Goal: Task Accomplishment & Management: Complete application form

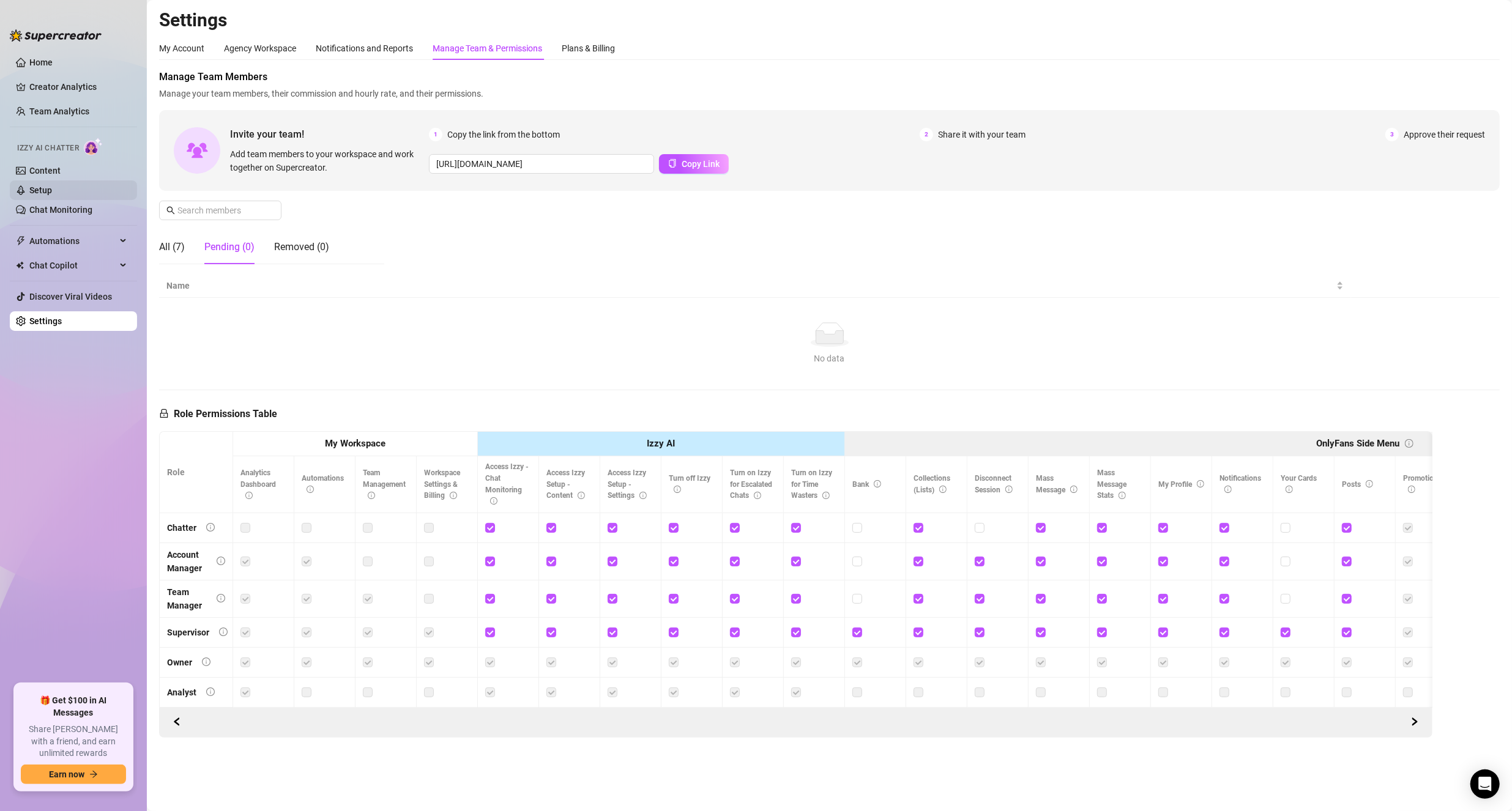
click at [52, 195] on link "Setup" at bounding box center [40, 190] width 23 height 9
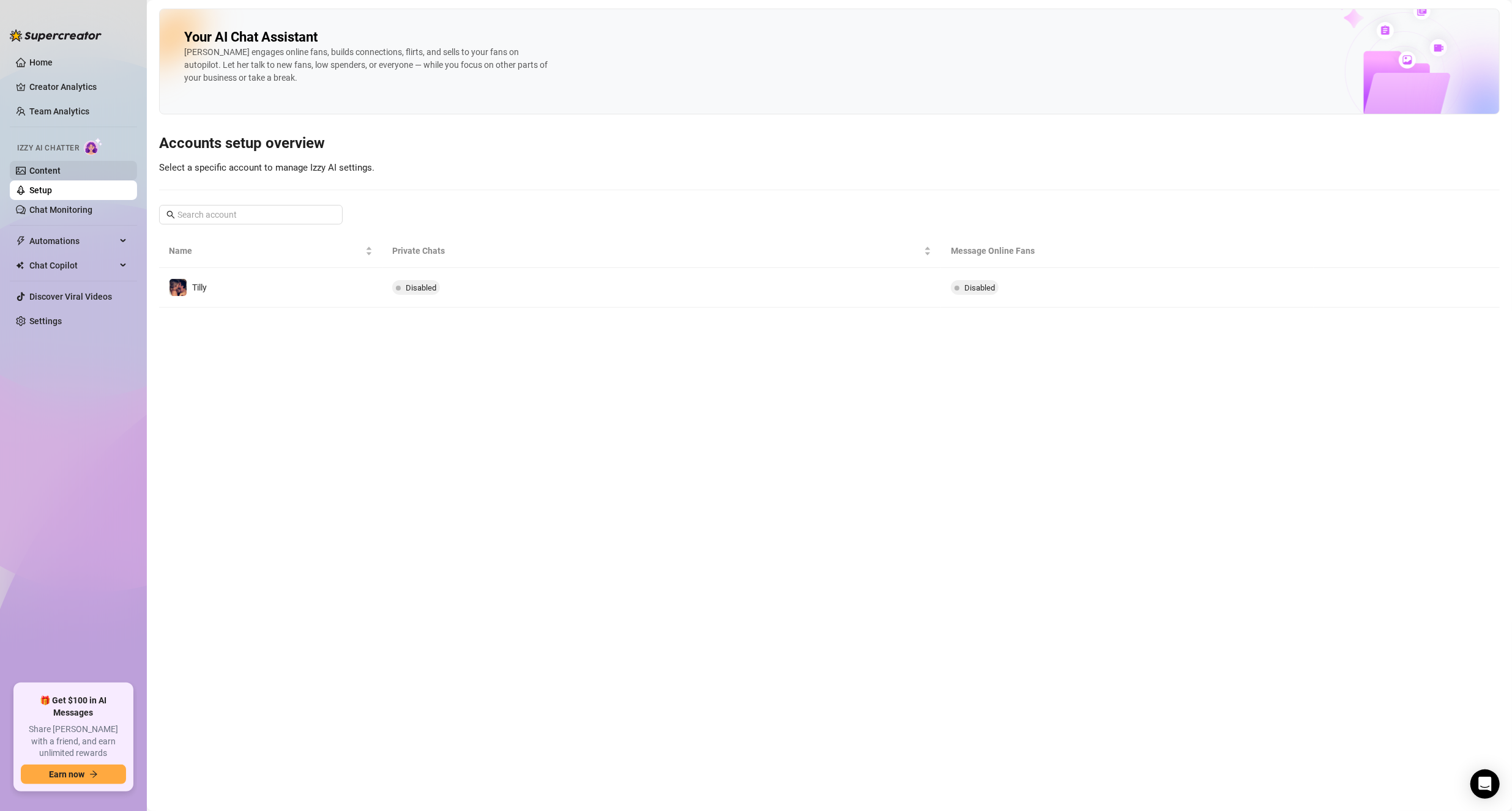
click at [43, 170] on link "Content" at bounding box center [44, 170] width 31 height 9
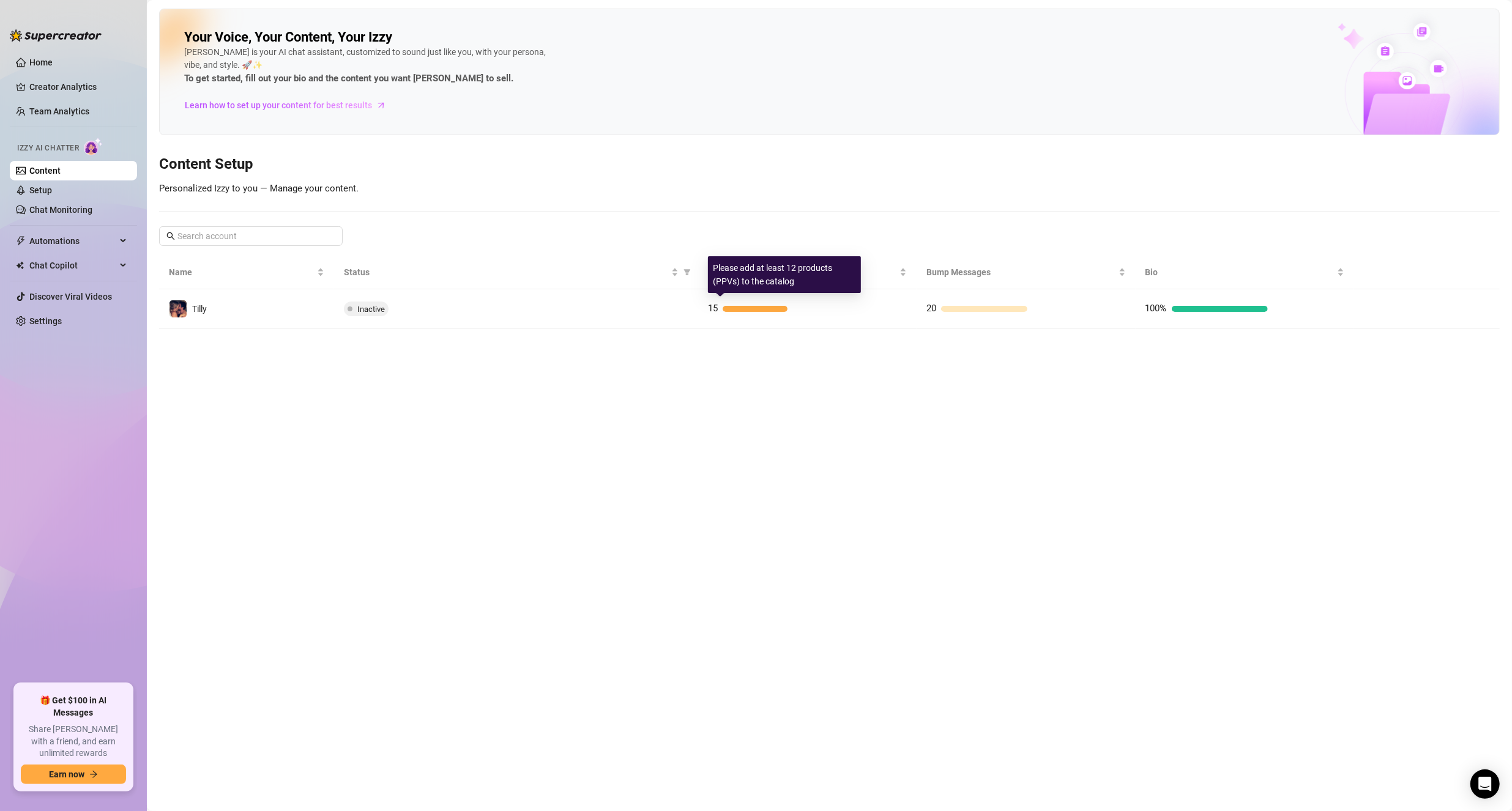
click at [731, 305] on div at bounding box center [754, 308] width 65 height 7
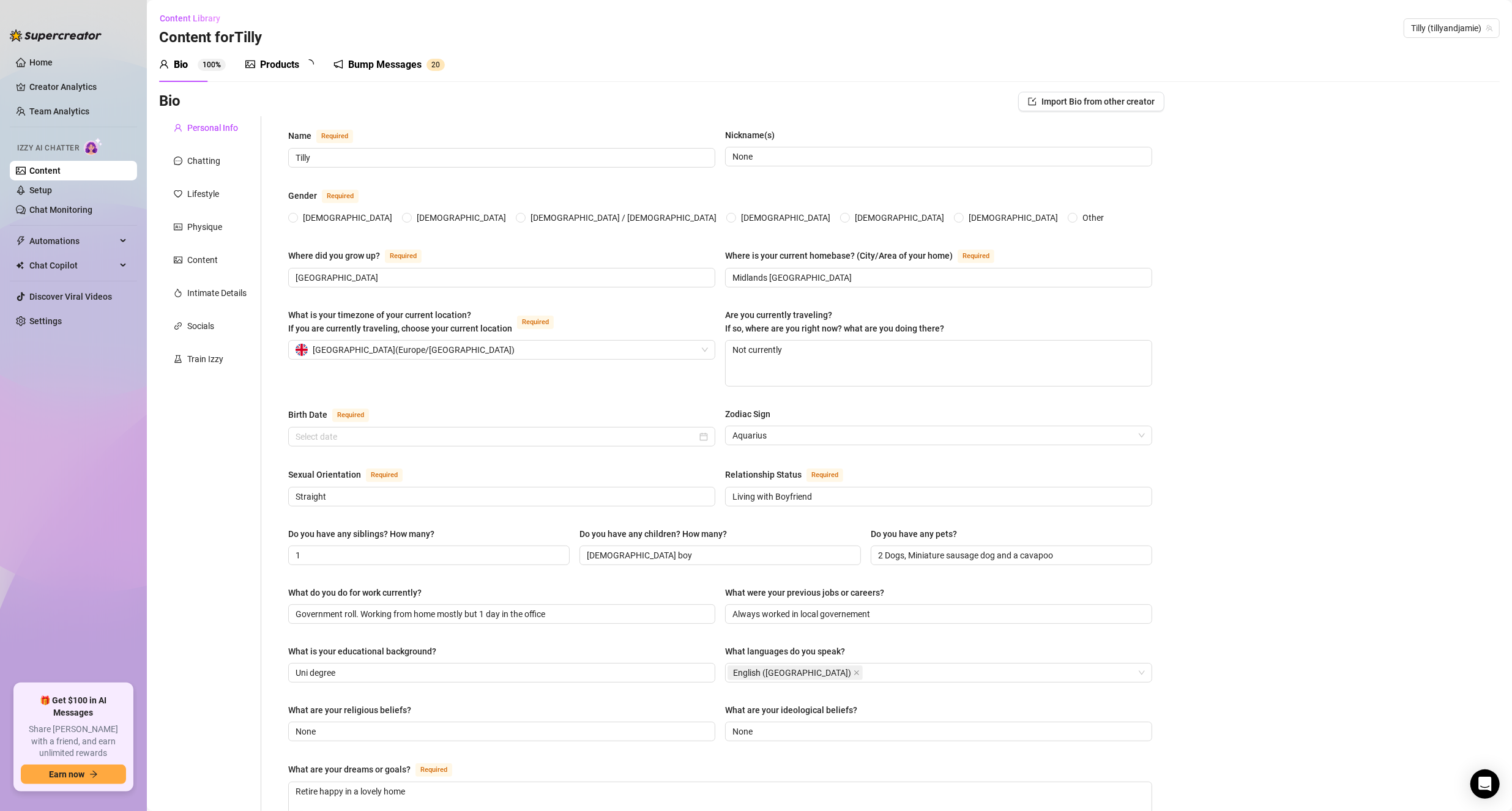
radio input "true"
type input "[DATE]"
click at [197, 360] on div "Train Izzy" at bounding box center [205, 359] width 36 height 13
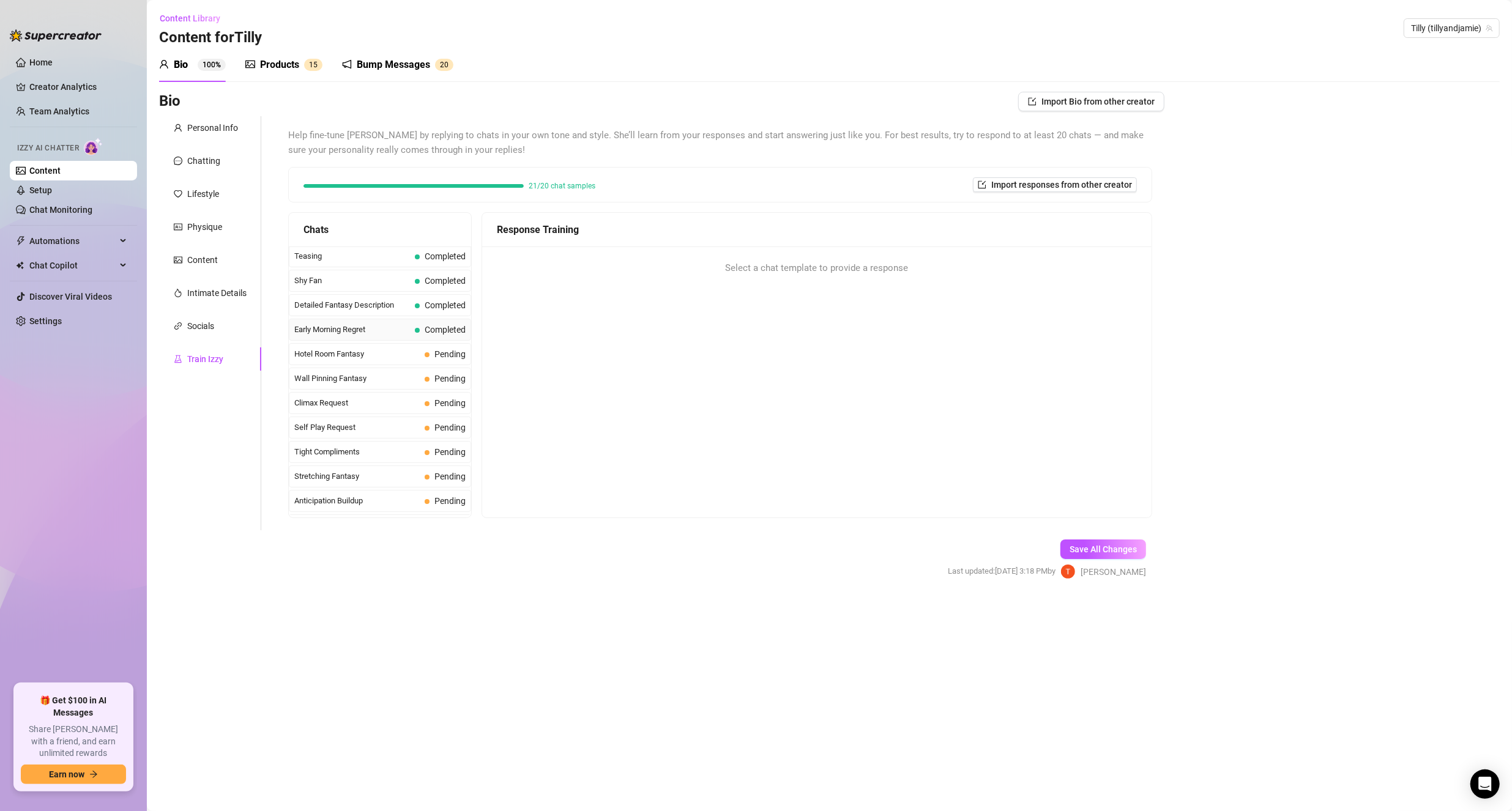
scroll to position [367, 0]
click at [284, 58] on div "Products" at bounding box center [280, 65] width 39 height 15
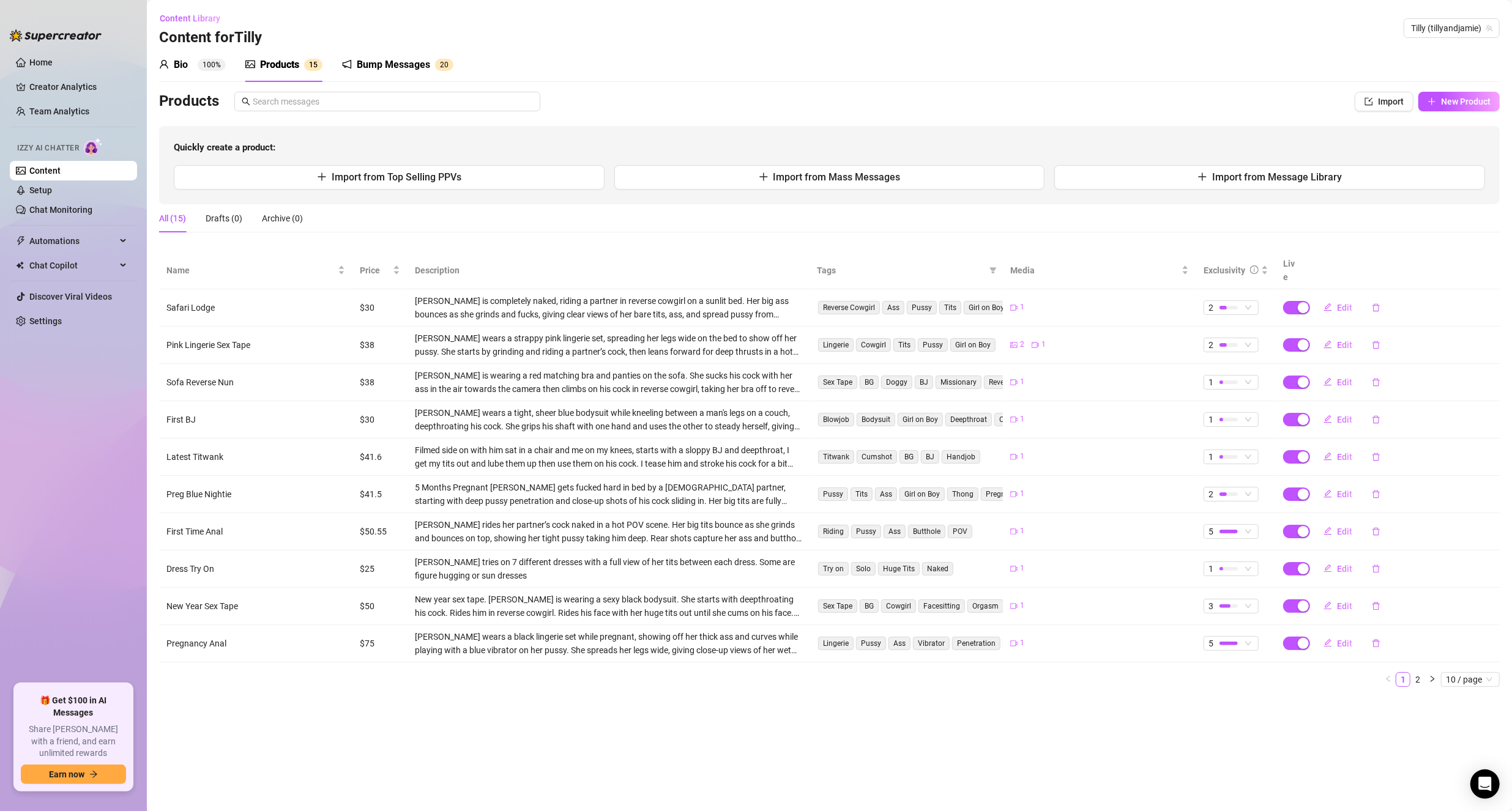
click at [202, 64] on sup "100%" at bounding box center [212, 64] width 28 height 12
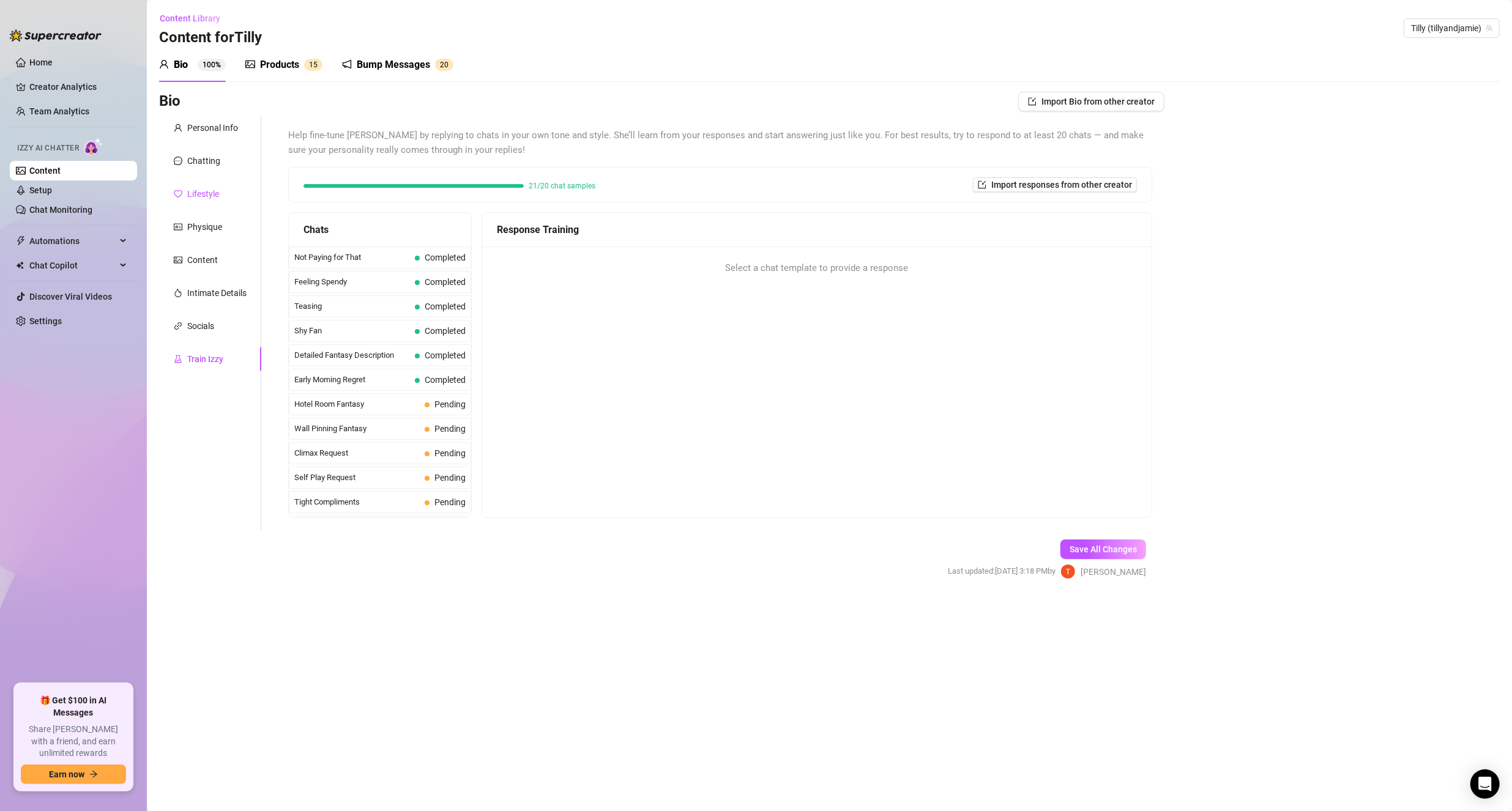
click at [210, 196] on div "Lifestyle" at bounding box center [203, 194] width 32 height 13
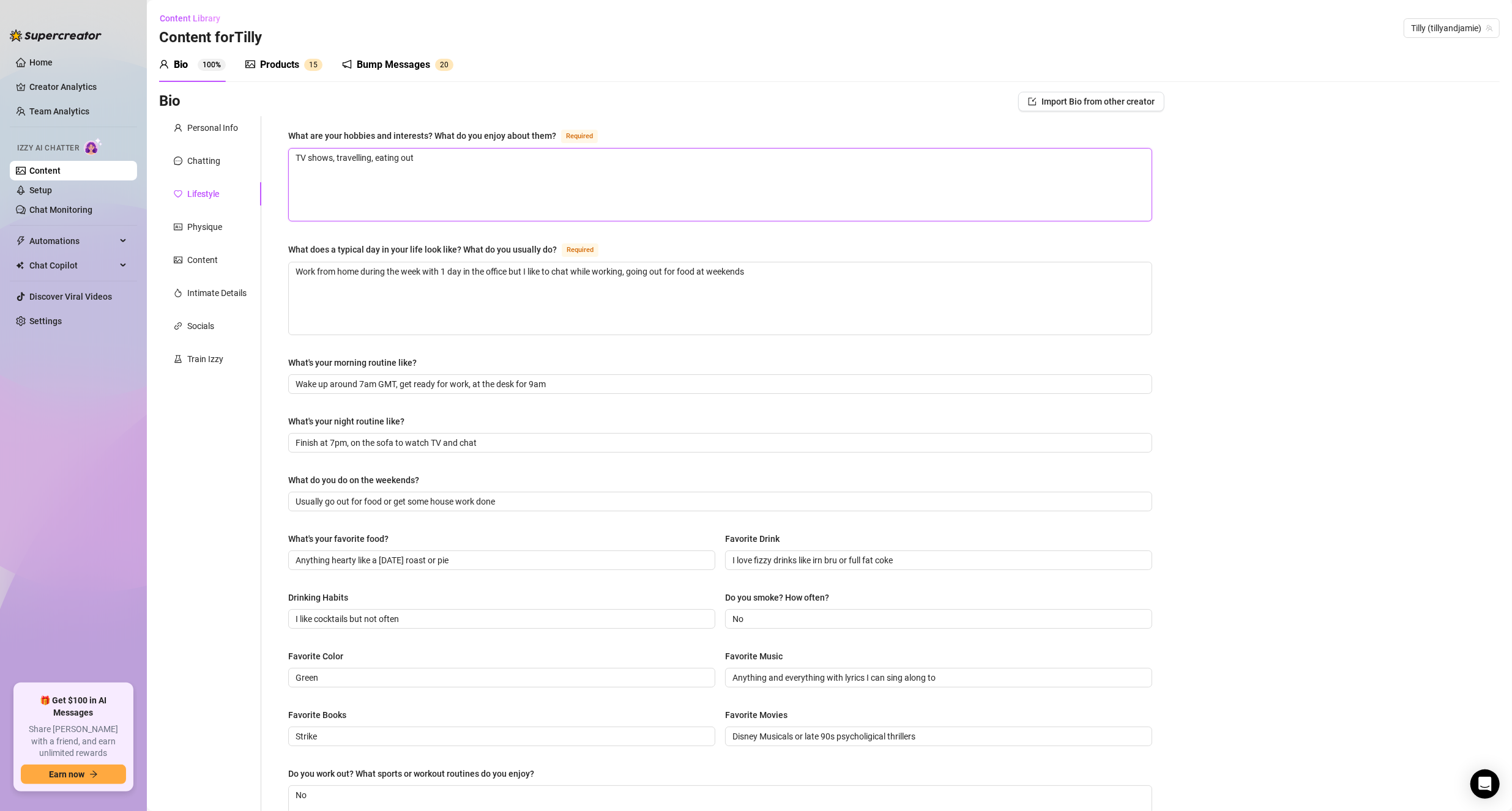
click at [495, 165] on textarea "TV shows, travelling, eating out" at bounding box center [719, 184] width 862 height 72
type textarea "TV shows, travelling, eating out,"
type textarea "TV shows, travelling, eating out, c"
type textarea "TV shows, travelling, eating out, co"
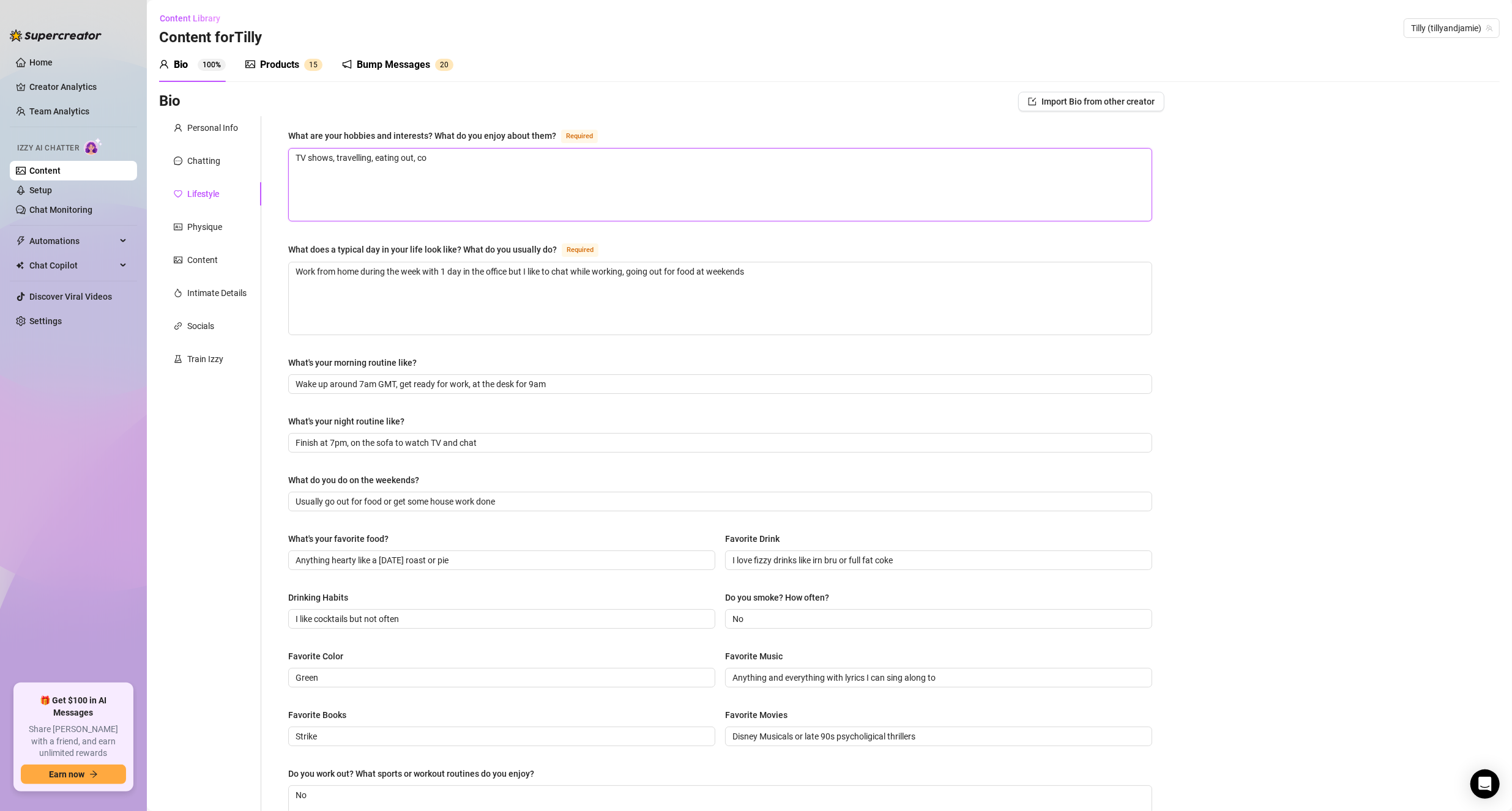
type textarea "TV shows, travelling, eating out, coo"
type textarea "TV shows, travelling, eating out, cook"
type textarea "TV shows, travelling, eating out, cookin"
type textarea "TV shows, travelling, eating out, cooking"
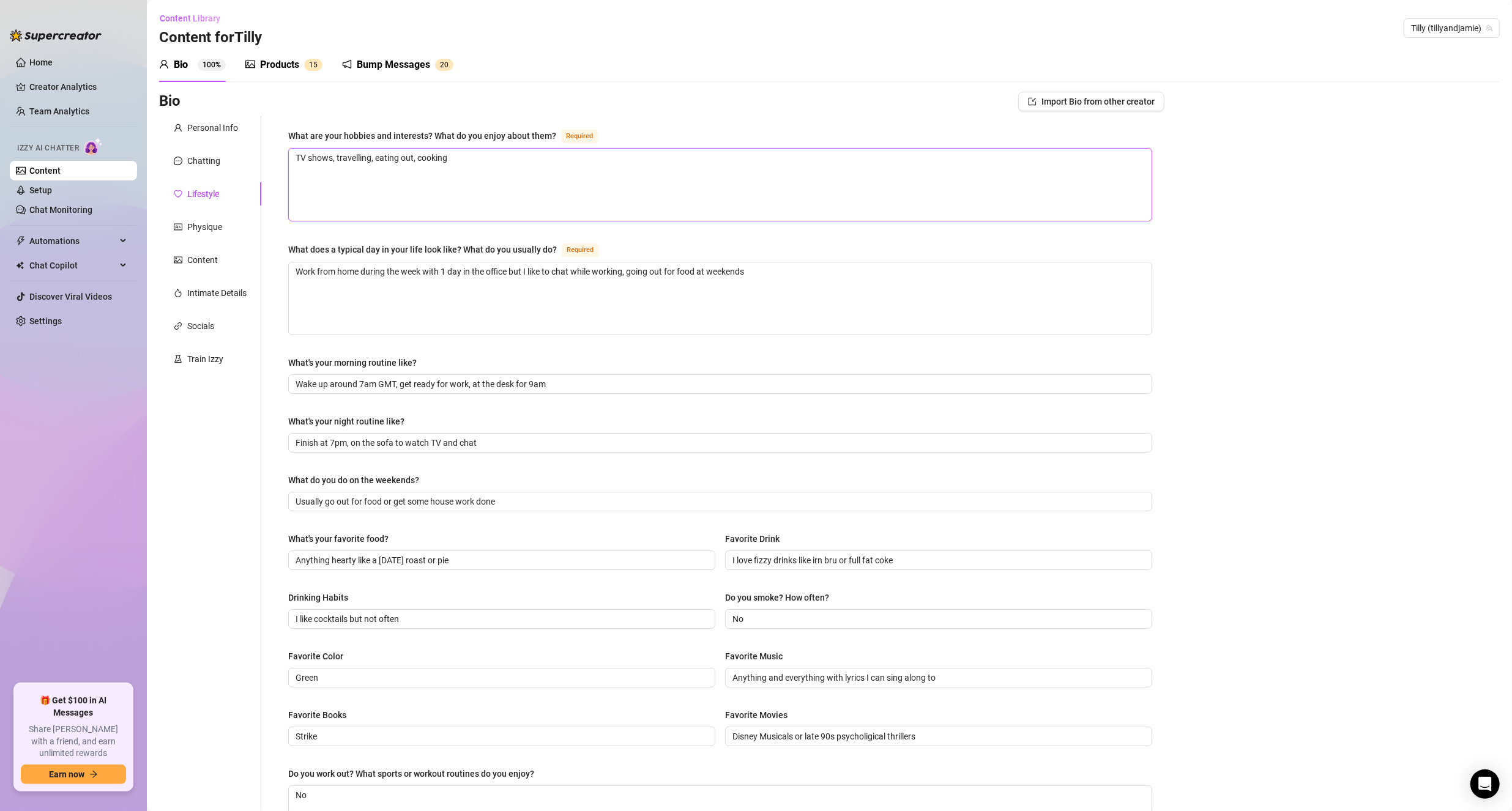
type textarea "TV shows, travelling, eating out, cooking ("
type textarea "TV shows, travelling, eating out, cooking (la"
type textarea "TV shows, travelling, eating out, cooking (las"
type textarea "TV shows, travelling, eating out, cooking (lasa"
type textarea "TV shows, travelling, eating out, cooking (lasag"
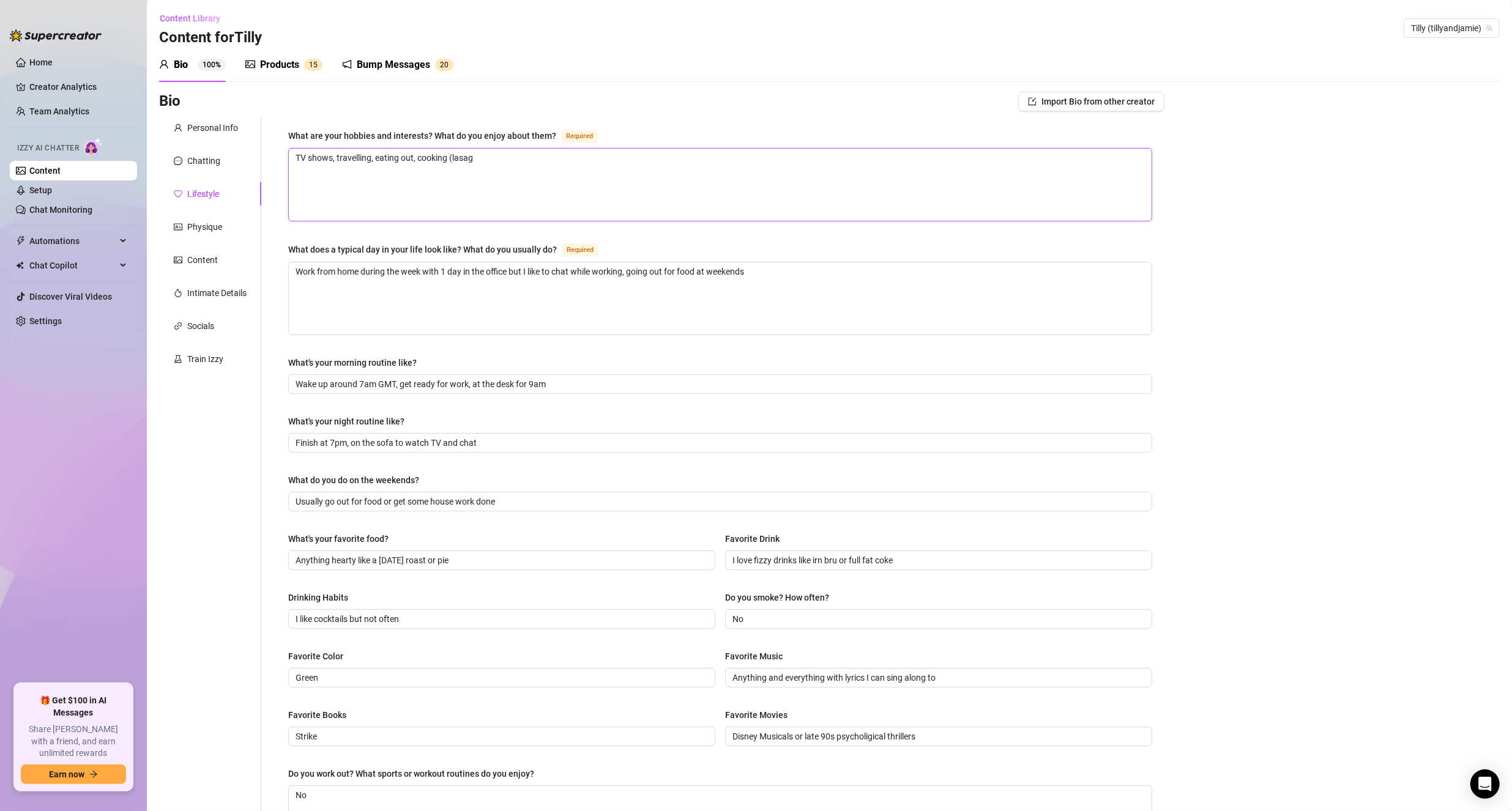
type textarea "TV shows, travelling, eating out, cooking (lasagn"
type textarea "TV shows, travelling, eating out, cooking (lasagne"
type textarea "TV shows, travelling, eating out, cooking (lasagne,"
type textarea "TV shows, travelling, eating out, cooking (lasagne, p"
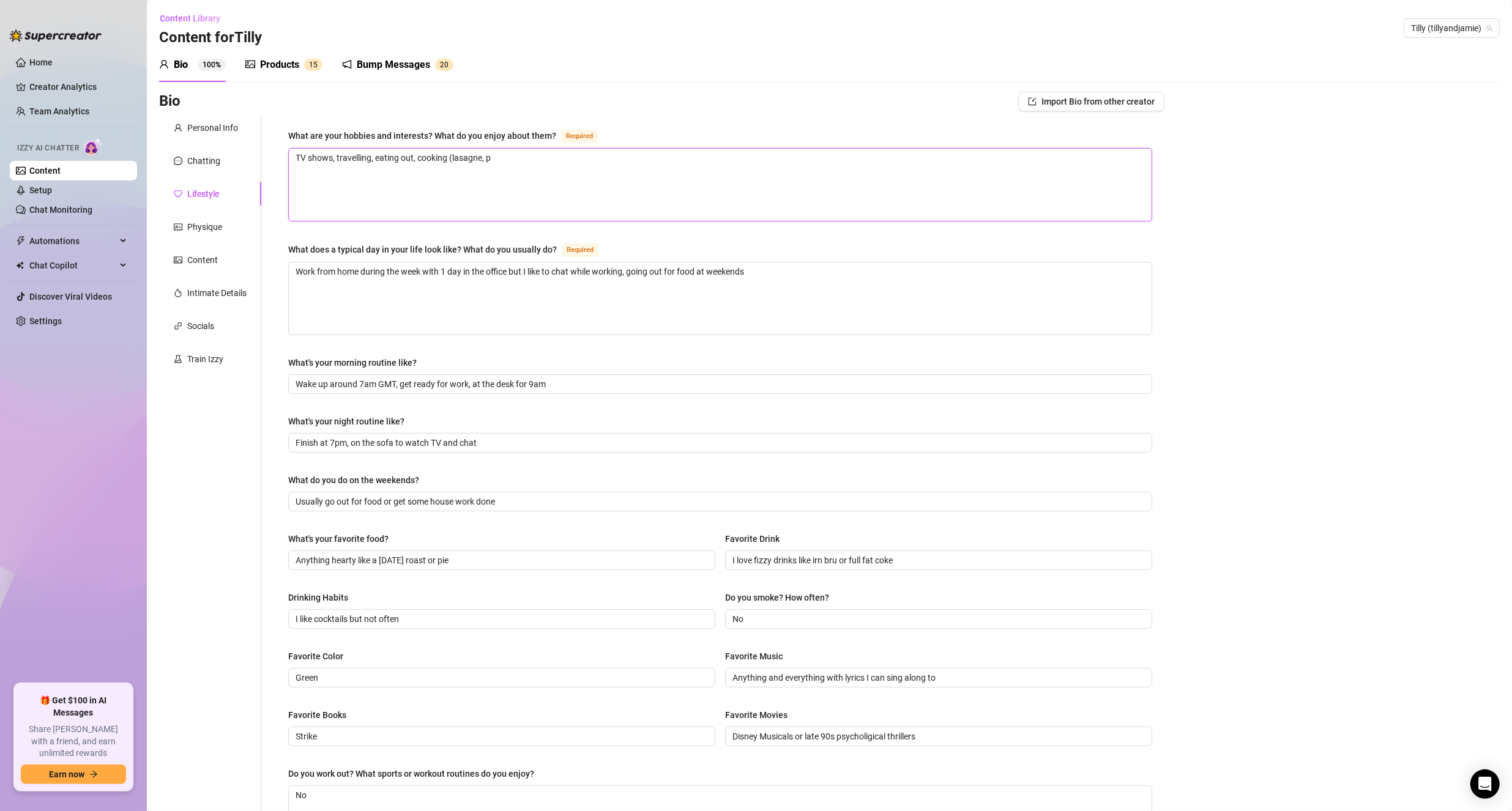
type textarea "TV shows, travelling, eating out, cooking (lasagne, pi"
type textarea "TV shows, travelling, eating out, cooking (lasagne, pie"
type textarea "TV shows, travelling, eating out, cooking (lasagne, pies"
type textarea "TV shows, travelling, eating out, cooking (lasagne, pies,"
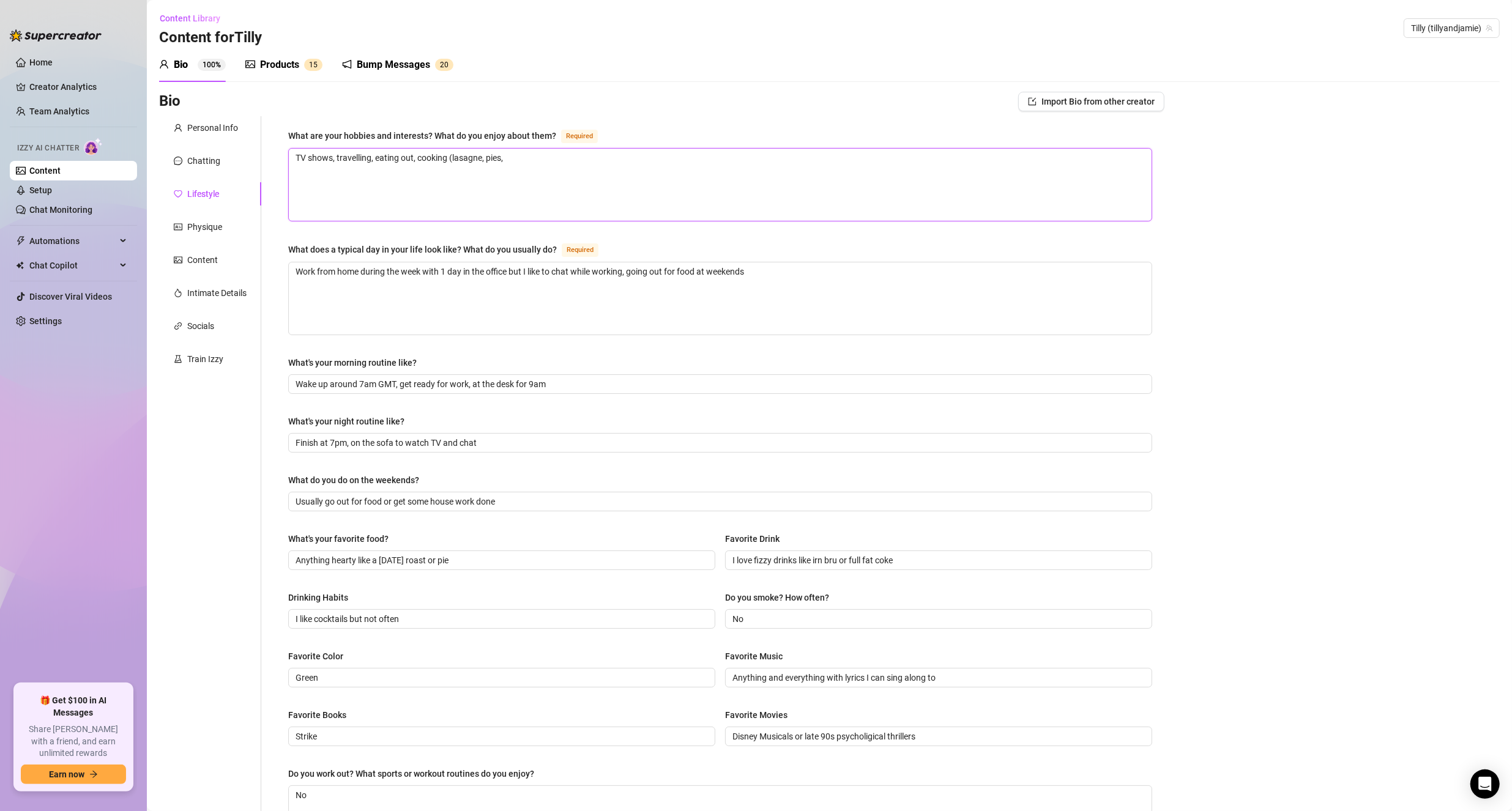
type textarea "TV shows, travelling, eating out, cooking (lasagne, pies, h"
type textarea "TV shows, travelling, eating out, cooking (lasagne, pies, he"
type textarea "TV shows, travelling, eating out, cooking (lasagne, pies, hea"
type textarea "TV shows, travelling, eating out, cooking (lasagne, pies, hear"
type textarea "TV shows, travelling, eating out, cooking (lasagne, pies, heart"
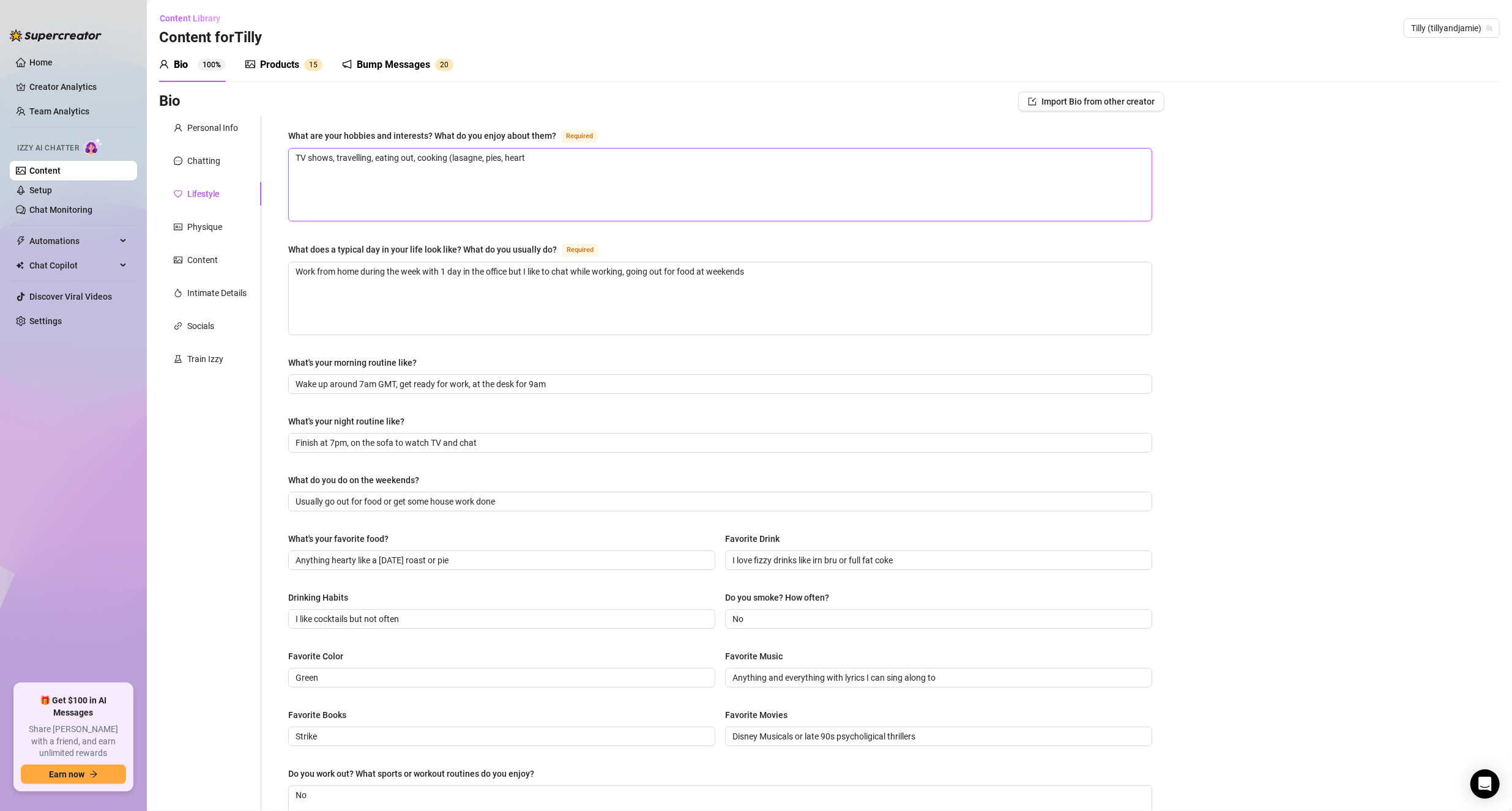
type textarea "TV shows, travelling, eating out, cooking (lasagne, pies, hearty"
type textarea "TV shows, travelling, eating out, cooking (lasagne, pies, hearty g"
type textarea "TV shows, travelling, eating out, cooking (lasagne, pies, hearty go"
type textarea "TV shows, travelling, eating out, cooking (lasagne, pies, hearty goo"
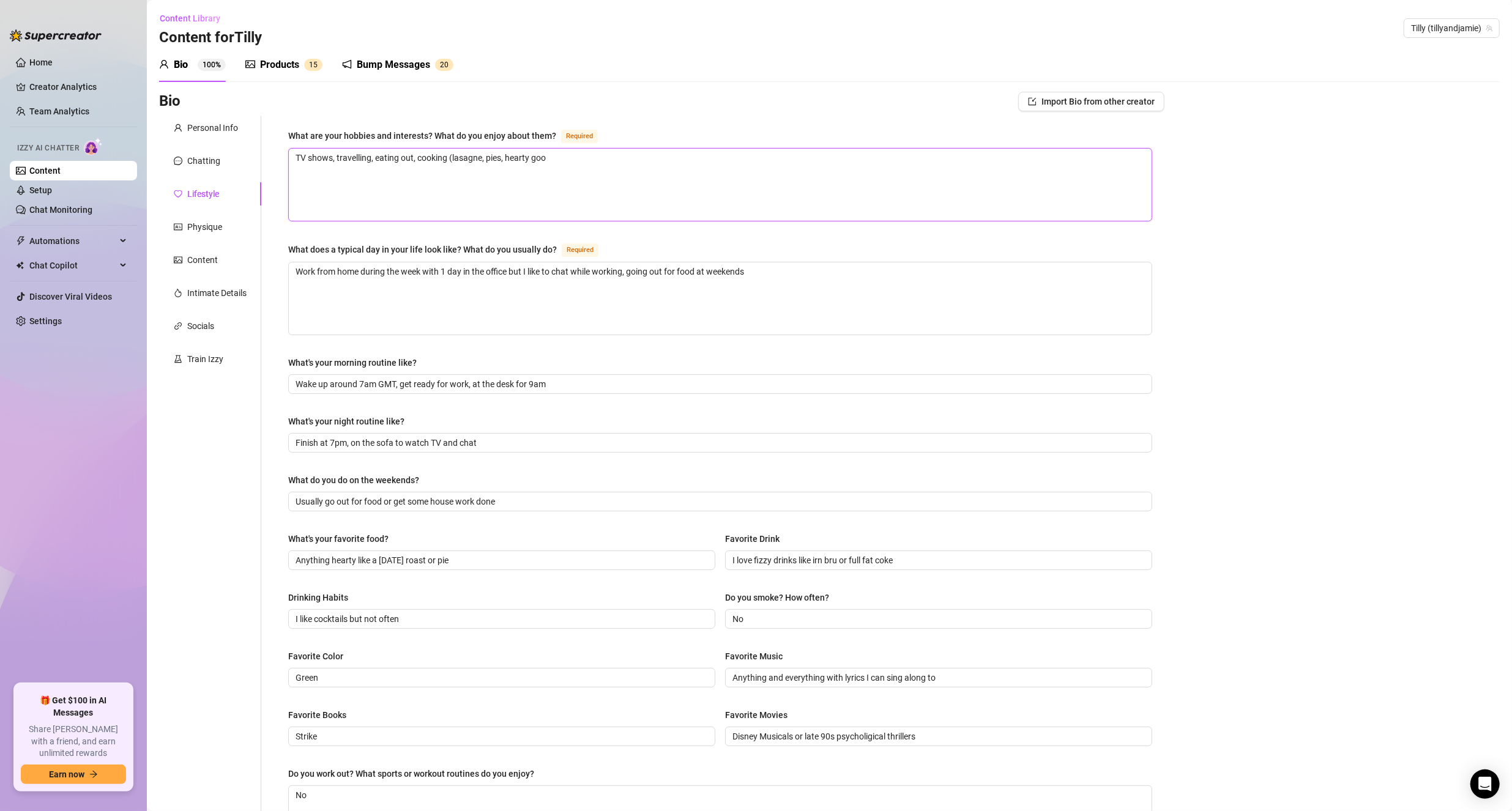
type textarea "TV shows, travelling, eating out, cooking (lasagne, pies, hearty go"
type textarea "TV shows, travelling, eating out, cooking (lasagne, pies, hearty g"
type textarea "TV shows, travelling, eating out, cooking (lasagne, pies, hearty"
type textarea "TV shows, travelling, eating out, cooking (lasagne, pies, hearty f"
type textarea "TV shows, travelling, eating out, cooking (lasagne, pies, hearty fo"
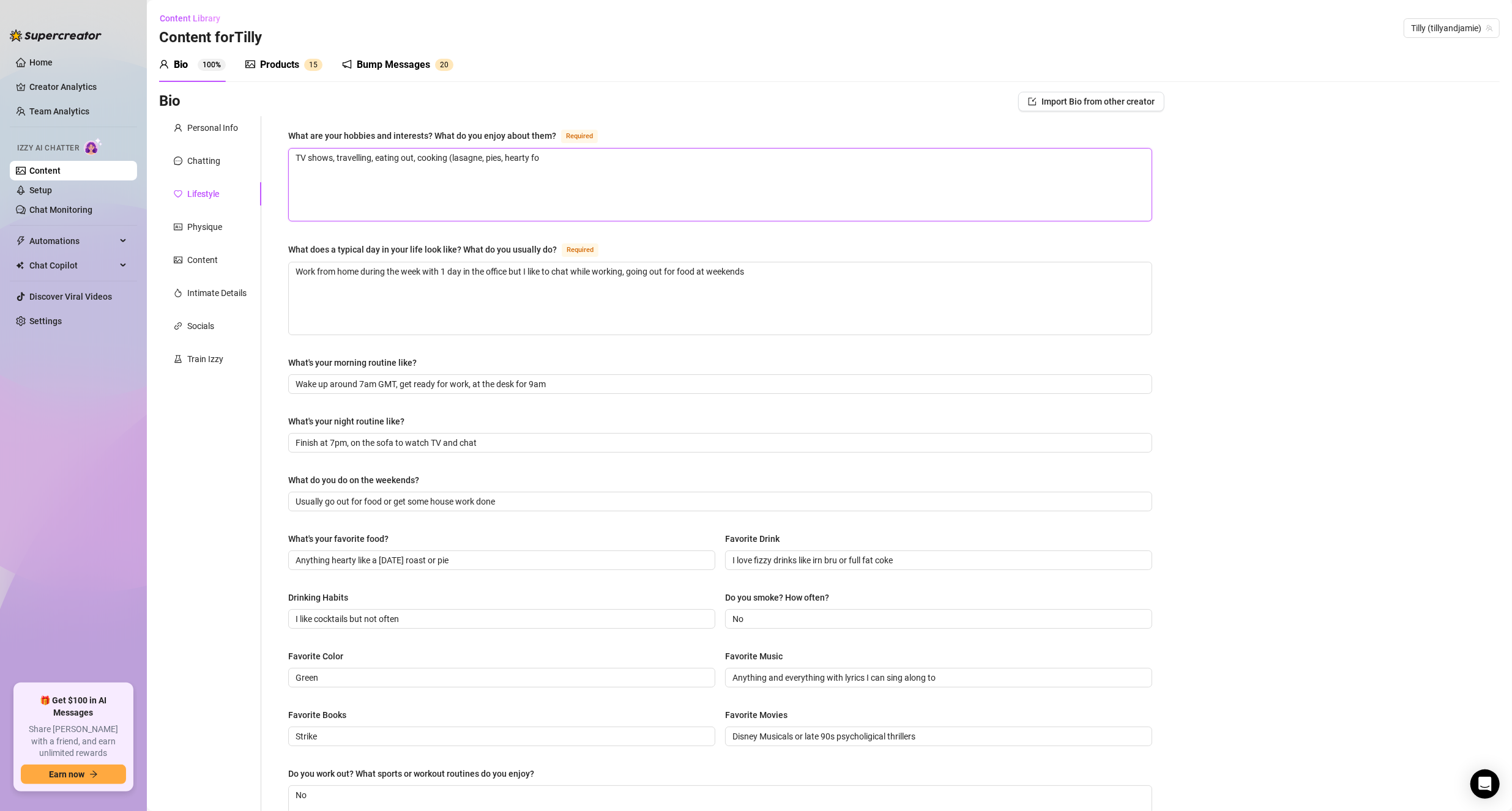
type textarea "TV shows, travelling, eating out, cooking (lasagne, pies, hearty foo"
type textarea "TV shows, travelling, eating out, cooking (lasagne, pies, hearty food"
click at [507, 153] on textarea "TV shows, travelling, eating out, cooking (lasagne, pies, hearty food" at bounding box center [719, 184] width 862 height 72
type textarea "TV shows, travelling, eating out, cooking (lasagne, pies, rhearty food"
type textarea "TV shows, travelling, eating out, cooking (lasagne, pies, rohearty food"
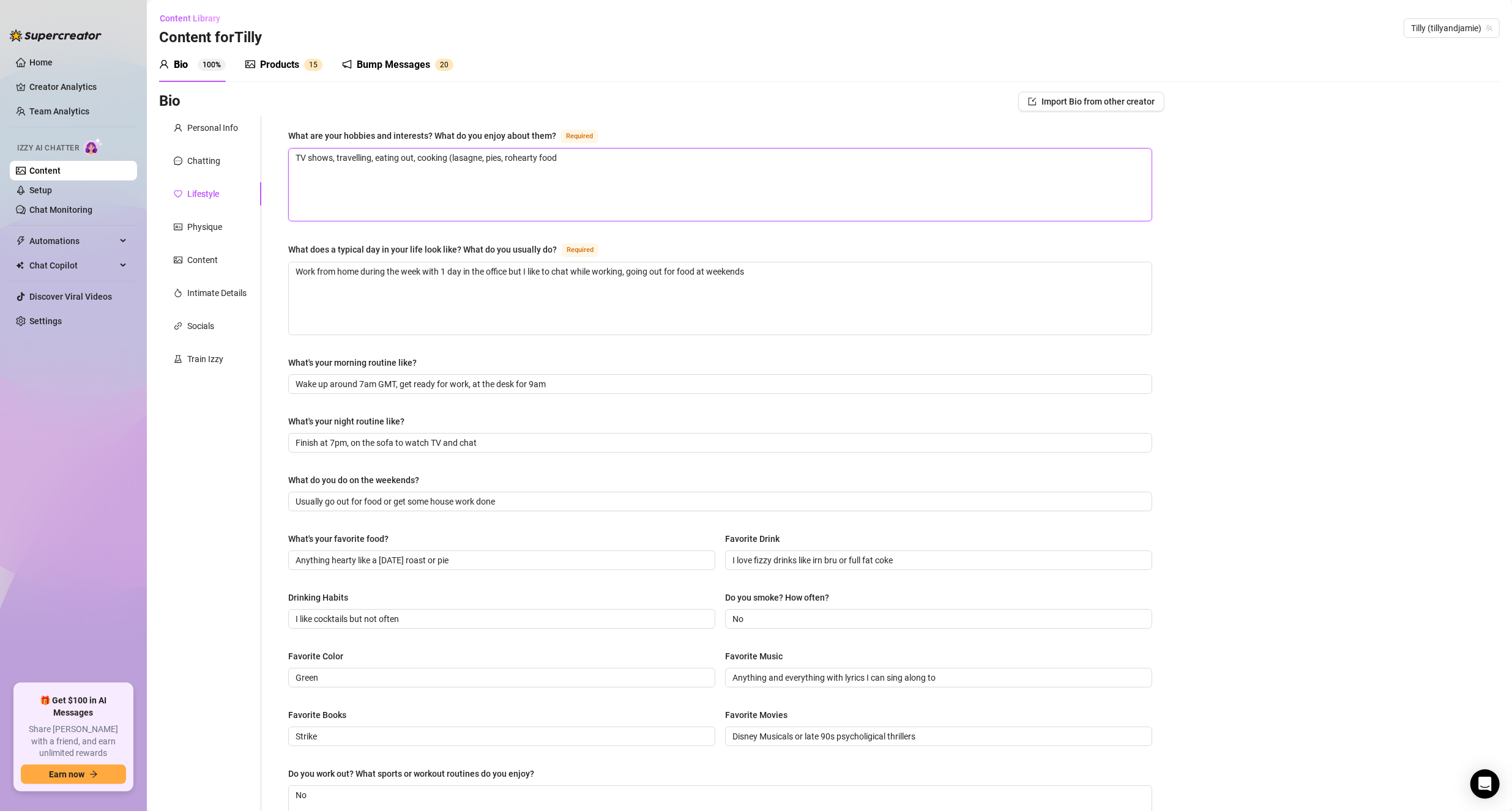
type textarea "TV shows, travelling, eating out, cooking (lasagne, pies, roahearty food"
type textarea "TV shows, travelling, eating out, cooking (lasagne, pies, roashearty food"
type textarea "TV shows, travelling, eating out, cooking (lasagne, pies, roasthearty food"
type textarea "TV shows, travelling, eating out, cooking (lasagne, pies, roastshearty food"
type textarea "TV shows, travelling, eating out, cooking (lasagne, pies, roasts,hearty food"
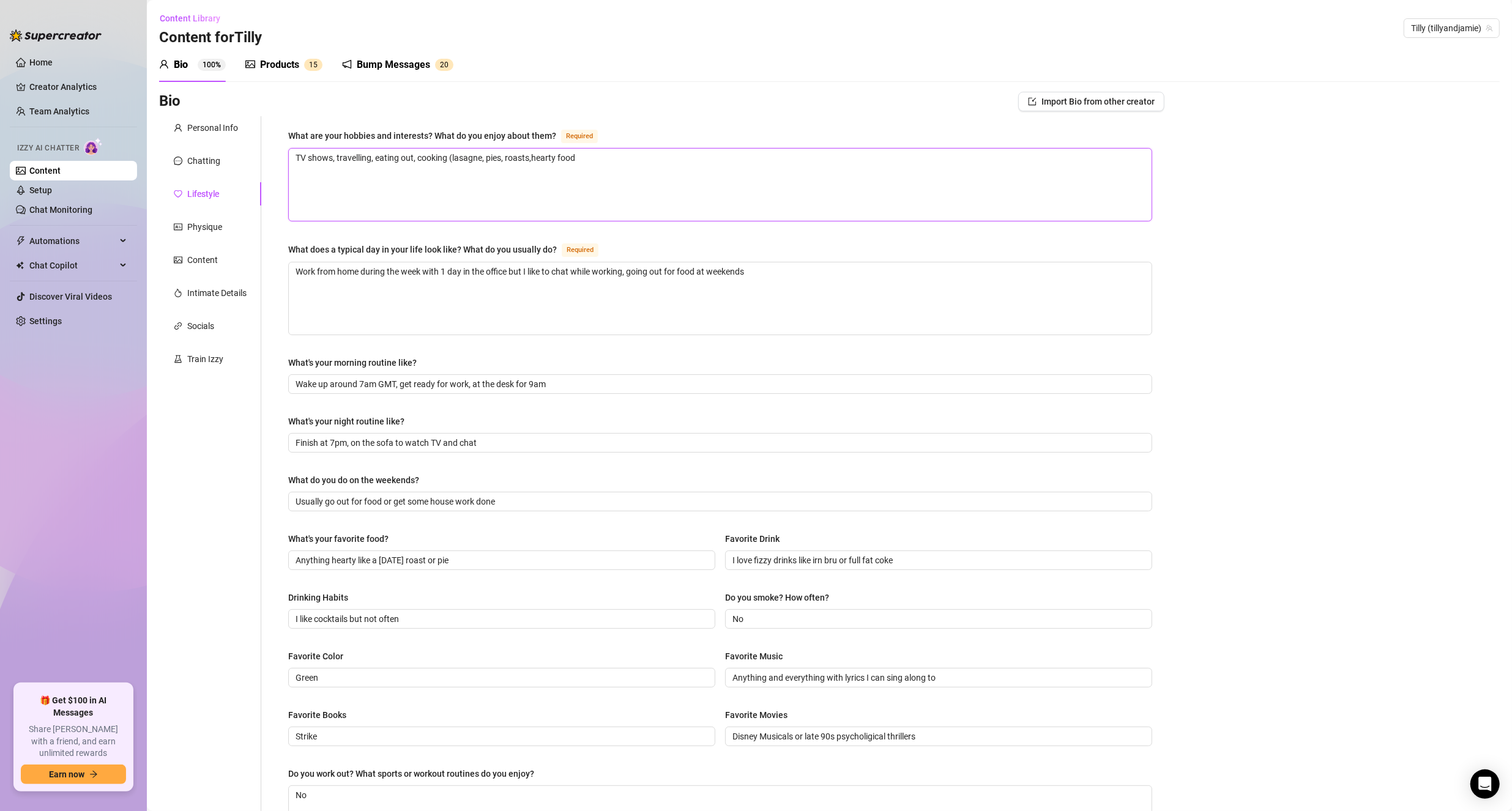
type textarea "TV shows, travelling, eating out, cooking (lasagne, pies, roasts, hearty food"
click at [621, 157] on textarea "TV shows, travelling, eating out, cooking (lasagne, pies, roasts, hearty food" at bounding box center [719, 184] width 862 height 72
type textarea "TV shows, travelling, eating out, cooking (lasagne, pies, roasts, hearty food)"
click at [330, 159] on textarea "TV shows, travelling, eating out, cooking (lasagne, pies, roasts, hearty food)" at bounding box center [719, 184] width 862 height 72
click at [336, 155] on textarea "TV shows, travelling, eating out, cooking (lasagne, pies, roasts, hearty food)" at bounding box center [719, 184] width 862 height 72
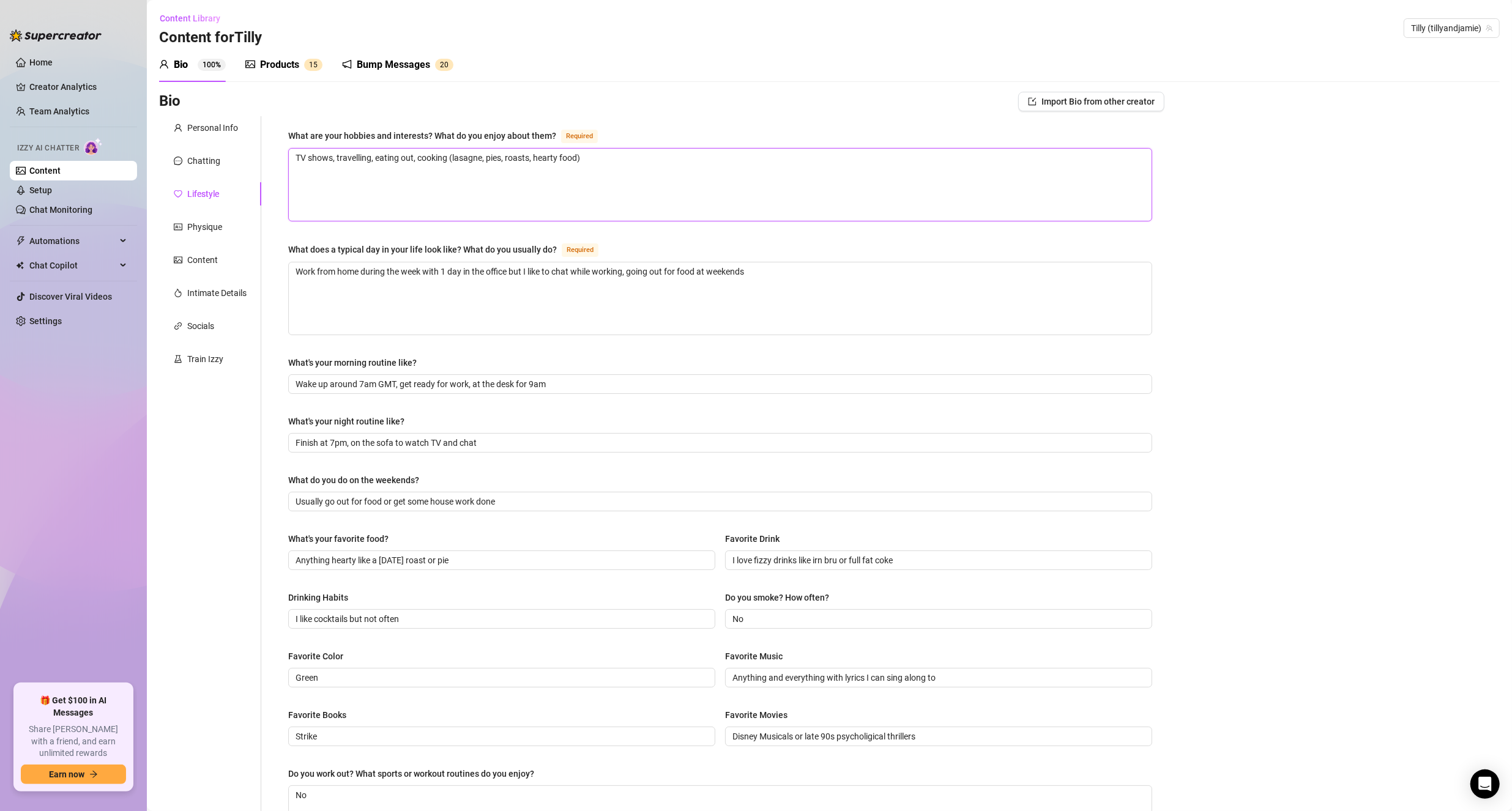
click at [334, 158] on textarea "TV shows, travelling, eating out, cooking (lasagne, pies, roasts, hearty food)" at bounding box center [719, 184] width 862 height 72
click at [333, 160] on textarea "TV shows, travelling, eating out, cooking (lasagne, pies, roasts, hearty food)" at bounding box center [719, 184] width 862 height 72
type textarea "TV shows , travelling, eating out, cooking (lasagne, pies, roasts, hearty food)"
type textarea "TV shows (, travelling, eating out, cooking (lasagne, pies, roasts, hearty food)"
type textarea "TV shows (t, travelling, eating out, cooking (lasagne, pies, roasts, hearty foo…"
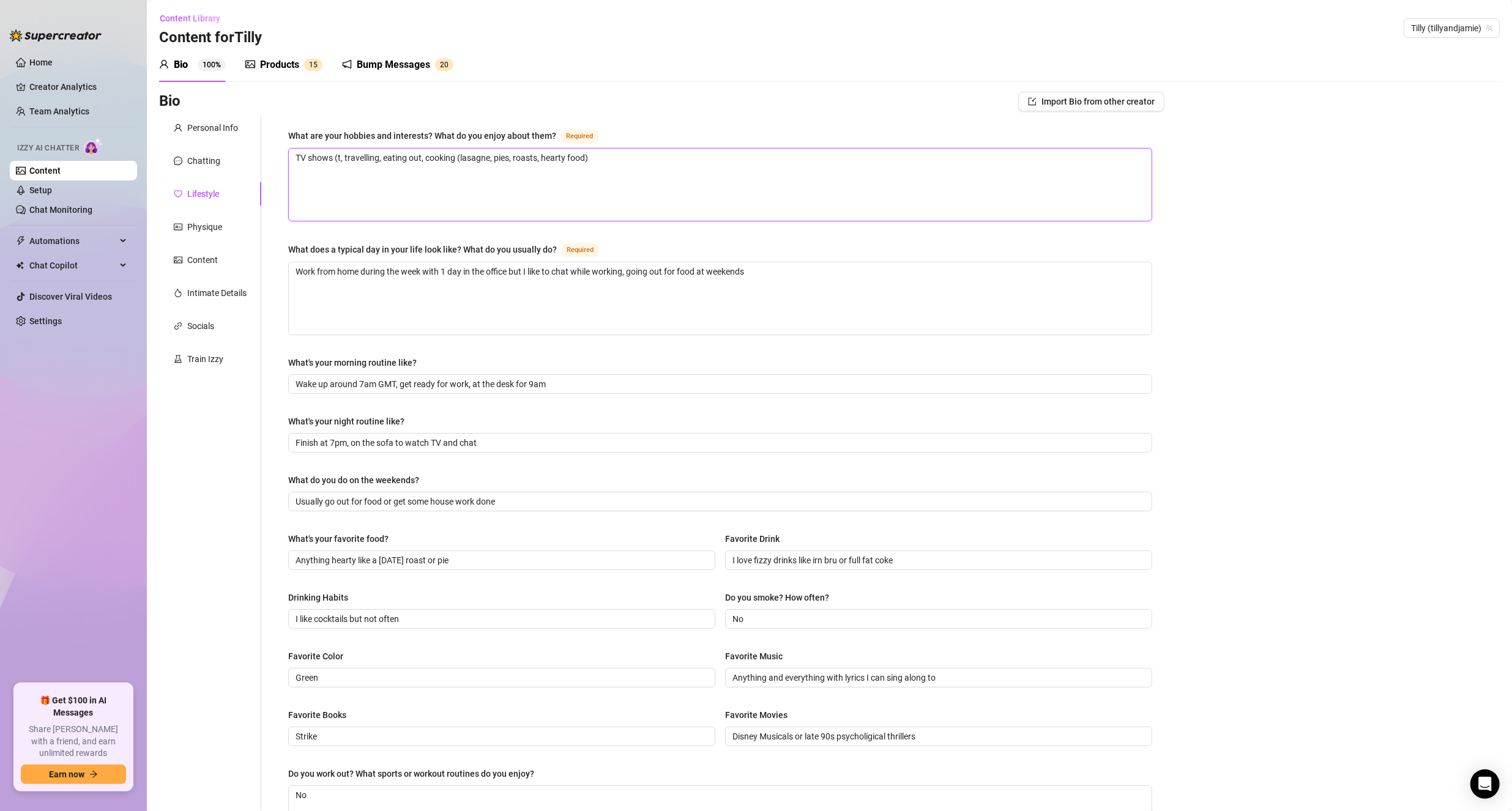
type textarea "TV shows (tr, travelling, eating out, cooking (lasagne, pies, roasts, hearty fo…"
type textarea "TV shows (tru, travelling, eating out, cooking (lasagne, pies, roasts, hearty f…"
type textarea "TV shows (true, travelling, eating out, cooking (lasagne, pies, roasts, hearty …"
type textarea "TV shows (true , travelling, eating out, cooking (lasagne, pies, roasts, hearty…"
type textarea "TV shows (true c, travelling, eating out, cooking (lasagne, pies, roasts, heart…"
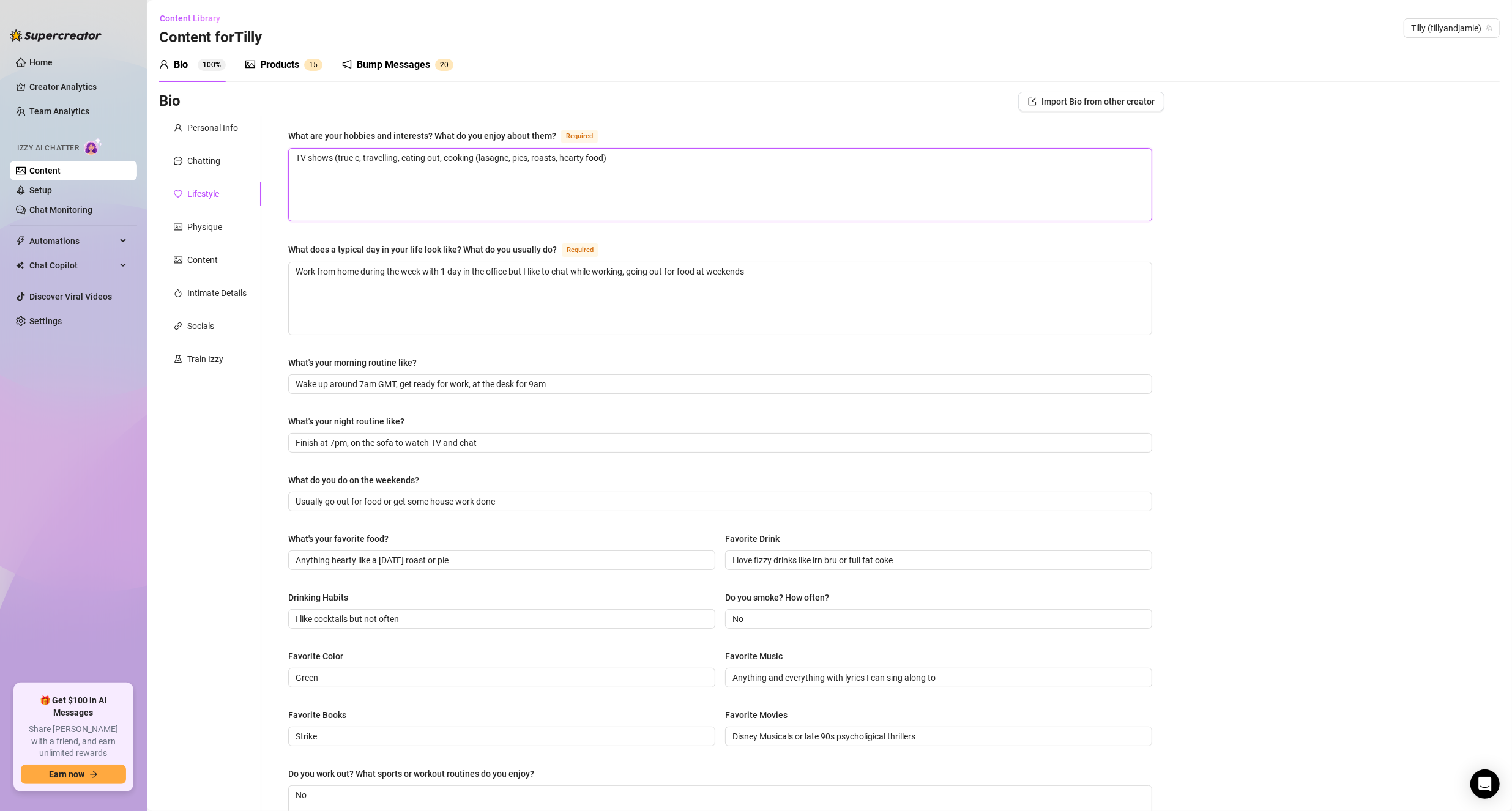
type textarea "TV shows (true cr, travelling, eating out, cooking (lasagne, pies, roasts, hear…"
type textarea "TV shows (true cri, travelling, eating out, cooking (lasagne, pies, roasts, hea…"
type textarea "TV shows (true [PERSON_NAME], travelling, eating out, cooking (lasagne, pies, r…"
type textarea "TV shows (true crime, travelling, eating out, cooking (lasagne, pies, roasts, h…"
type textarea "TV shows (true crime,, travelling, eating out, cooking (lasagne, pies, roasts, …"
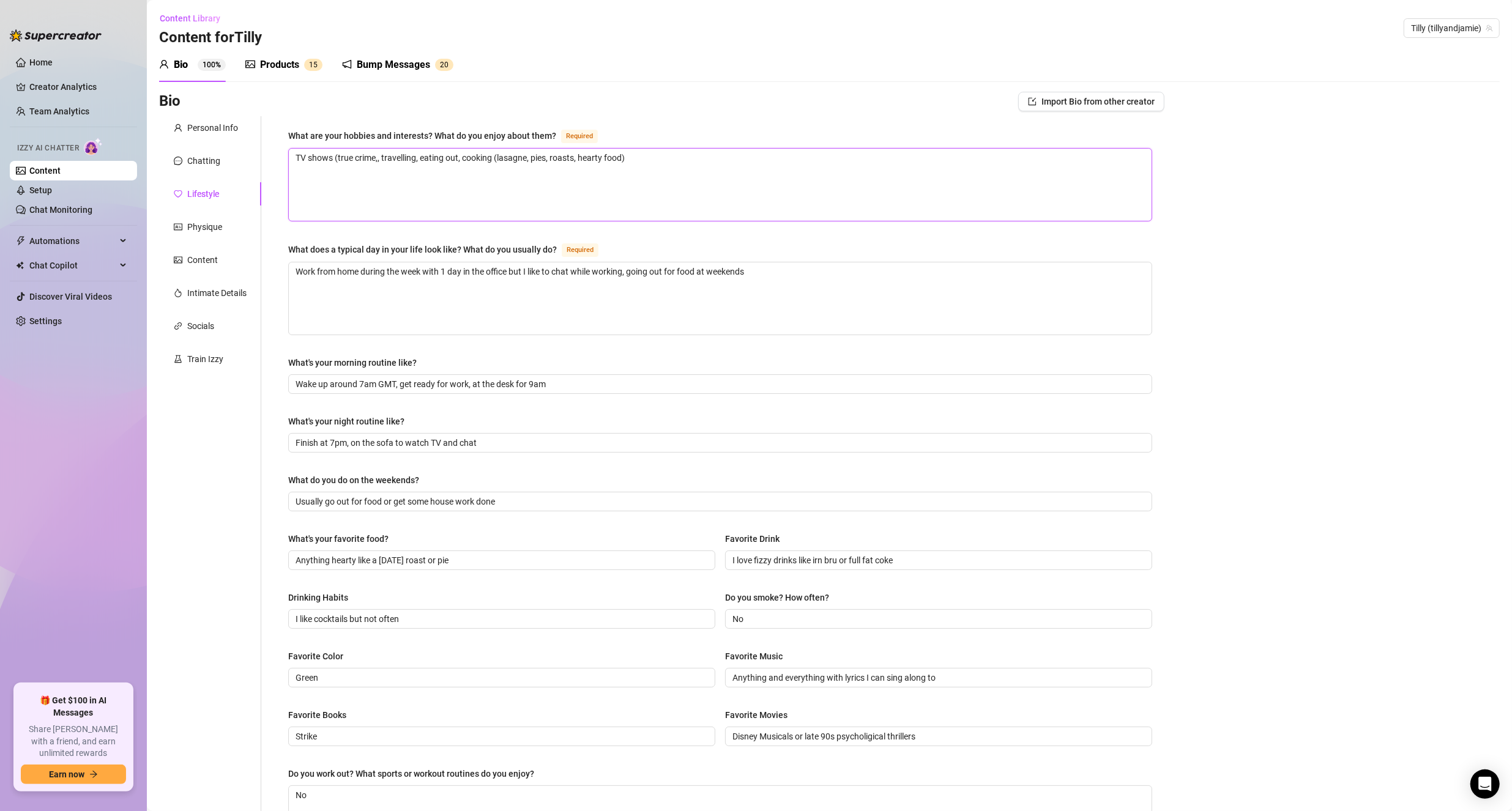
type textarea "TV shows (true crime, , travelling, eating out, cooking (lasagne, pies, roasts,…"
type textarea "TV shows (true crime, d, travelling, eating out, cooking (lasagne, pies, roasts…"
type textarea "TV shows (true crime, do, travelling, eating out, cooking (lasagne, pies, roast…"
type textarea "TV shows (true crime, d, travelling, eating out, cooking (lasagne, pies, roasts…"
type textarea "TV shows (true crime, c, travelling, eating out, cooking (lasagne, pies, roasts…"
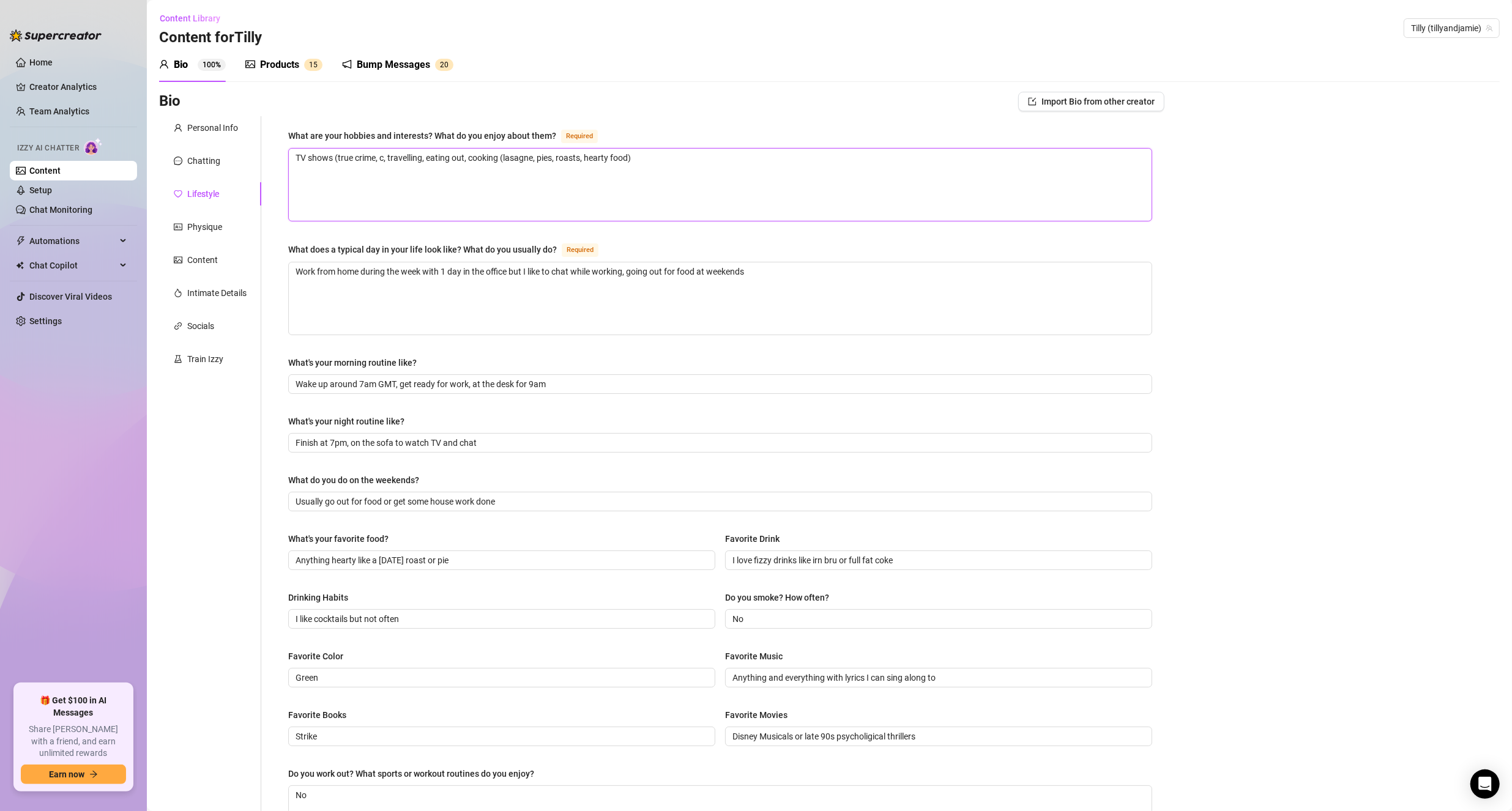
type textarea "TV shows (true crime, cr, travelling, eating out, cooking (lasagne, pies, roast…"
type textarea "TV shows (true crime, [PERSON_NAME], travelling, eating out, cooking (lasagne, …"
type textarea "TV shows (true crime, crime, travelling, eating out, cooking (lasagne, pies, ro…"
type textarea "TV shows (true crime, crime , travelling, eating out, cooking (lasagne, pies, r…"
type textarea "TV shows (true crime, crime s, travelling, eating out, cooking (lasagne, pies, …"
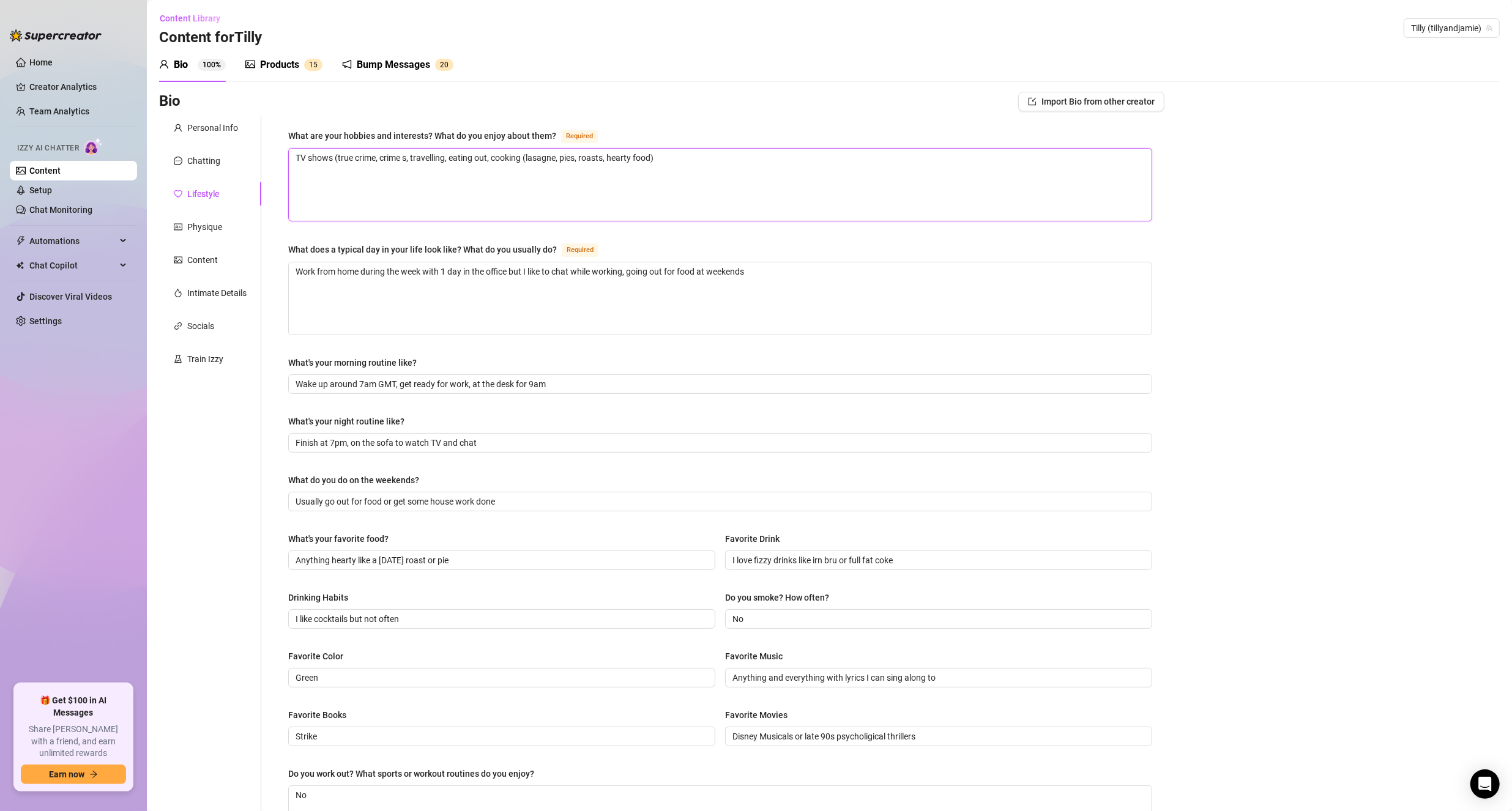
type textarea "TV shows (true crime, crime se, travelling, eating out, cooking (lasagne, pies,…"
type textarea "TV shows (true crime, crime ser, travelling, eating out, cooking (lasagne, pies…"
type textarea "TV shows (true crime, crime seri, travelling, eating out, cooking (lasagne, pie…"
type textarea "TV shows (true crime, crime serie, travelling, eating out, cooking (lasagne, pi…"
type textarea "TV shows (true crime, crime series, travelling, eating out, cooking (lasagne, p…"
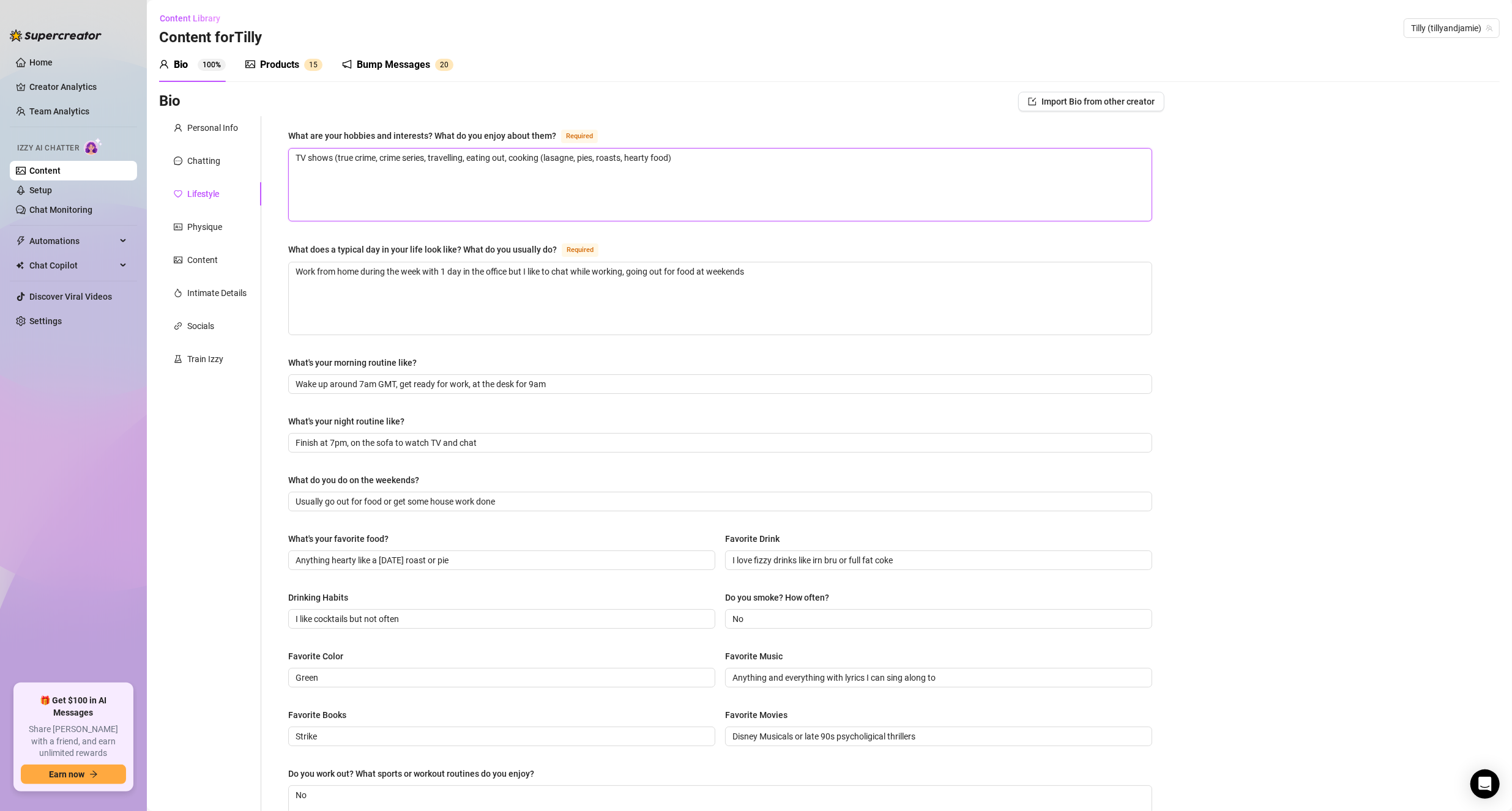
type textarea "TV shows (true crime, crime series), travelling, eating out, cooking (lasagne, …"
type textarea "TV shows (true crime, crime series, travelling, eating out, cooking (lasagne, p…"
type textarea "TV shows (true crime, crime series,, travelling, eating out, cooking (lasagne, …"
type textarea "TV shows (true crime, crime series, , travelling, eating out, cooking (lasagne,…"
type textarea "TV shows (true crime, crime series, r, travelling, eating out, cooking (lasagne…"
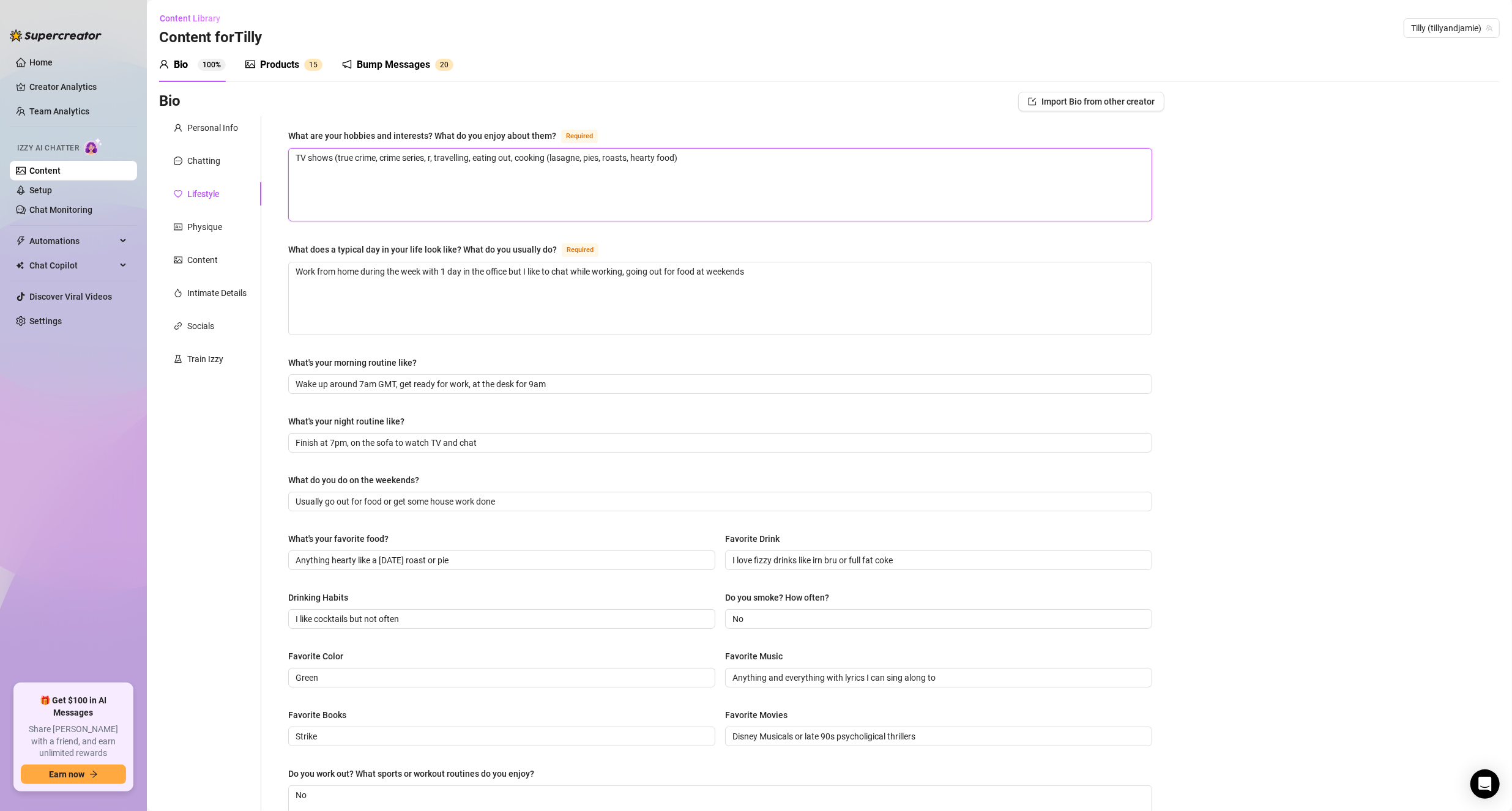
type textarea "TV shows (true crime, crime series, re, travelling, eating out, cooking (lasagn…"
type textarea "TV shows (true crime, crime series, real, travelling, eating out, cooking (lasa…"
type textarea "TV shows (true crime, crime series, reali, travelling, eating out, cooking (las…"
type textarea "TV shows (true crime, crime series, realit, travelling, eating out, cooking (la…"
type textarea "TV shows (true crime, crime series, reality, travelling, eating out, cooking (l…"
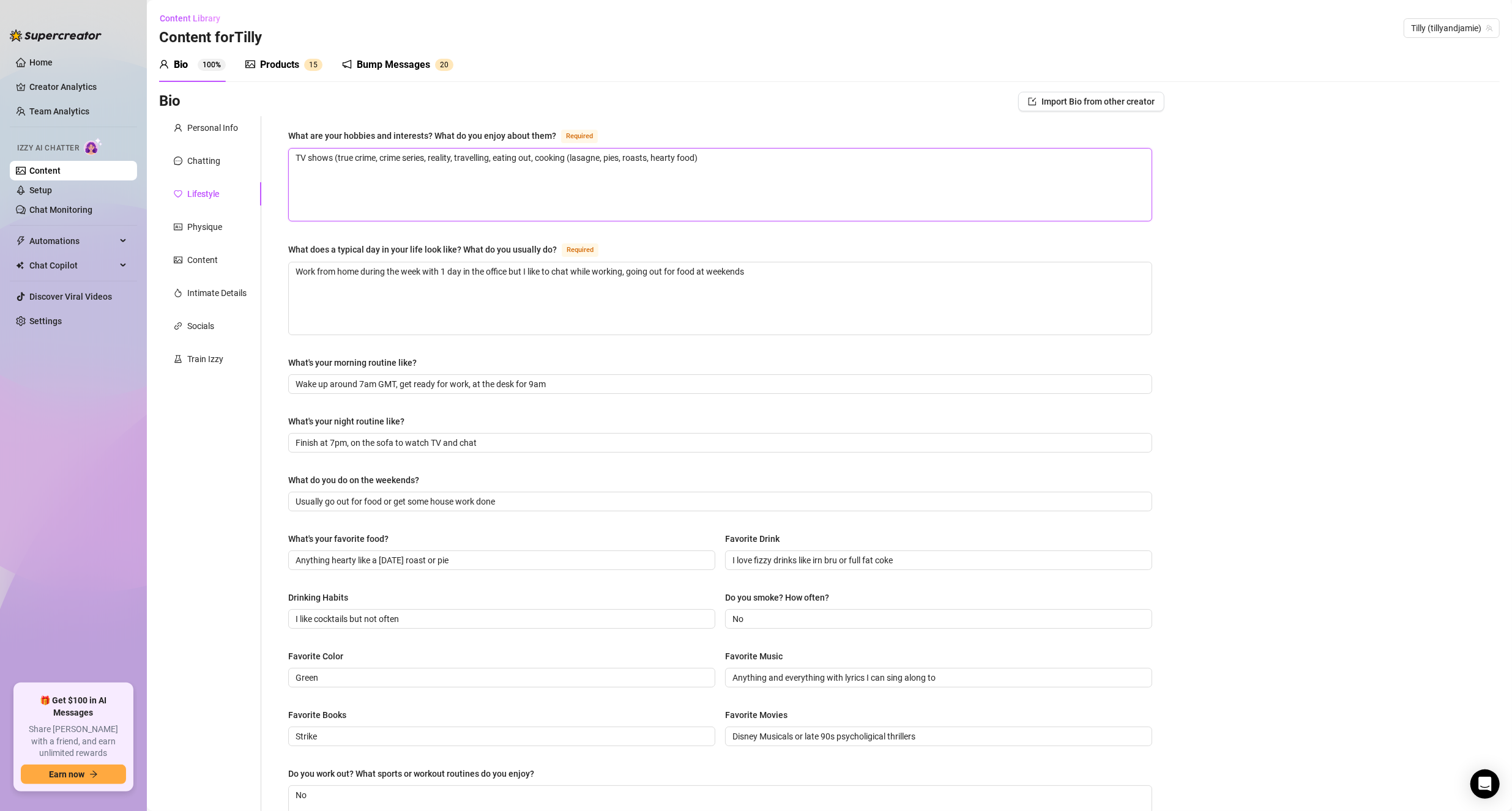
type textarea "TV shows (true crime, crime series, reality , travelling, eating out, cooking (…"
type textarea "TV shows (true crime, crime series, reality t, travelling, eating out, cooking …"
type textarea "TV shows (true crime, crime series, reality tv, travelling, eating out, cooking…"
type textarea "TV shows (true crime, crime series, reality tv), travelling, eating out, cookin…"
click at [507, 158] on textarea "TV shows (true crime, crime series, reality tv), travelling, eating out, cookin…" at bounding box center [719, 184] width 862 height 72
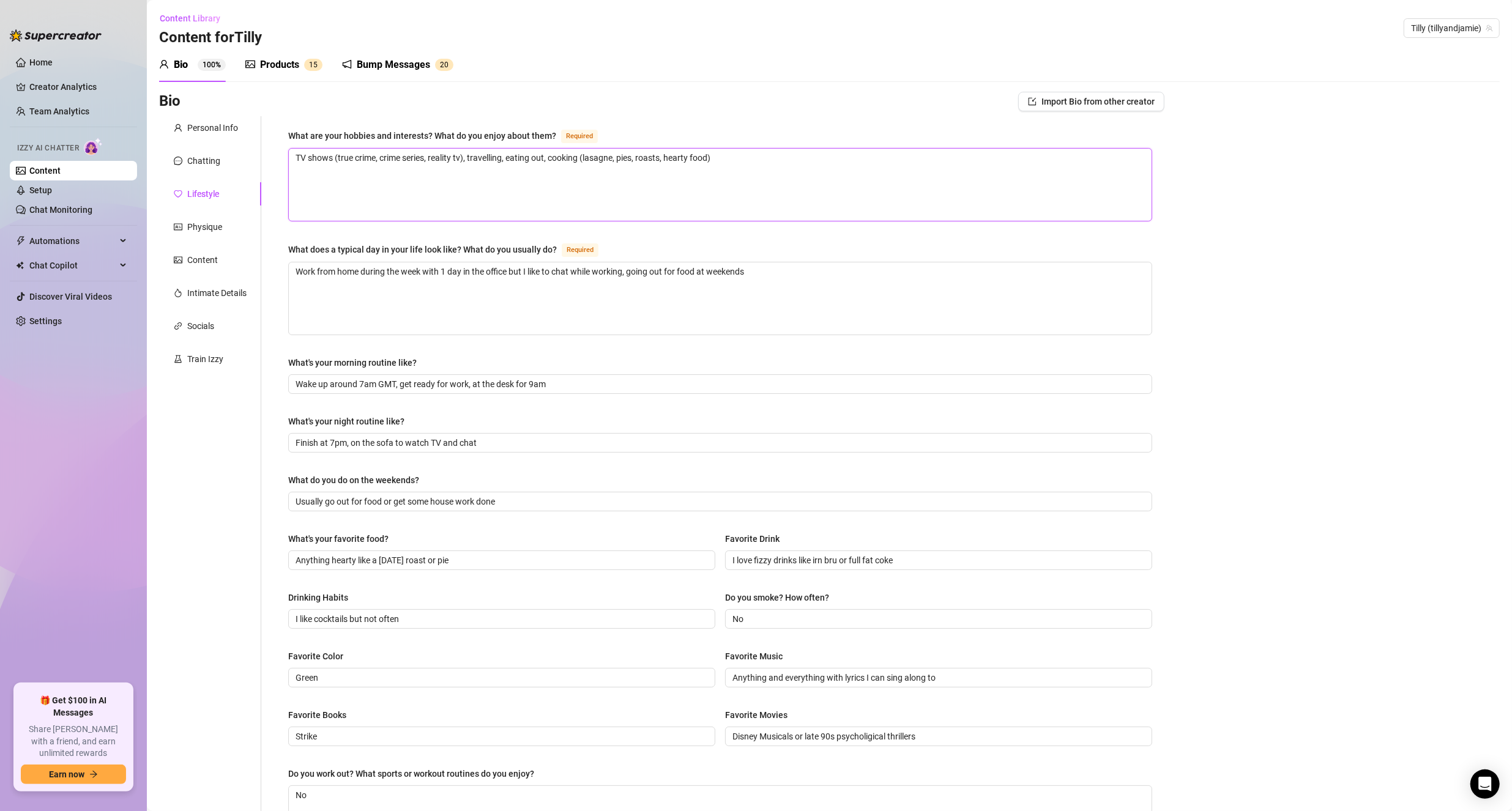
click at [500, 159] on textarea "TV shows (true crime, crime series, reality tv), travelling, eating out, cookin…" at bounding box center [719, 184] width 862 height 72
click at [506, 155] on textarea "TV shows (true crime, crime series, reality tv), travelling, eating out, cookin…" at bounding box center [719, 184] width 862 height 72
click at [505, 157] on textarea "TV shows (true crime, crime series, reality tv), travelling, eating out, cookin…" at bounding box center [719, 184] width 862 height 72
click at [503, 159] on textarea "TV shows (true crime, crime series, reality tv), travelling, eating out, cookin…" at bounding box center [719, 184] width 862 height 72
type textarea "TV shows (true crime, crime series, reality tv), travelling , eating out, cooki…"
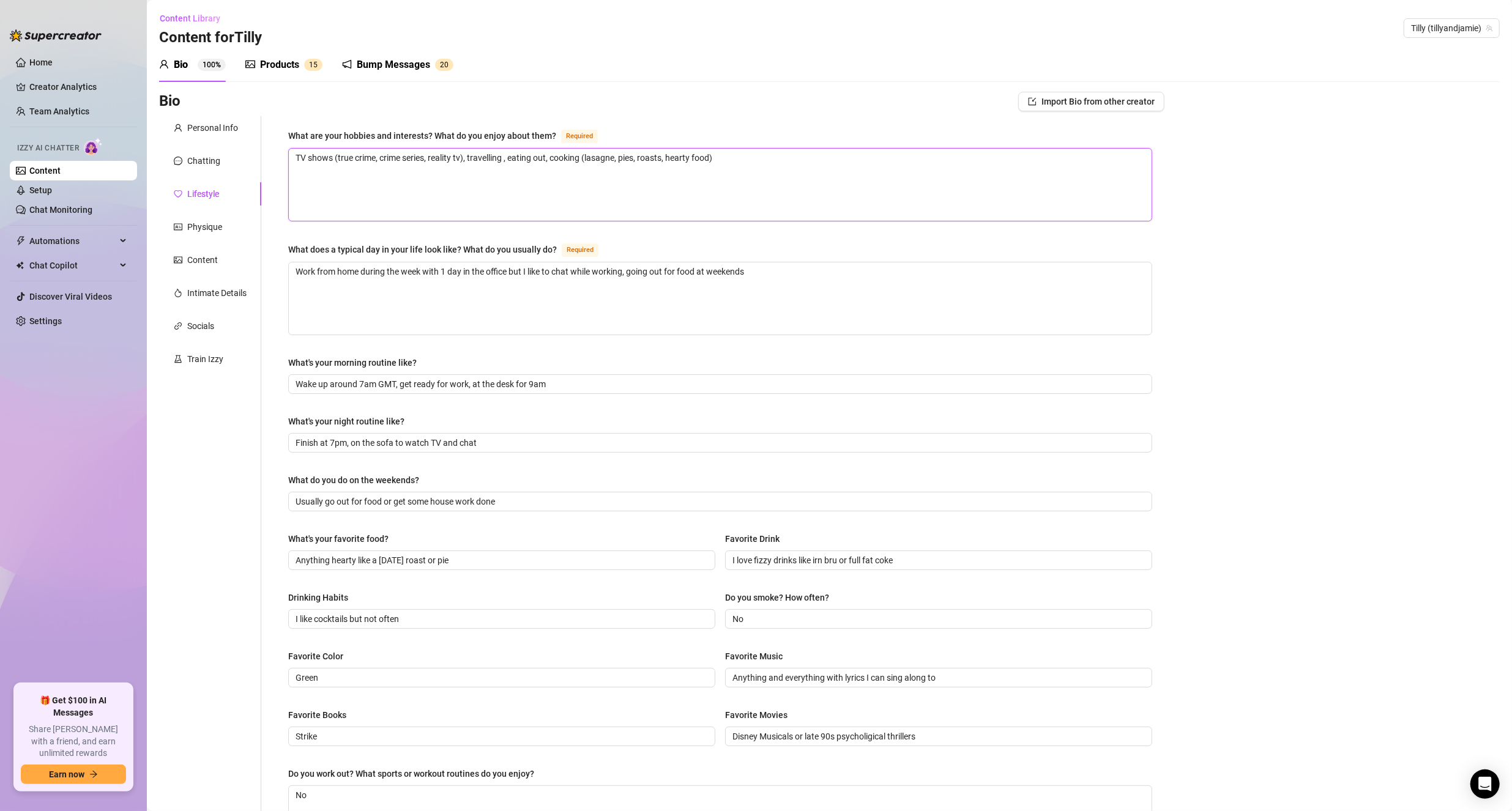
type textarea "TV shows (true crime, crime series, reality tv), travelling ), eating out, cook…"
type textarea "TV shows (true crime, crime series, reality tv), travelling , eating out, cooki…"
type textarea "TV shows (true crime, crime series, reality tv), travelling (, eating out, cook…"
click at [507, 158] on textarea "TV shows (true crime, crime series, reality tv), travelling (, eating out, cook…" at bounding box center [719, 184] width 862 height 72
click at [506, 157] on textarea "TV shows (true crime, crime series, reality tv), travelling (, eating out, cook…" at bounding box center [719, 184] width 862 height 72
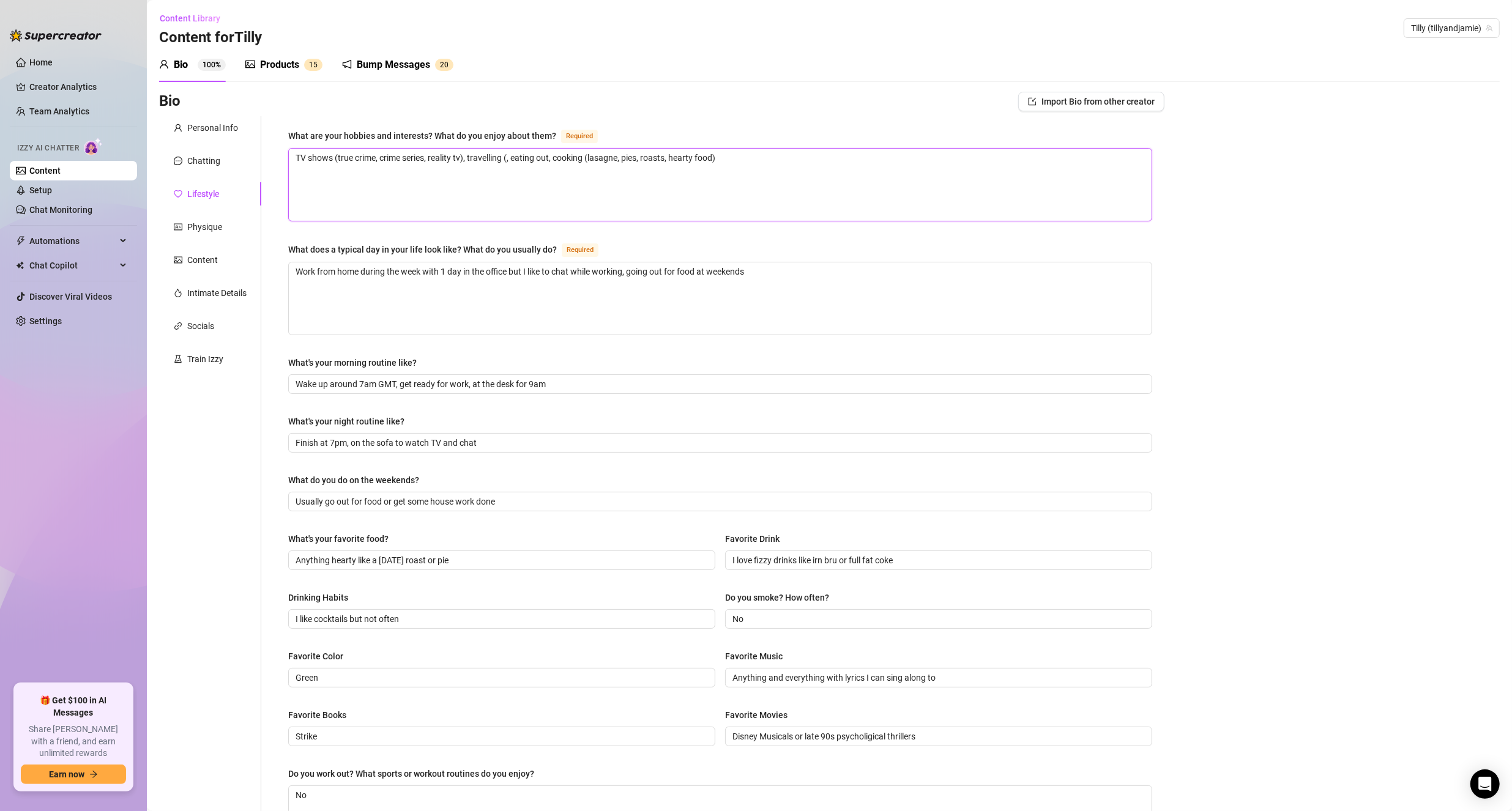
click at [507, 157] on textarea "TV shows (true crime, crime series, reality tv), travelling (, eating out, cook…" at bounding box center [719, 184] width 862 height 72
click at [510, 157] on textarea "TV shows (true crime, crime series, reality tv), travelling (, eating out, cook…" at bounding box center [719, 184] width 862 height 72
type textarea "TV shows (true crime, crime series, reality tv), travelling (a, eating out, coo…"
type textarea "TV shows (true crime, crime series, reality tv), travelling (al, eating out, co…"
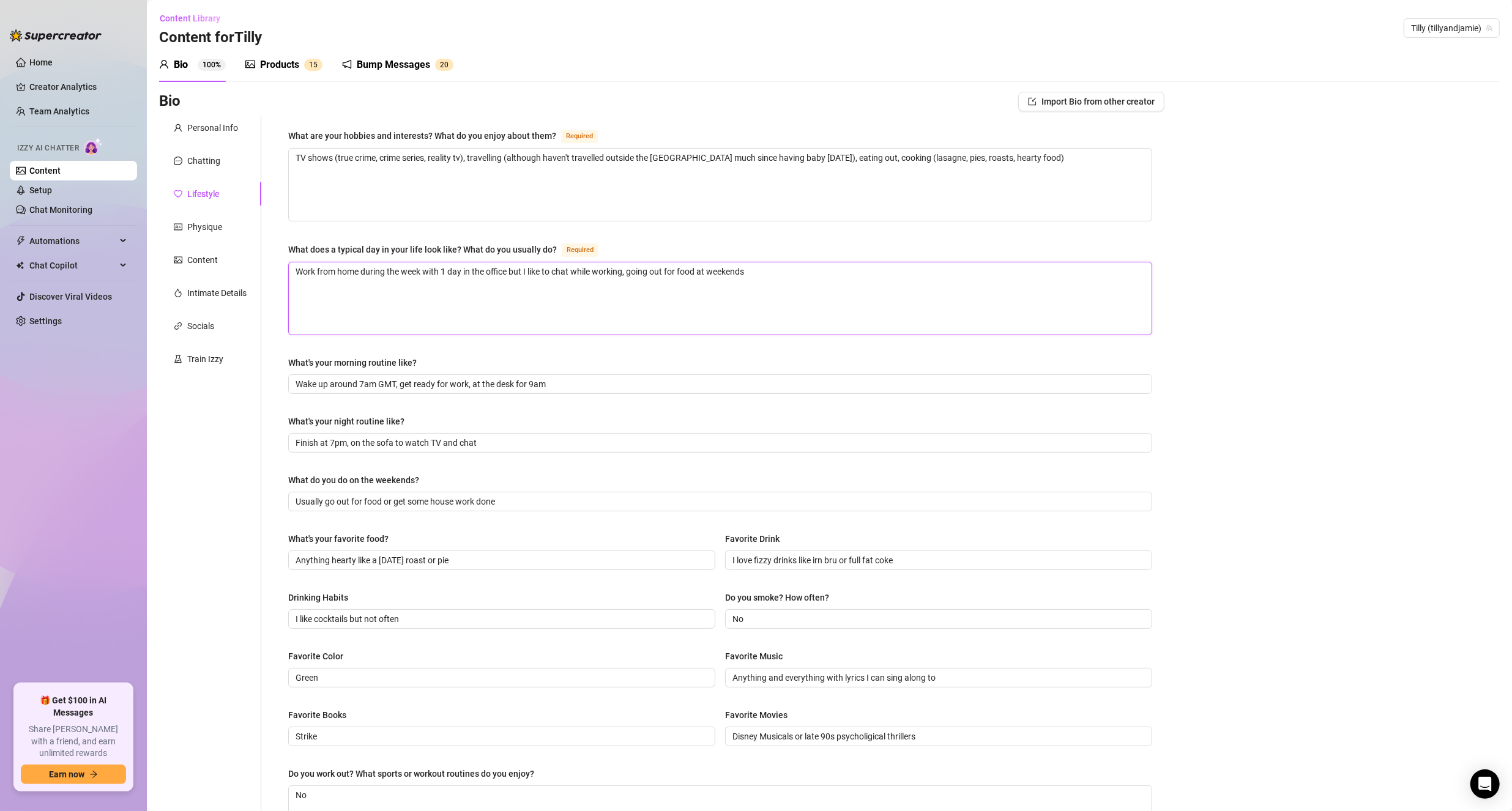
click at [773, 273] on textarea "Work from home during the week with 1 day in the office but I like to chat whil…" at bounding box center [719, 298] width 862 height 72
click at [811, 271] on textarea "Work from home during the week with 1 day in the office but I like to chat whil…" at bounding box center [719, 298] width 862 height 72
click at [493, 444] on input "Finish at 7pm, on the sofa to watch TV and chat" at bounding box center [718, 443] width 846 height 13
click at [521, 498] on input "Usually go out for food or get some house work done" at bounding box center [718, 501] width 846 height 13
click at [914, 554] on input "I love fizzy drinks like irn bru or full fat coke" at bounding box center [937, 560] width 410 height 13
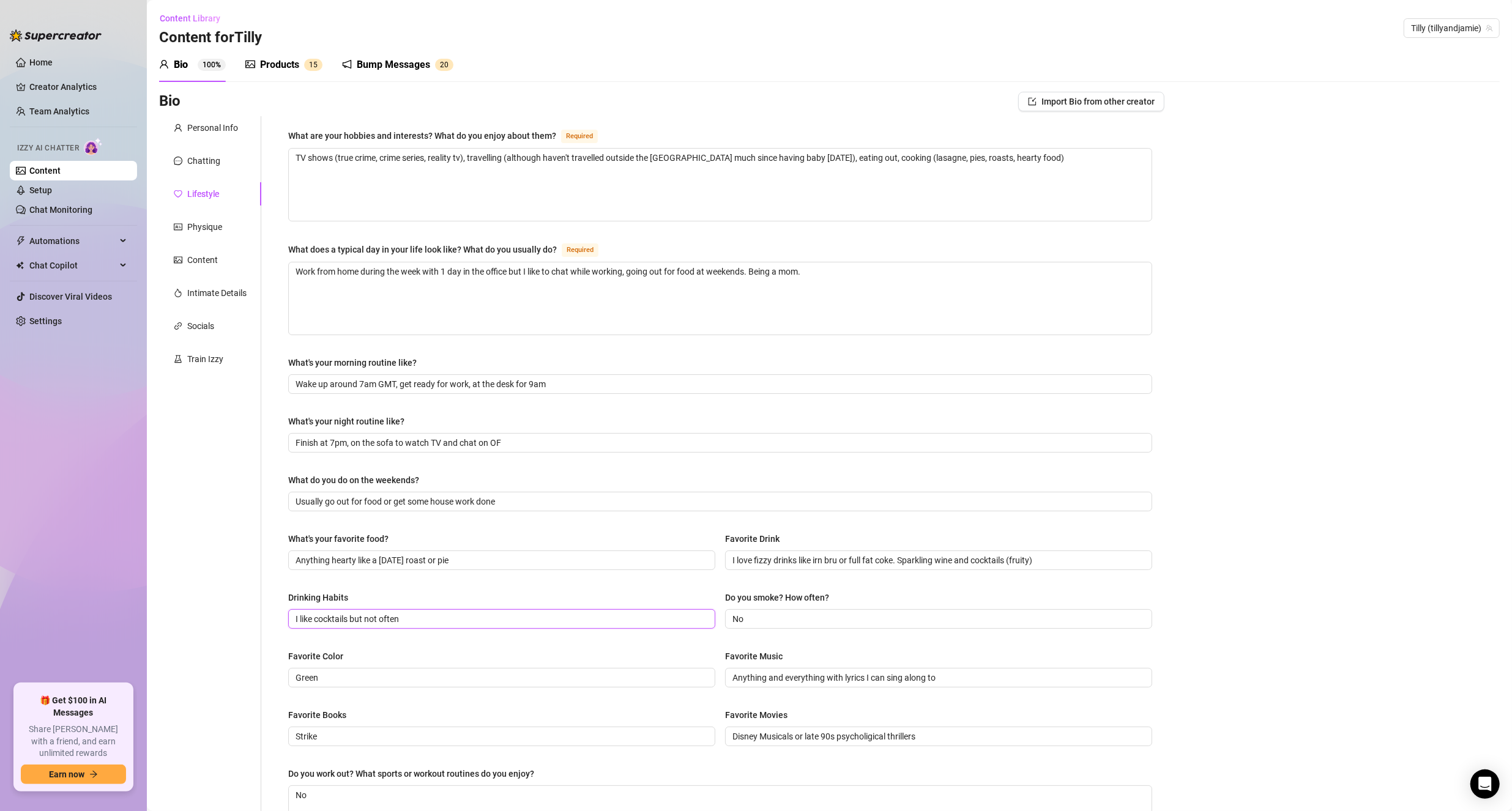
click at [436, 618] on input "I like cocktails but not often" at bounding box center [500, 618] width 410 height 13
click at [754, 615] on input "No" at bounding box center [937, 618] width 410 height 13
click at [502, 554] on input "Anything hearty like a [DATE] roast or pie" at bounding box center [500, 560] width 410 height 13
click at [541, 500] on input "Usually go out for food or get some house work done" at bounding box center [718, 501] width 846 height 13
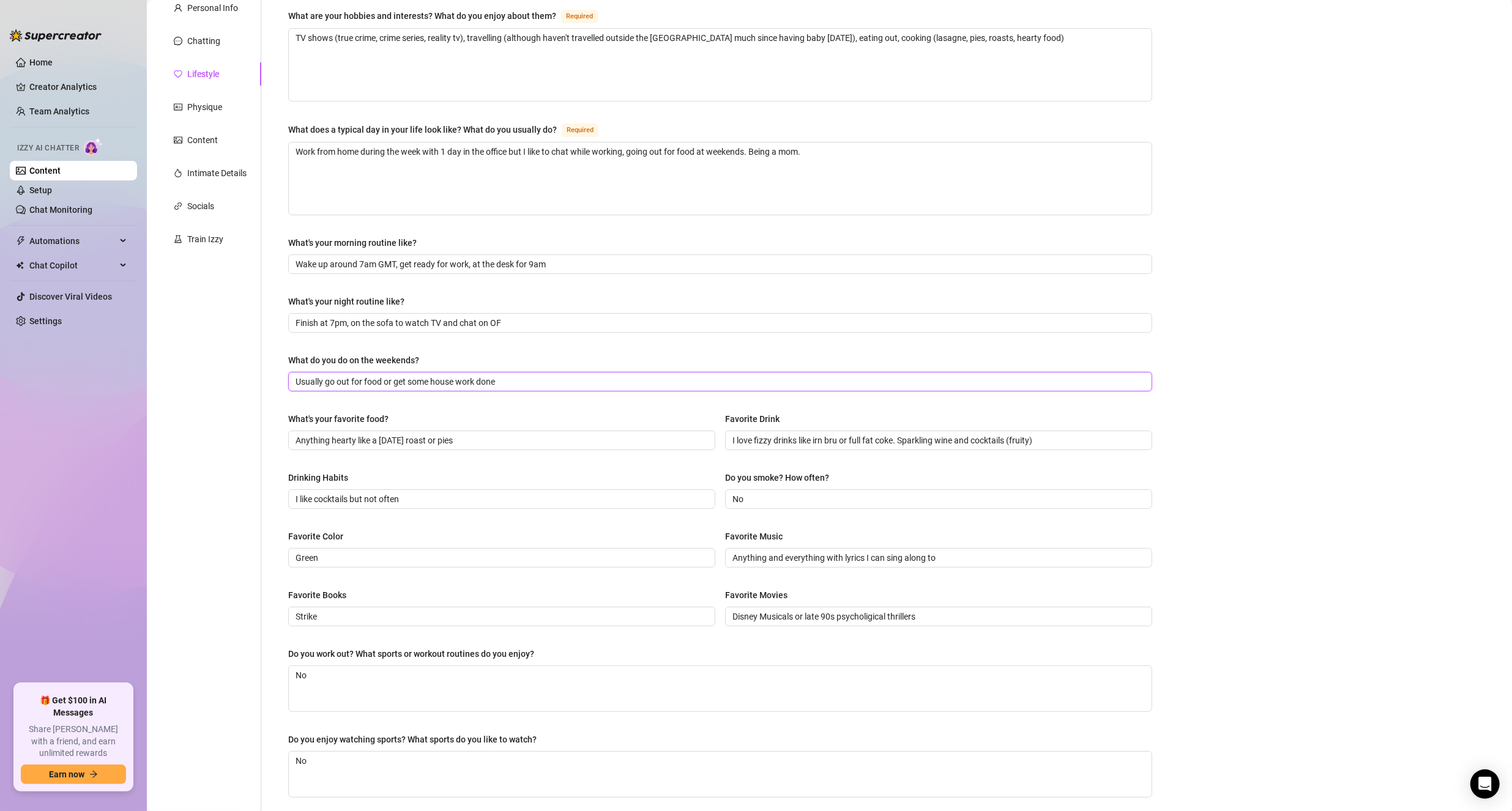
scroll to position [122, 0]
click at [790, 613] on input "Disney Musicals or late 90s psycholigical thrillers" at bounding box center [937, 614] width 410 height 13
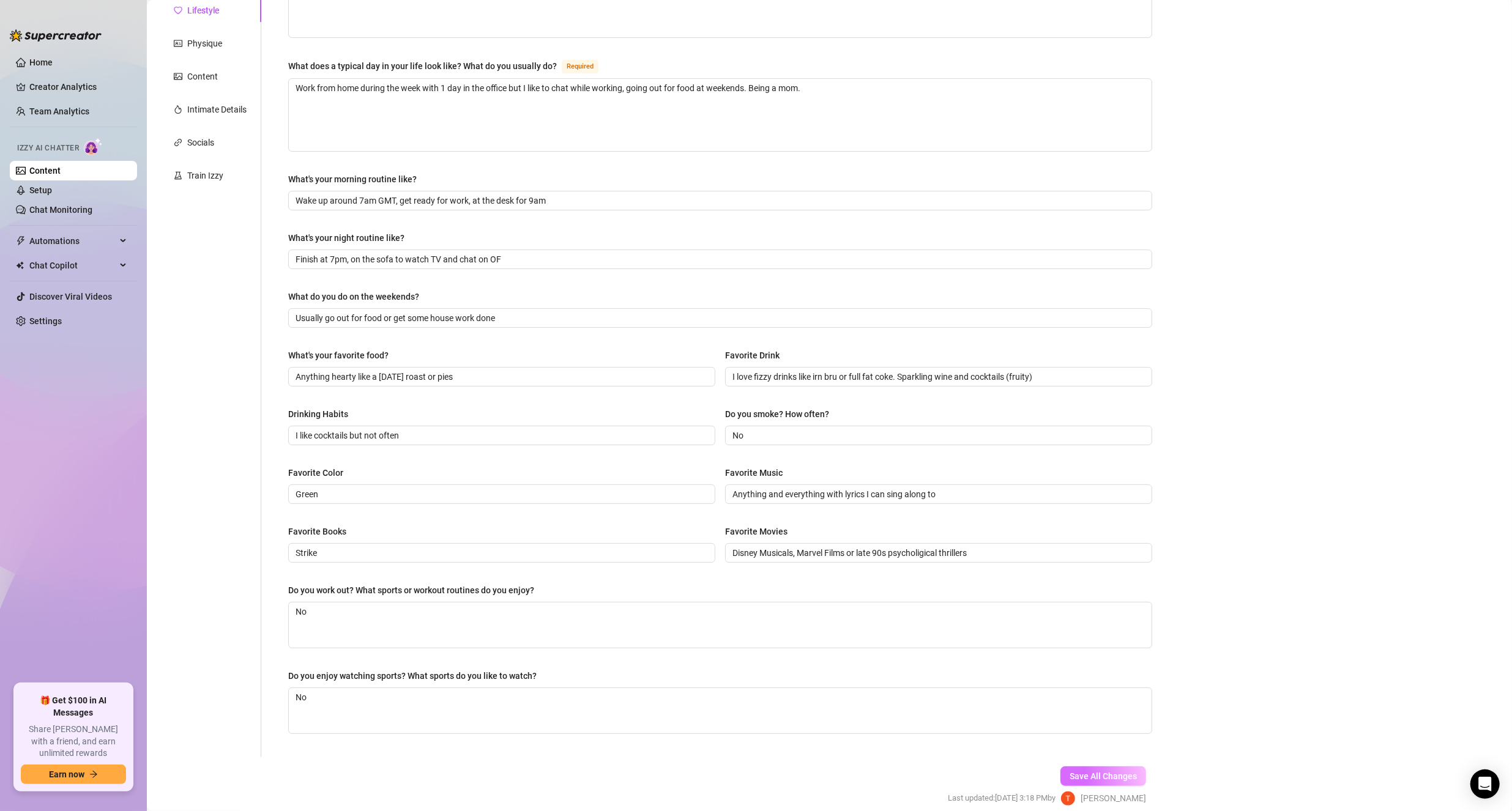
click at [1094, 771] on span "Save All Changes" at bounding box center [1103, 775] width 68 height 9
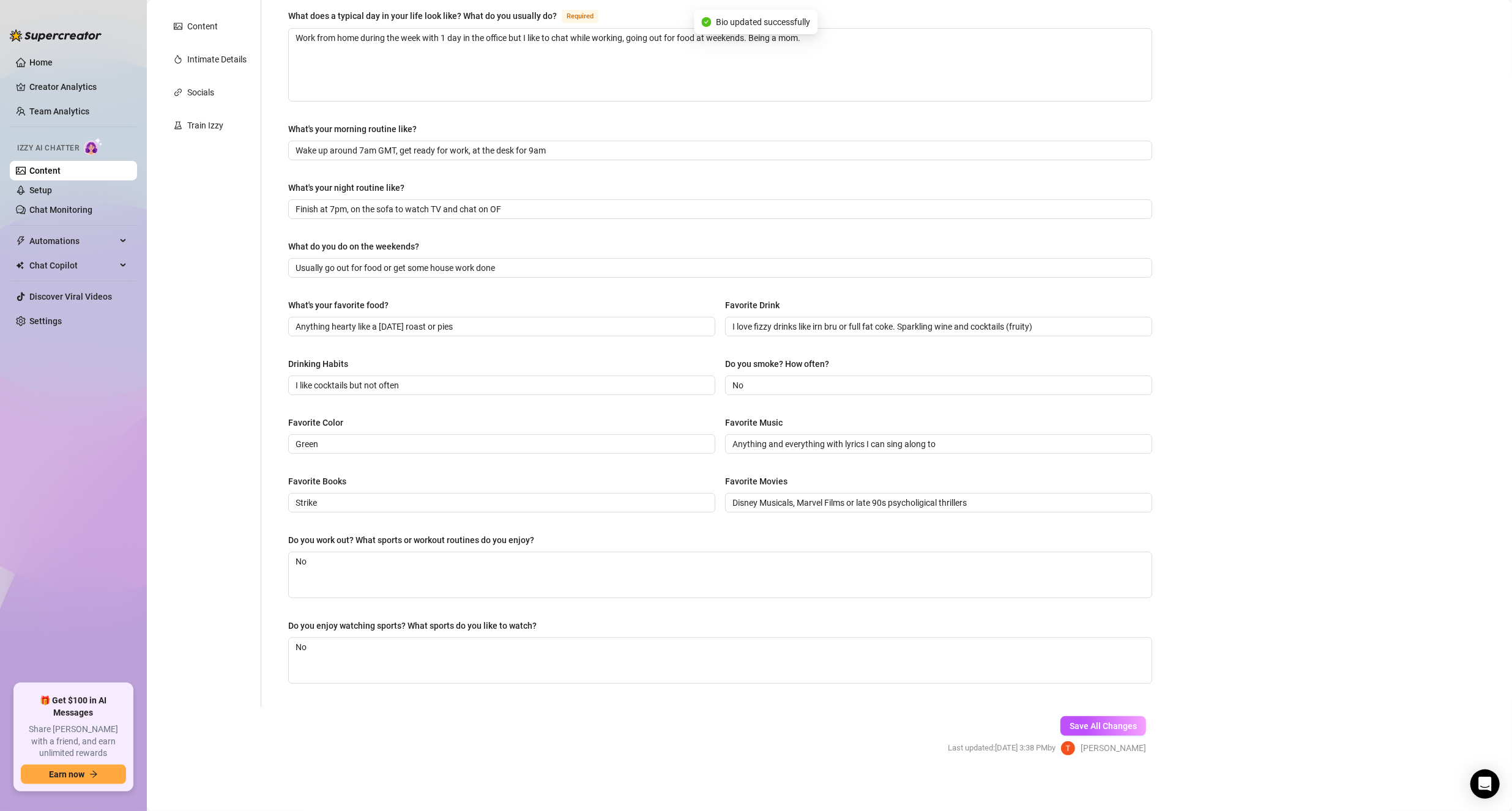
scroll to position [0, 0]
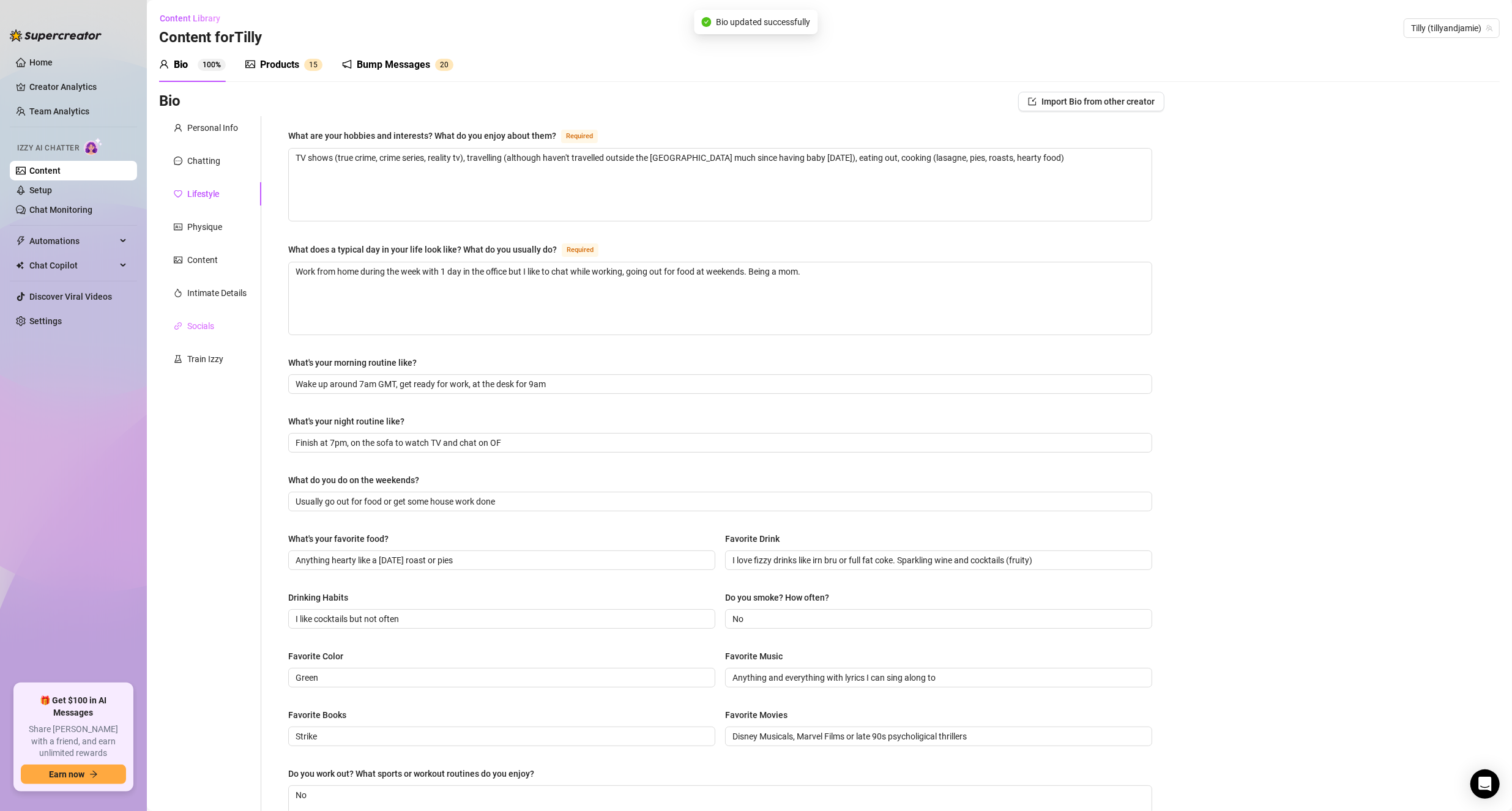
click at [204, 334] on div "Socials" at bounding box center [210, 325] width 102 height 23
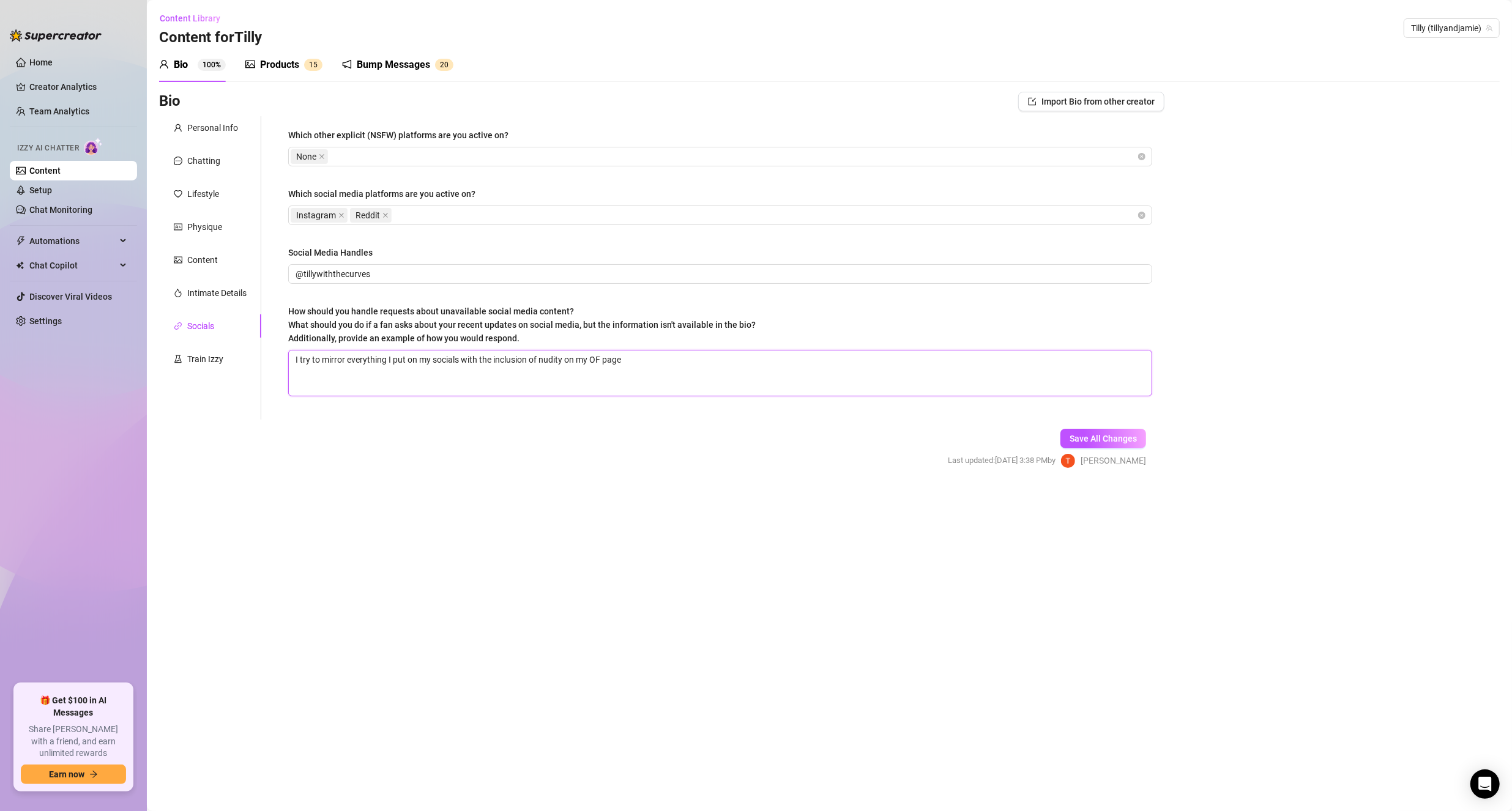
click at [662, 368] on textarea "I try to mirror everything I put on my socials with the inclusion of nudity on …" at bounding box center [719, 373] width 862 height 45
click at [234, 296] on div "Intimate Details" at bounding box center [216, 292] width 59 height 13
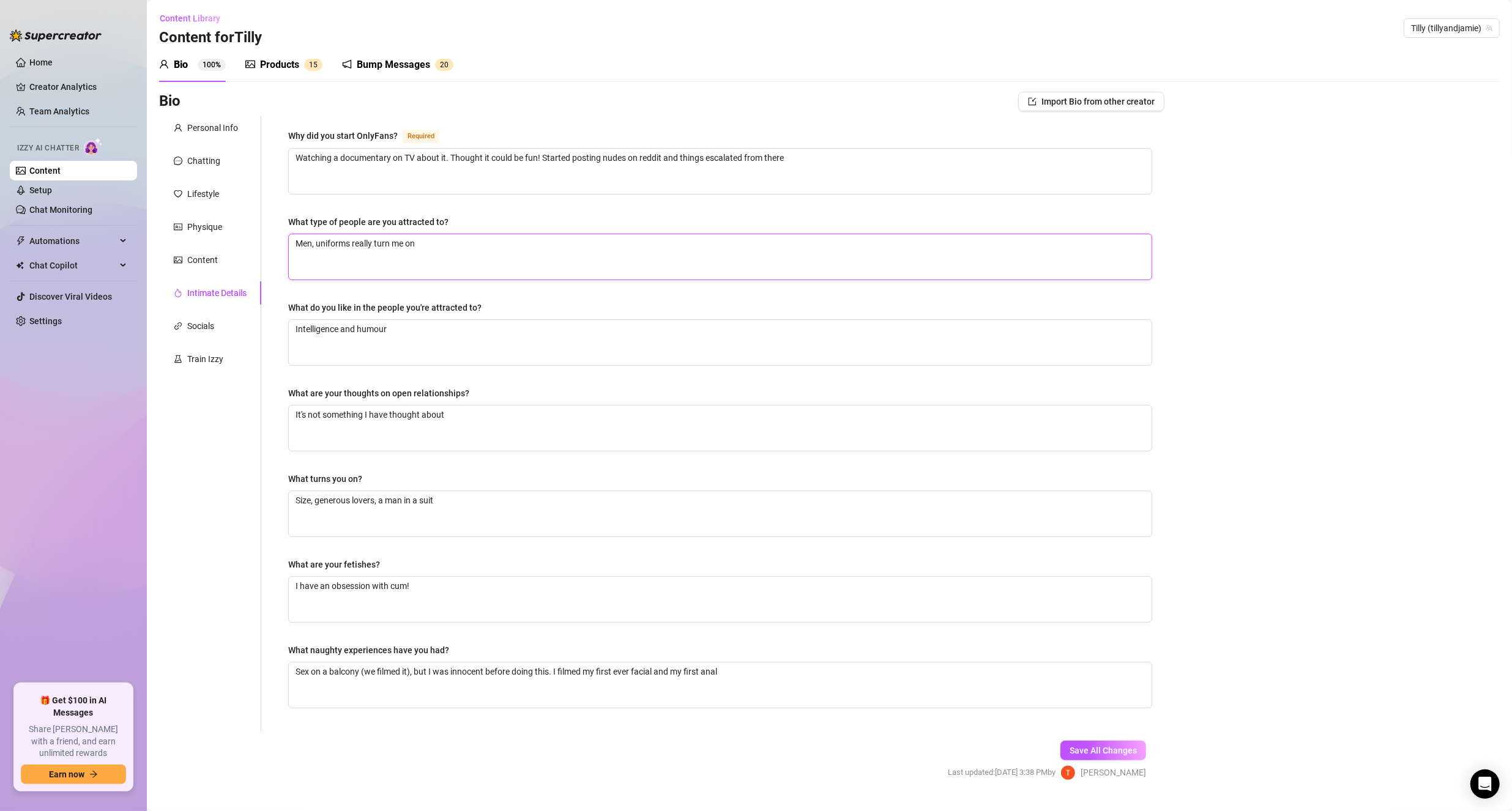
click at [464, 247] on textarea "Men, uniforms really turn me on" at bounding box center [719, 257] width 862 height 45
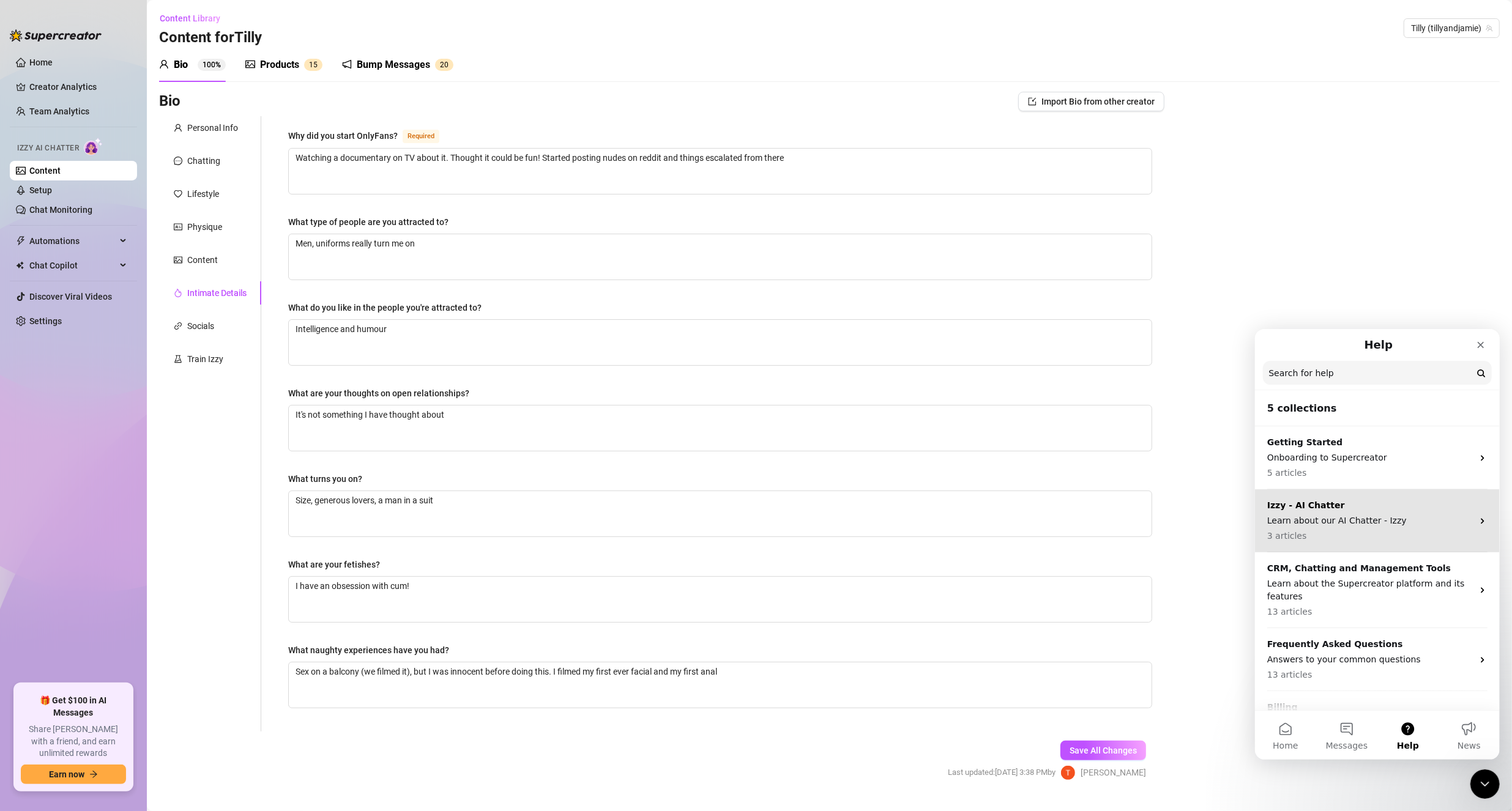
click at [1331, 505] on p "Izzy - AI Chatter" at bounding box center [1369, 505] width 206 height 13
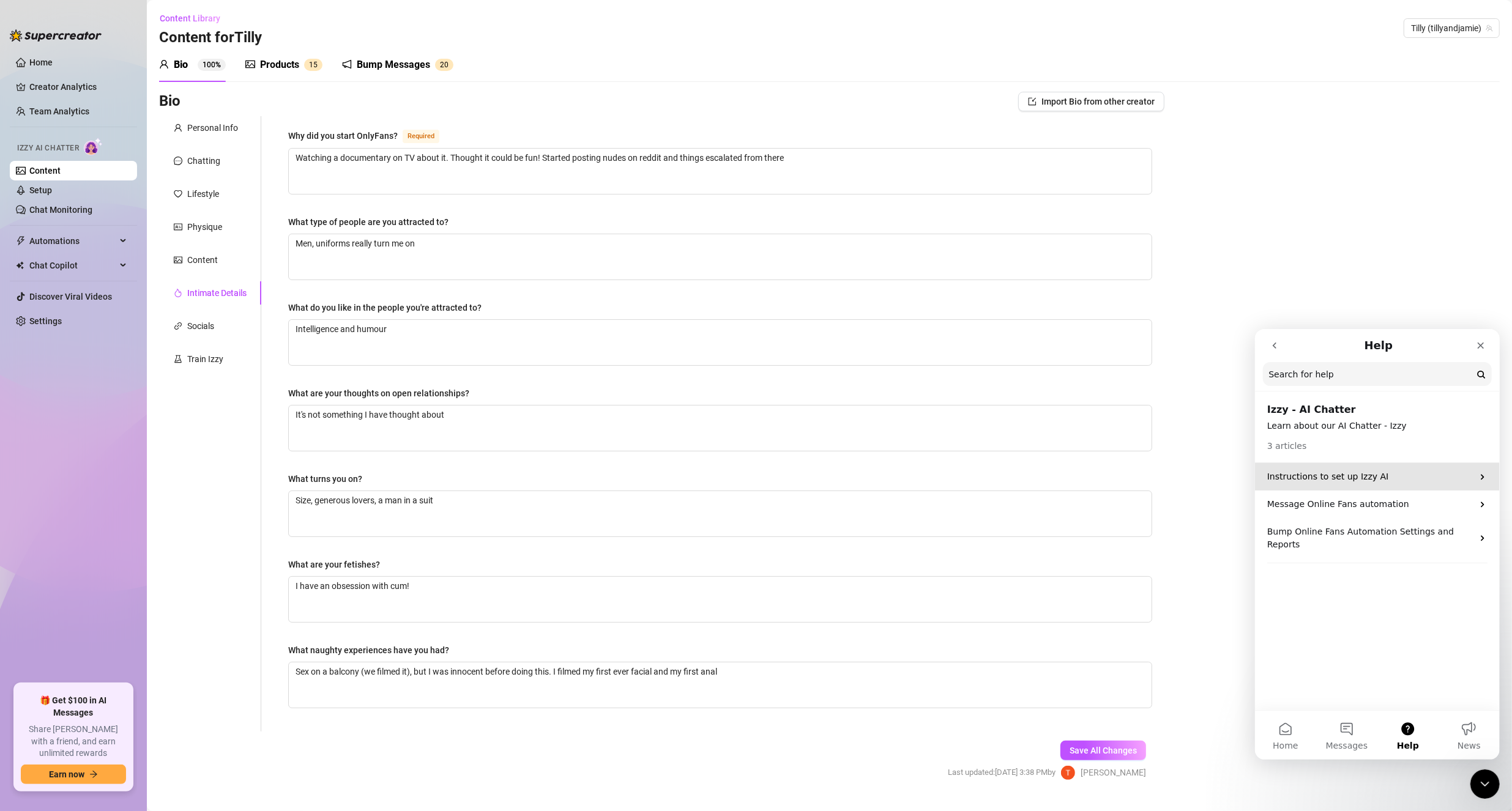
click at [1356, 479] on p "Instructions to set up Izzy AI" at bounding box center [1369, 476] width 206 height 13
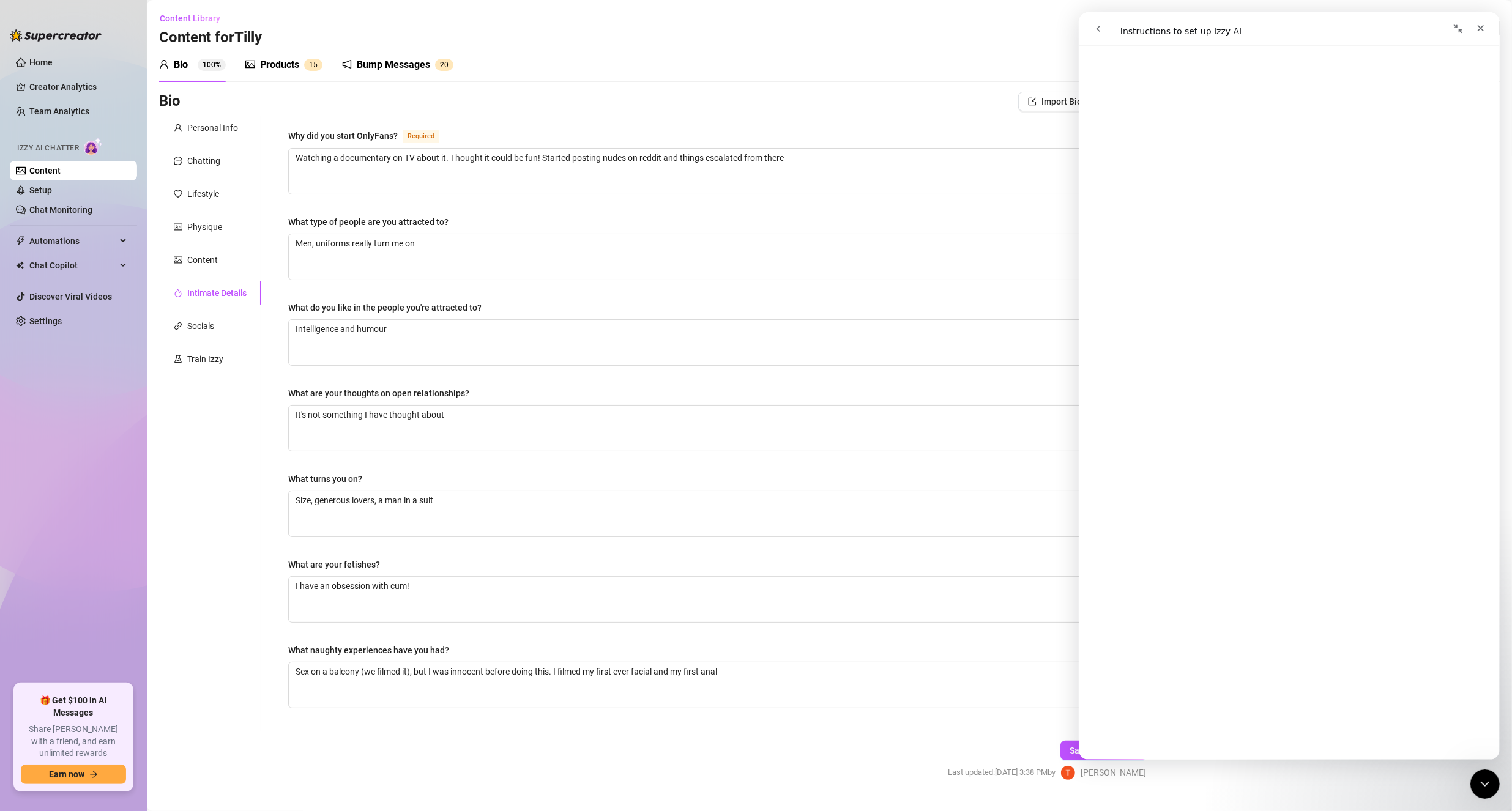
scroll to position [304, 0]
click at [211, 190] on div "Lifestyle" at bounding box center [203, 194] width 32 height 13
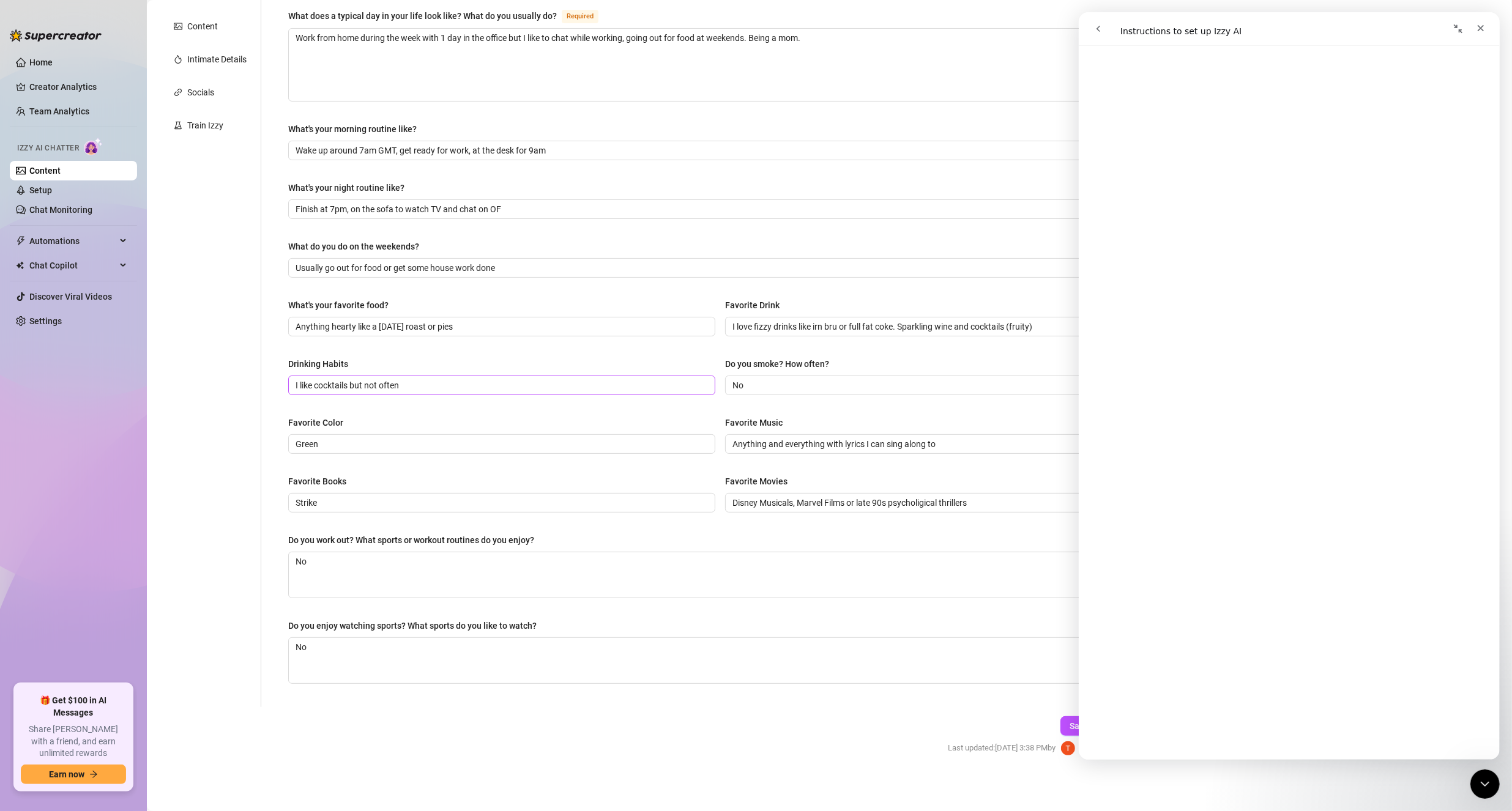
scroll to position [0, 0]
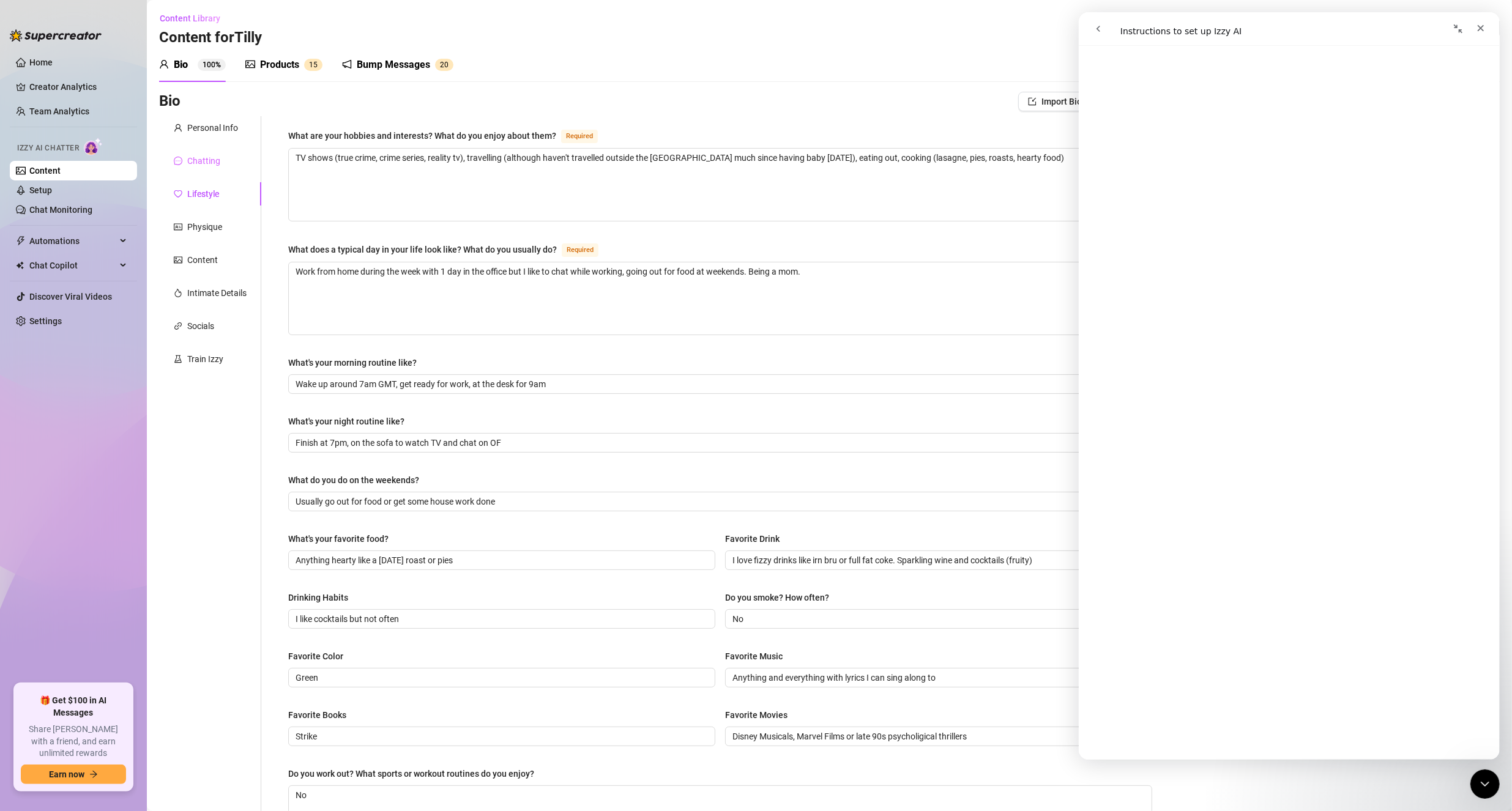
click at [204, 169] on div "Chatting" at bounding box center [210, 161] width 102 height 23
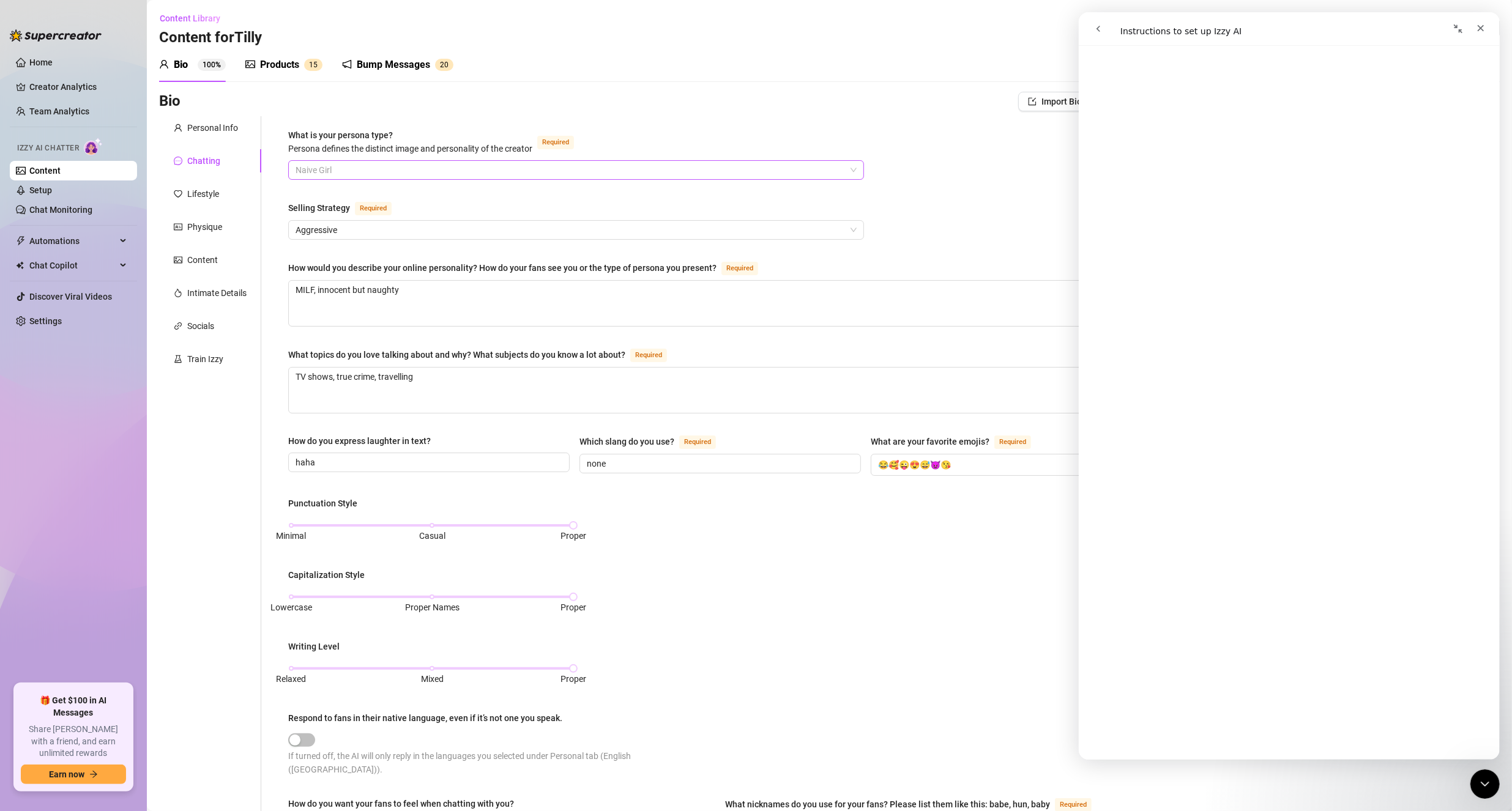
click at [430, 167] on span "Naive Girl" at bounding box center [575, 170] width 561 height 19
click at [298, 414] on div "What is your persona type? [PERSON_NAME] defines the distinct image and persona…" at bounding box center [719, 560] width 864 height 863
click at [451, 291] on textarea "MILF, innocent but naughty" at bounding box center [719, 304] width 862 height 45
click at [430, 382] on textarea "TV shows, true crime, travelling" at bounding box center [719, 390] width 862 height 45
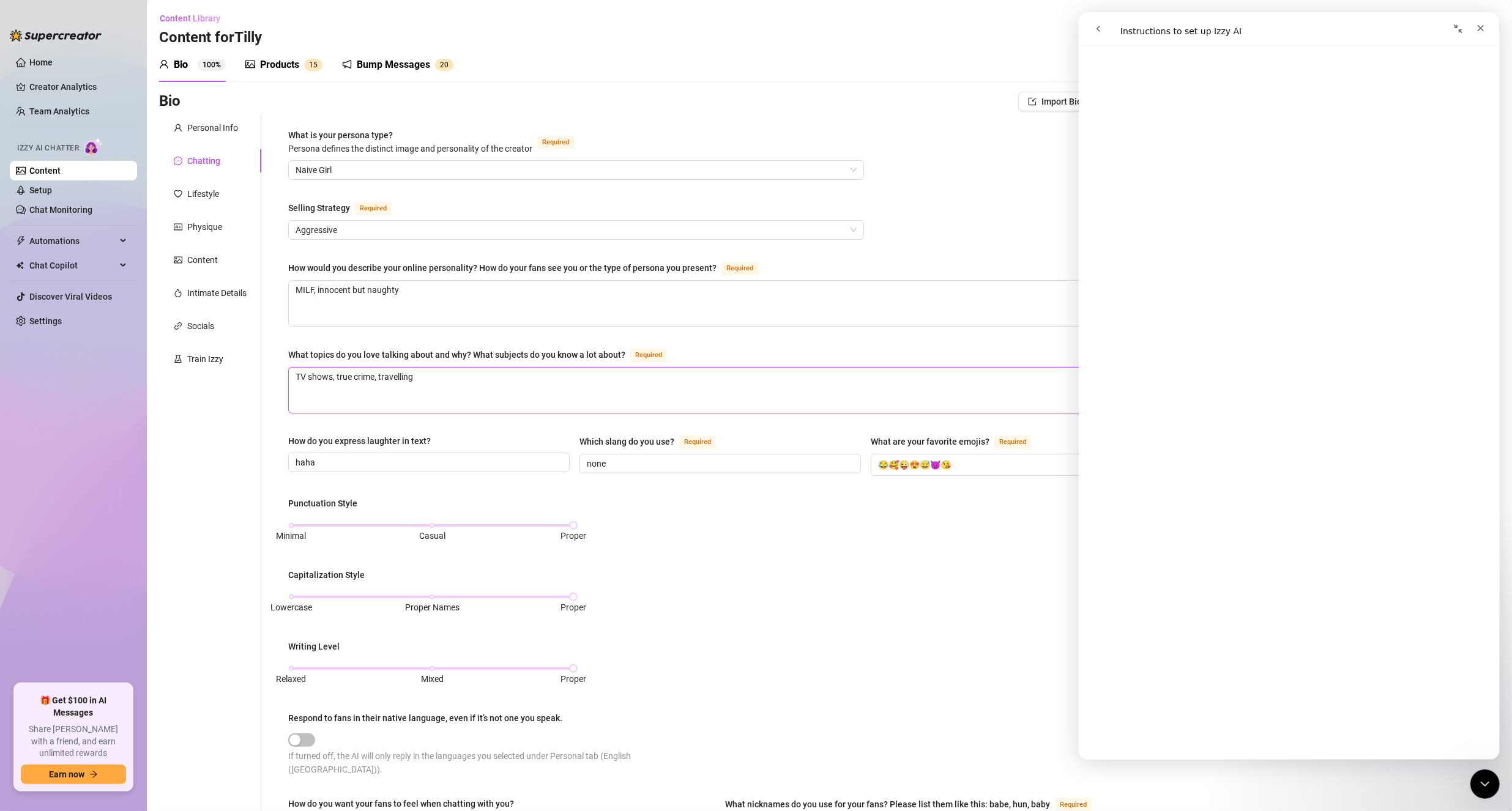
drag, startPoint x: 439, startPoint y: 378, endPoint x: 376, endPoint y: 379, distance: 63.0
click at [376, 379] on textarea "TV shows, true crime, travelling" at bounding box center [719, 390] width 862 height 45
click at [610, 461] on input "none" at bounding box center [718, 463] width 264 height 13
click at [431, 461] on input "haha" at bounding box center [427, 462] width 264 height 13
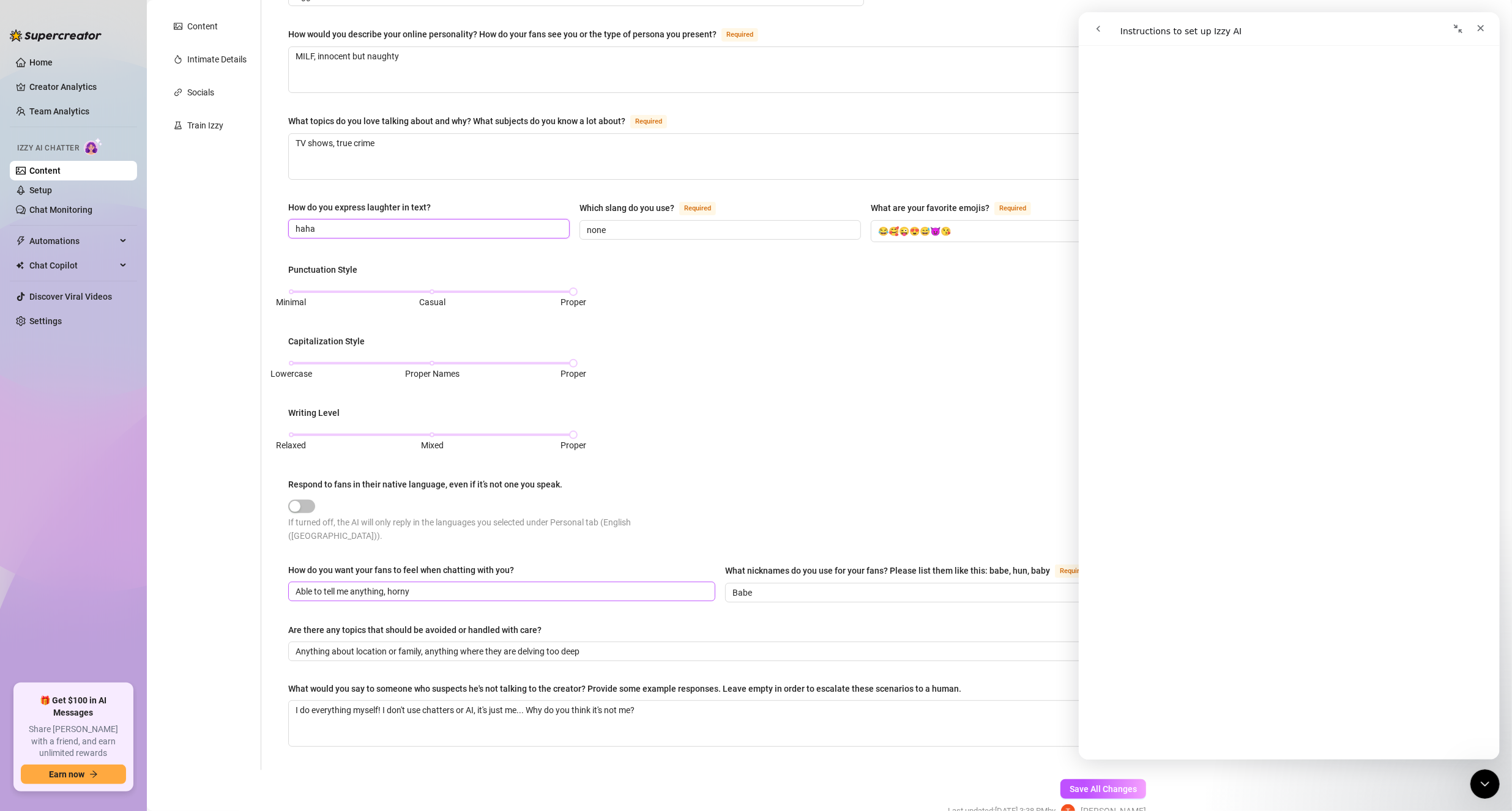
scroll to position [281, 0]
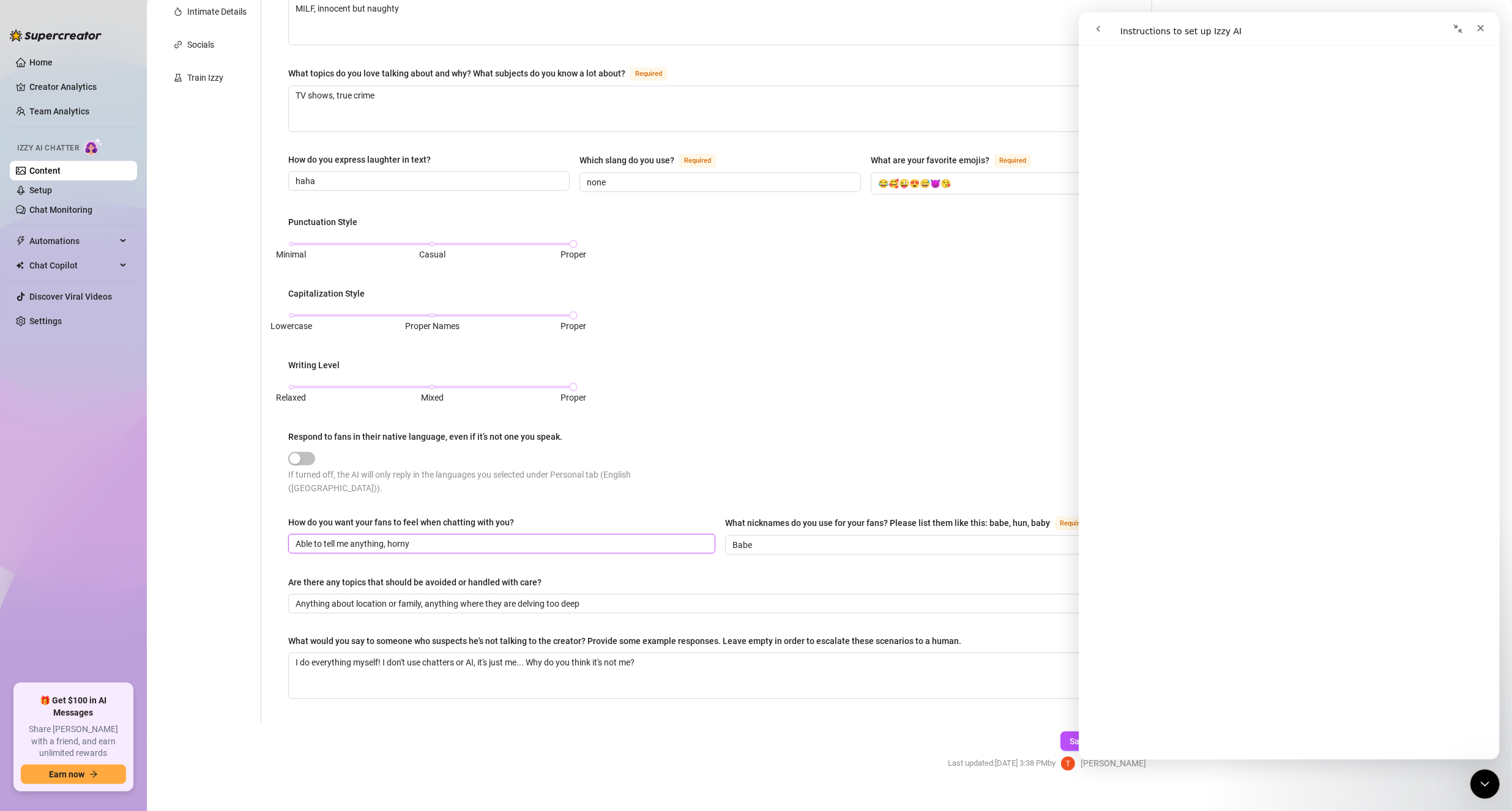
click at [437, 537] on input "Able to tell me anything, horny" at bounding box center [500, 543] width 410 height 13
click at [790, 535] on span "Babe" at bounding box center [938, 544] width 427 height 20
click at [672, 597] on input "Anything about location or family, anything where they are delving too deep" at bounding box center [718, 603] width 846 height 13
click at [657, 653] on textarea "I do everything myself! I don't use chatters or AI, it's just me... Why do you …" at bounding box center [719, 676] width 862 height 45
click at [668, 653] on textarea "I do everything myself! I don't use chatters or AI, it's just me... Why do you …" at bounding box center [719, 676] width 862 height 45
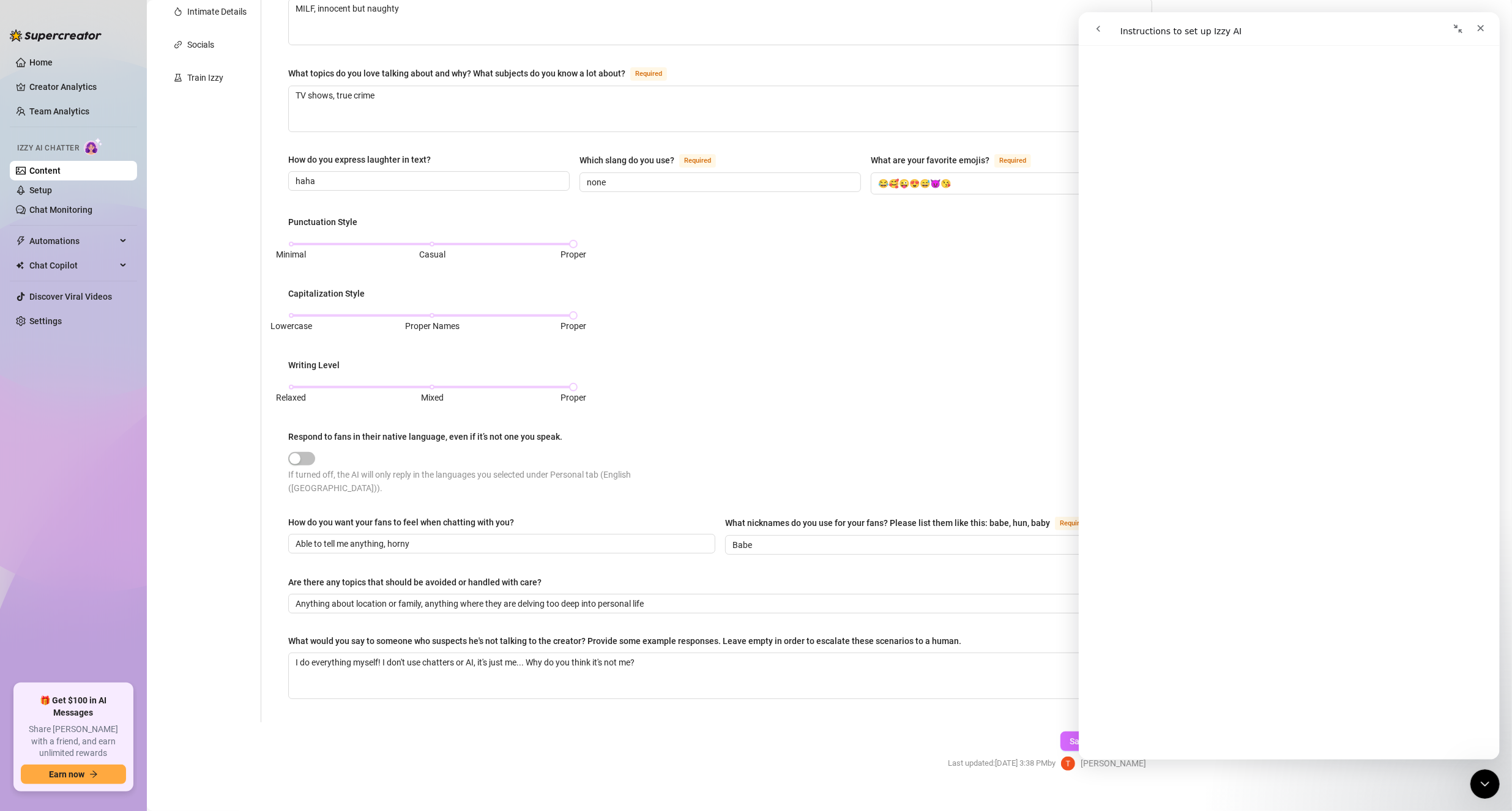
click at [1069, 736] on span "Save All Changes" at bounding box center [1103, 741] width 68 height 9
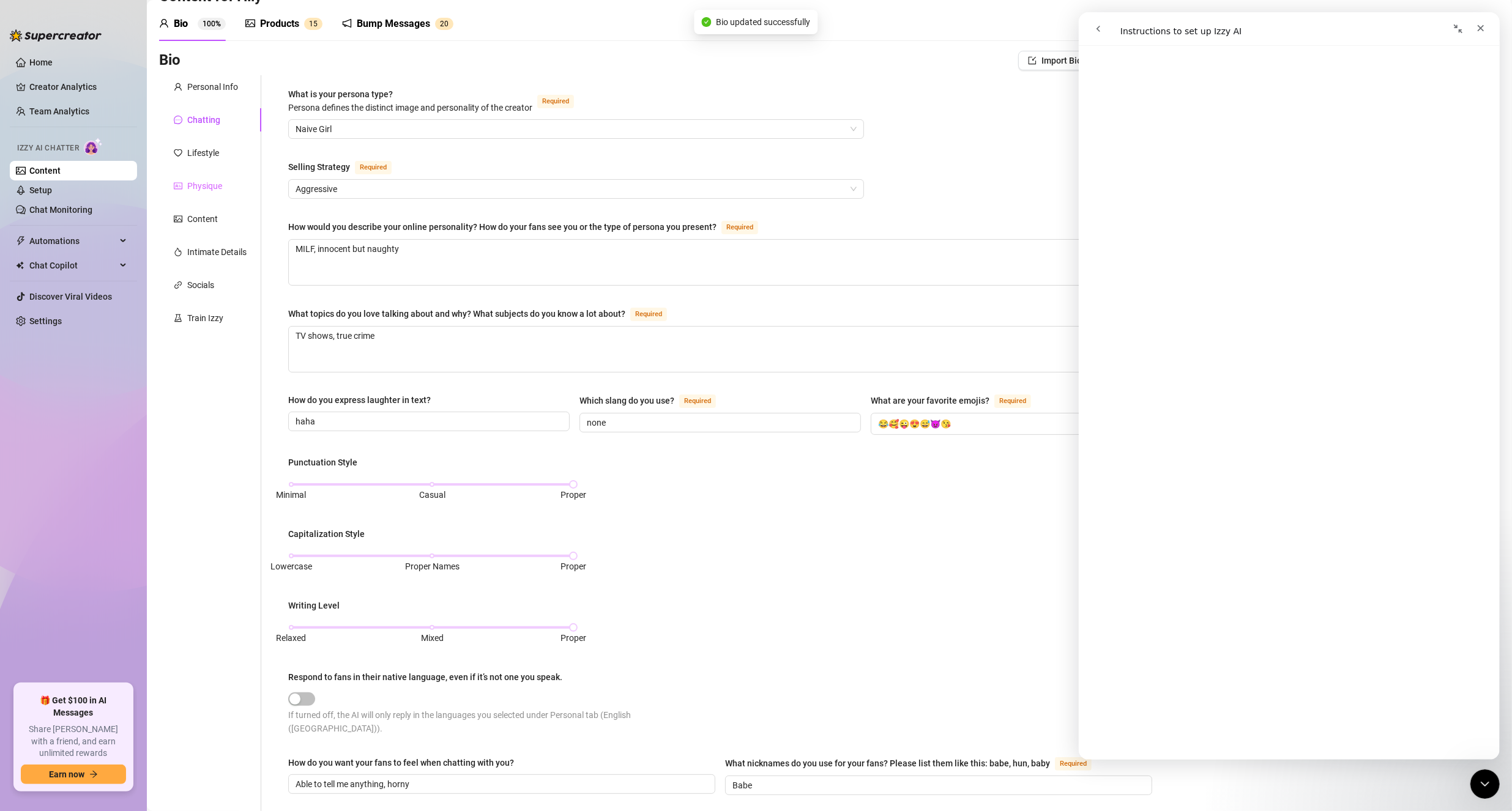
scroll to position [0, 0]
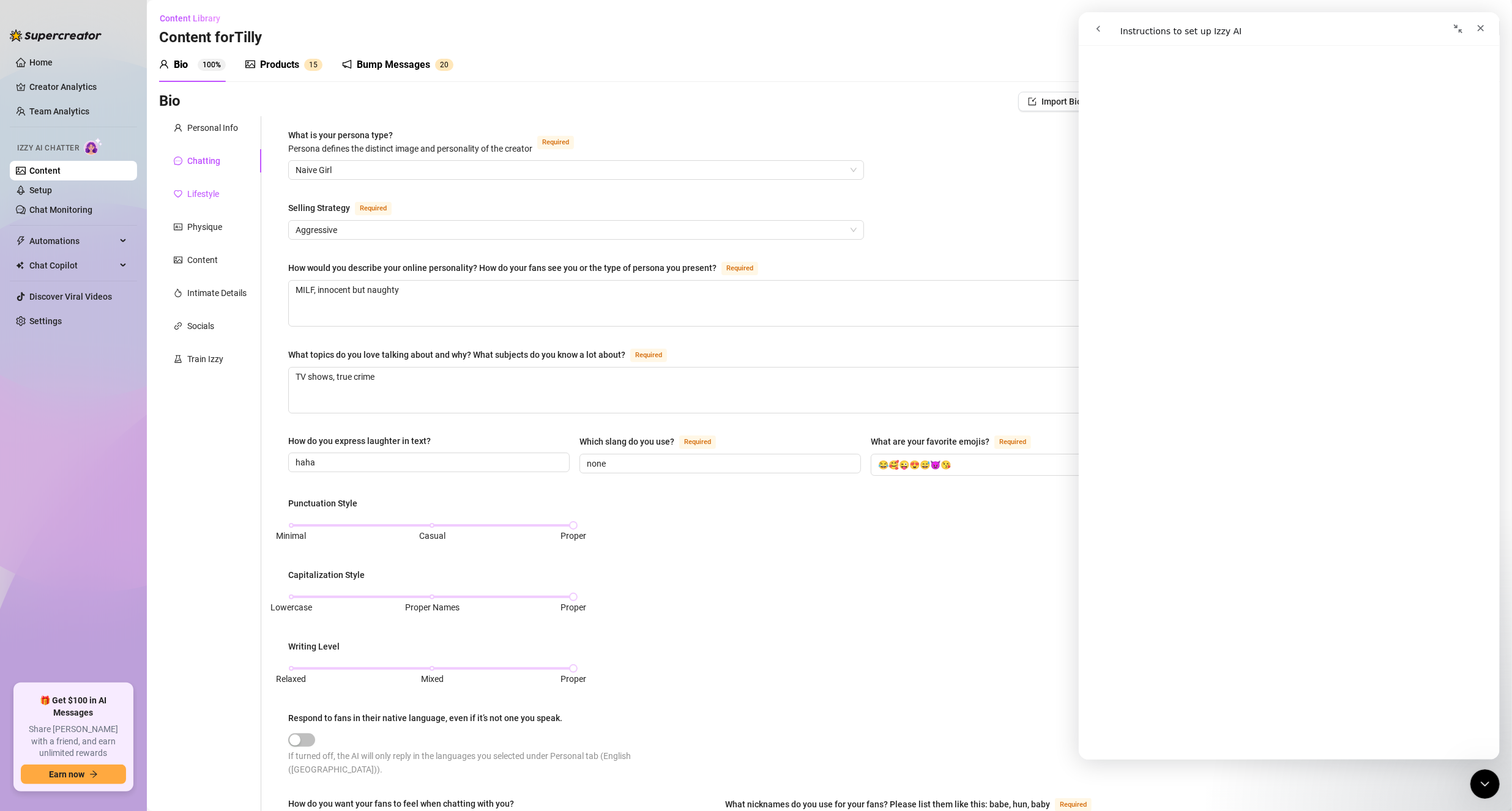
click at [206, 195] on div "Lifestyle" at bounding box center [203, 194] width 32 height 13
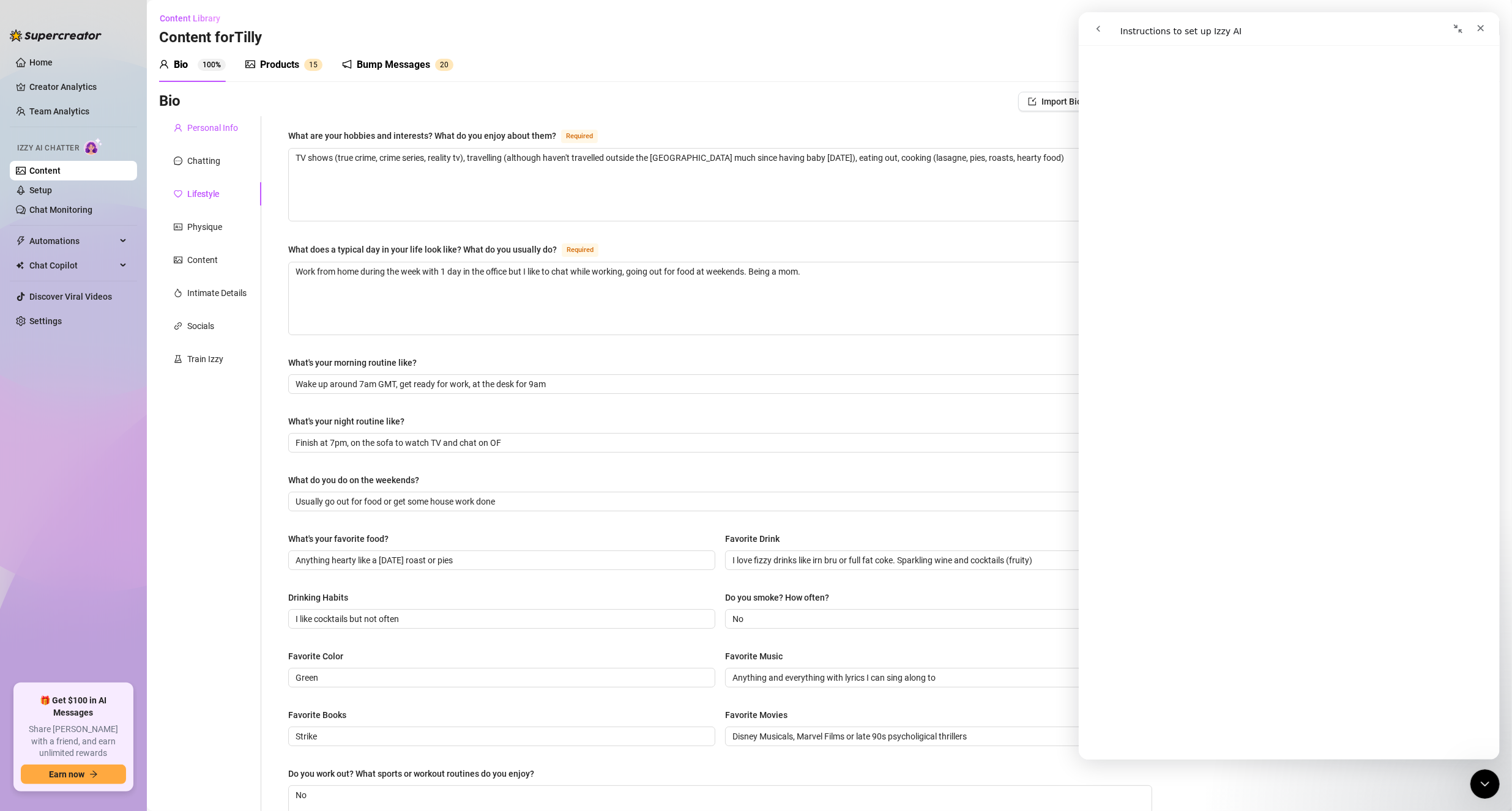
click at [202, 129] on div "Personal Info" at bounding box center [213, 128] width 51 height 13
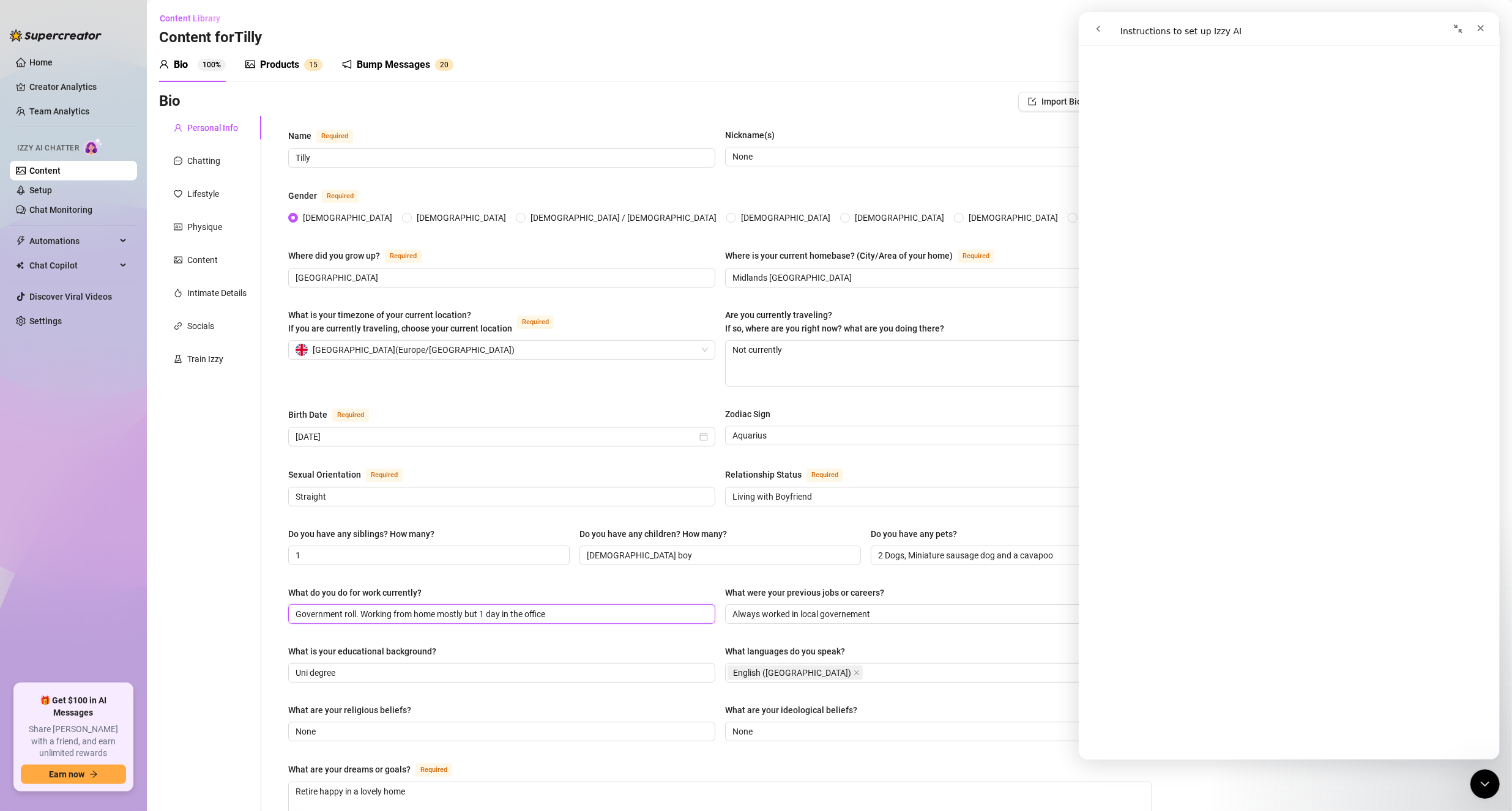
click at [588, 610] on input "Government roll. Working from home mostly but 1 day in the office" at bounding box center [500, 614] width 410 height 13
click at [354, 610] on input "Government roll. Working from home mostly but 1 day in the office" at bounding box center [500, 614] width 410 height 13
drag, startPoint x: 616, startPoint y: 608, endPoint x: 788, endPoint y: 610, distance: 172.0
click at [788, 610] on div "What do you do for work currently? Government roll, relatively high up which is…" at bounding box center [719, 610] width 864 height 49
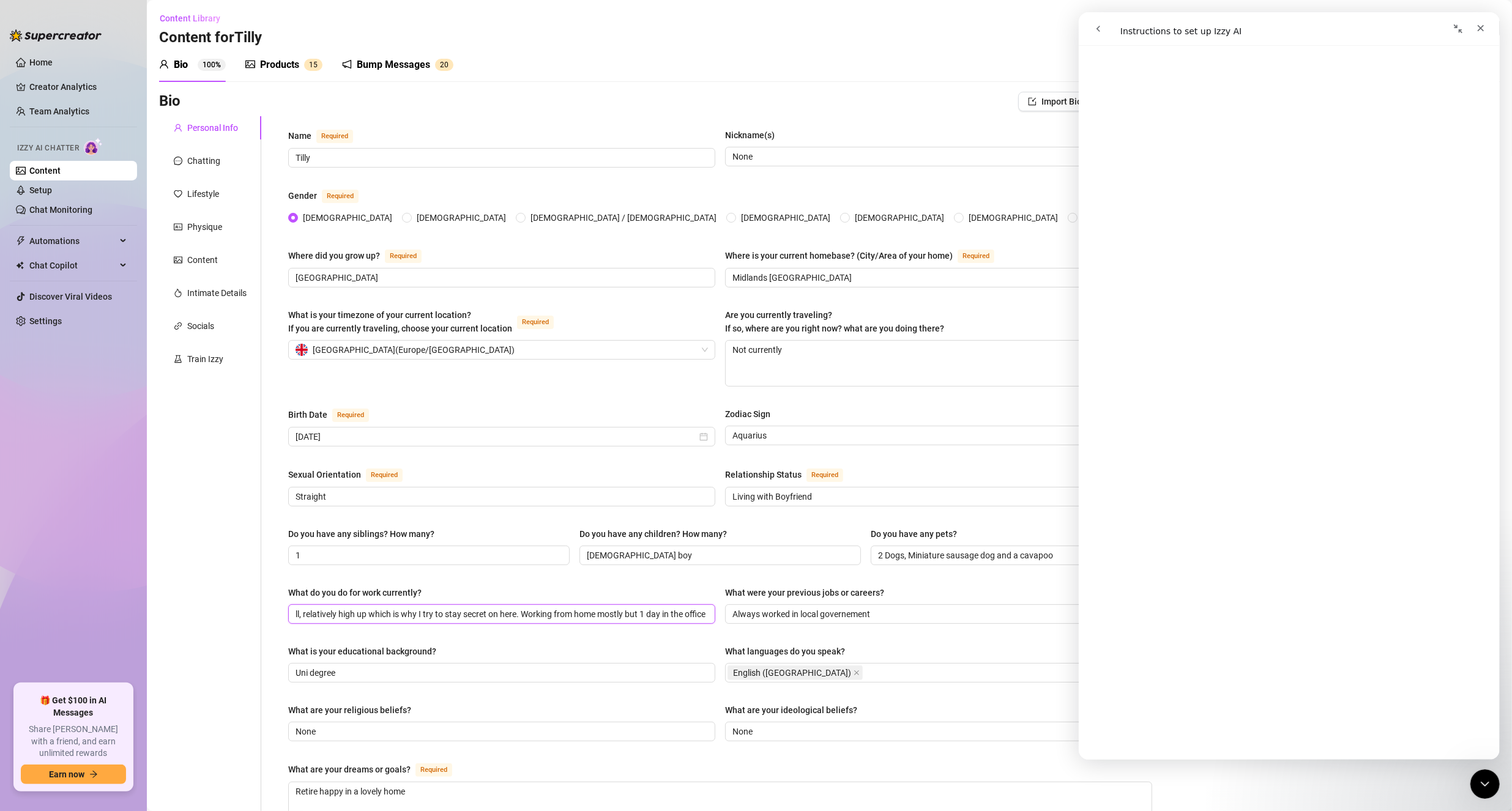
click at [668, 609] on input "Government roll, relatively high up which is why I try to stay secret on here. …" at bounding box center [500, 614] width 410 height 13
click at [696, 608] on input "Government roll, relatively high up which is why I try to stay secret on here. …" at bounding box center [500, 614] width 410 height 13
click at [702, 608] on span "Government roll, relatively high up which is why I try to stay secret on here. …" at bounding box center [501, 614] width 427 height 20
drag, startPoint x: 680, startPoint y: 611, endPoint x: 773, endPoint y: 609, distance: 93.0
click at [773, 609] on div "What do you do for work currently? Government roll, relatively high up which is…" at bounding box center [719, 610] width 864 height 49
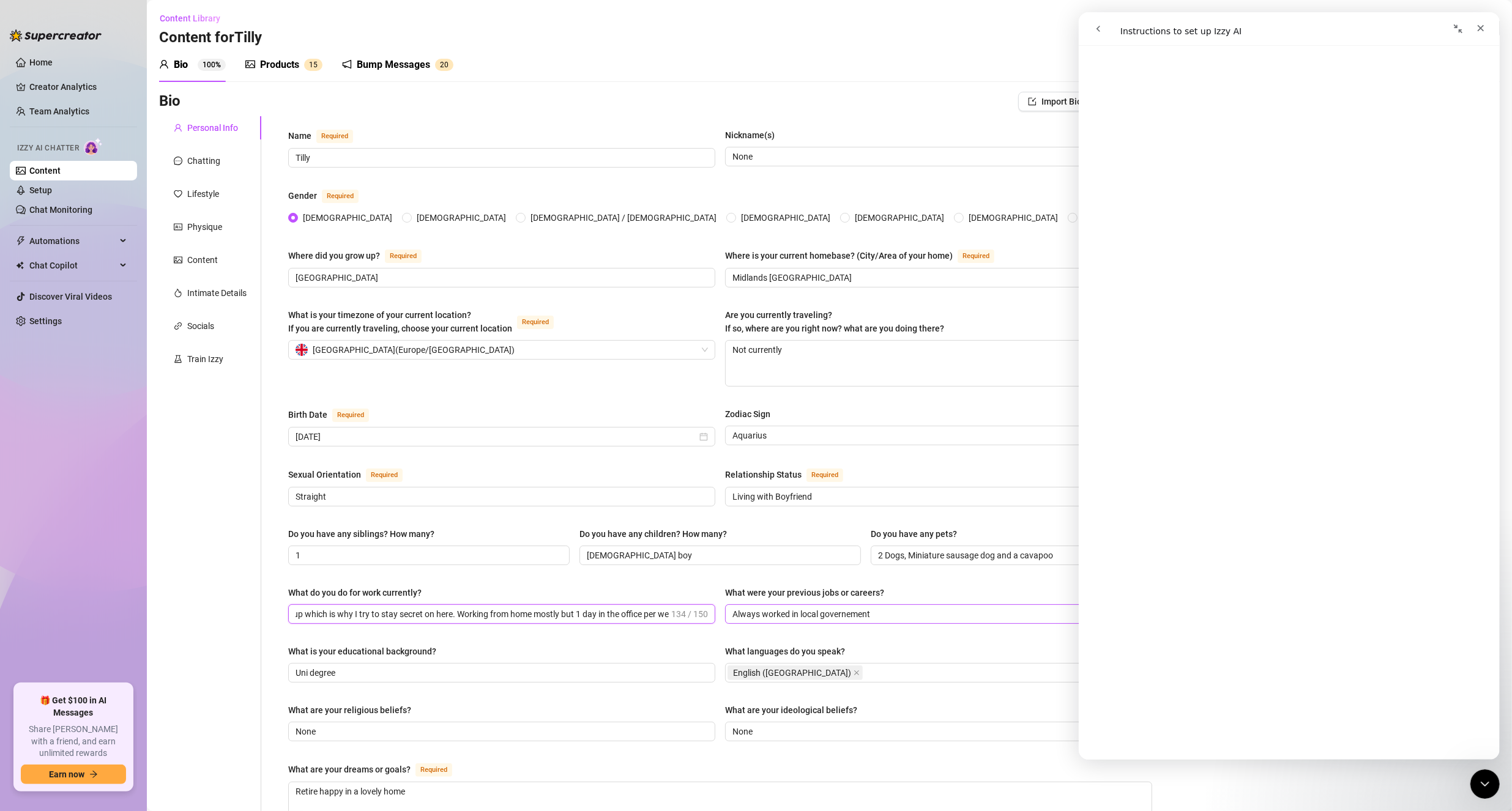
scroll to position [0, 135]
click at [773, 609] on input "Always worked in local governement" at bounding box center [937, 614] width 410 height 13
click at [943, 614] on input "Always worked in local governement" at bounding box center [937, 614] width 410 height 13
click at [846, 609] on input "Always worked in local governement" at bounding box center [937, 614] width 410 height 13
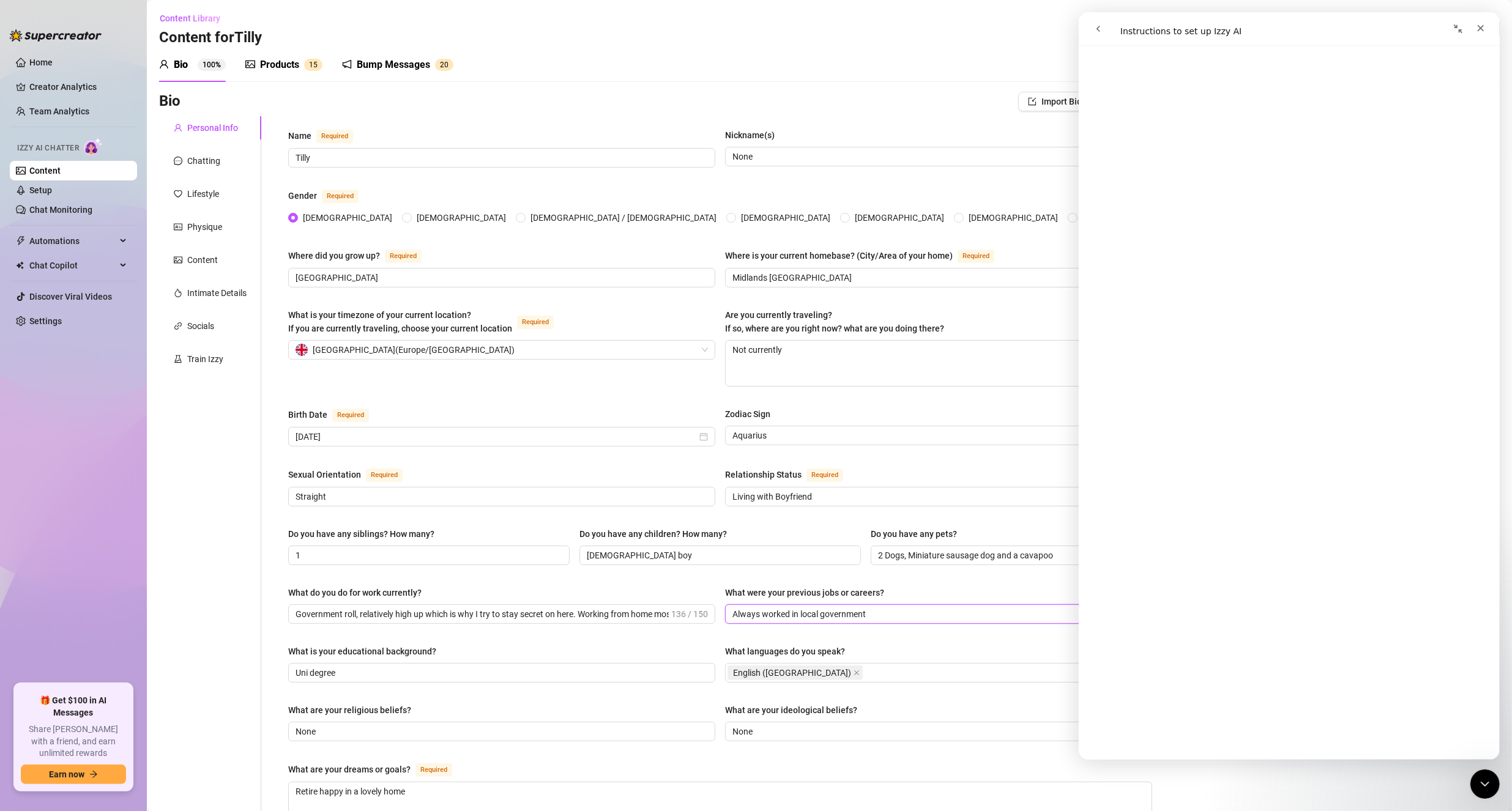
click at [896, 608] on input "Always worked in local government" at bounding box center [937, 614] width 410 height 13
click at [420, 654] on div "What is your educational background?" at bounding box center [501, 654] width 427 height 19
click at [413, 666] on input "Uni degree" at bounding box center [500, 673] width 410 height 13
click at [400, 666] on input "Uni degree, Physchology" at bounding box center [500, 673] width 410 height 13
drag, startPoint x: 400, startPoint y: 666, endPoint x: 356, endPoint y: 670, distance: 44.2
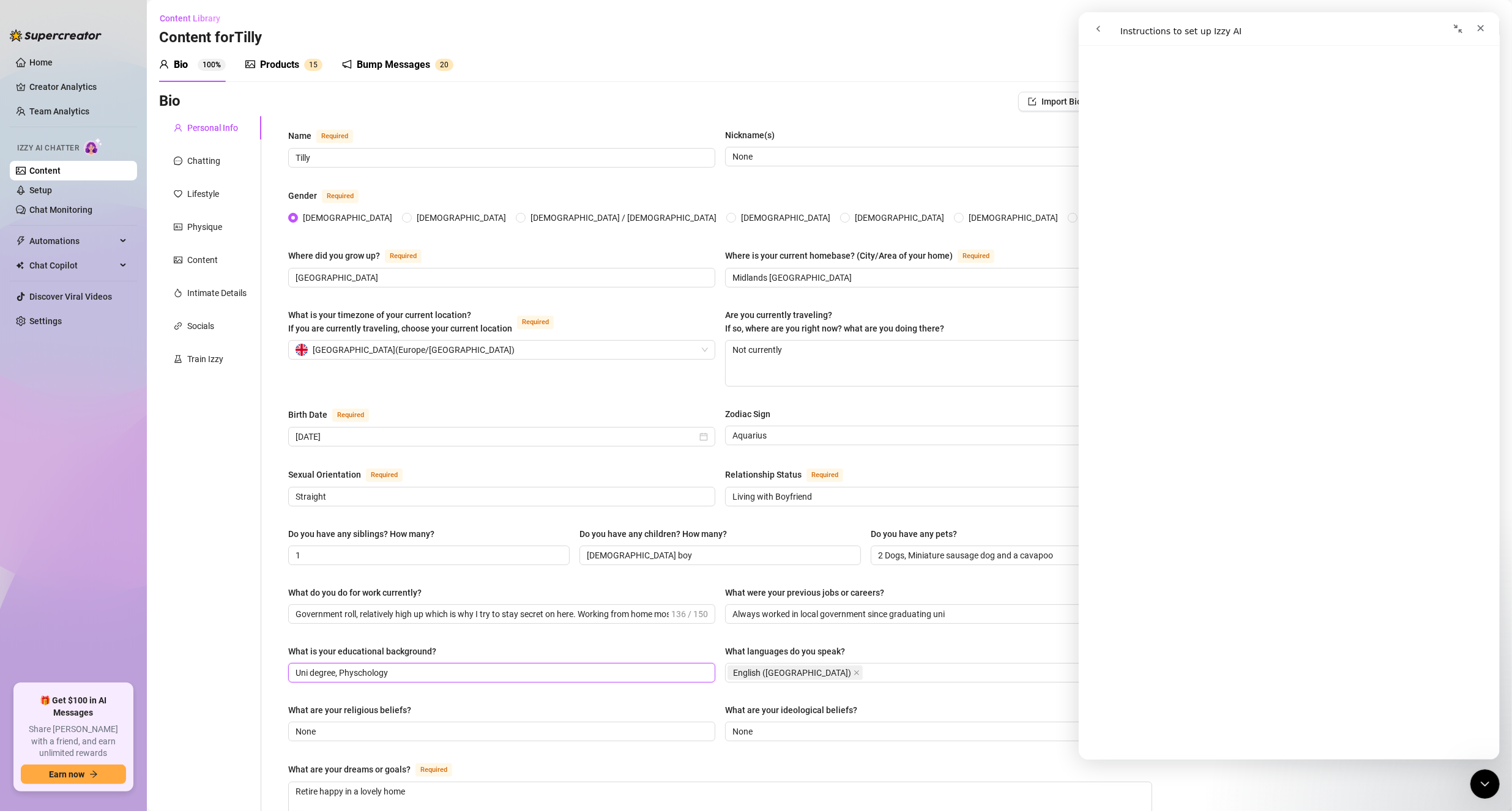
click at [356, 670] on input "Uni degree, Physchology" at bounding box center [500, 673] width 410 height 13
click at [484, 715] on div "What are your religious beliefs?" at bounding box center [501, 712] width 427 height 19
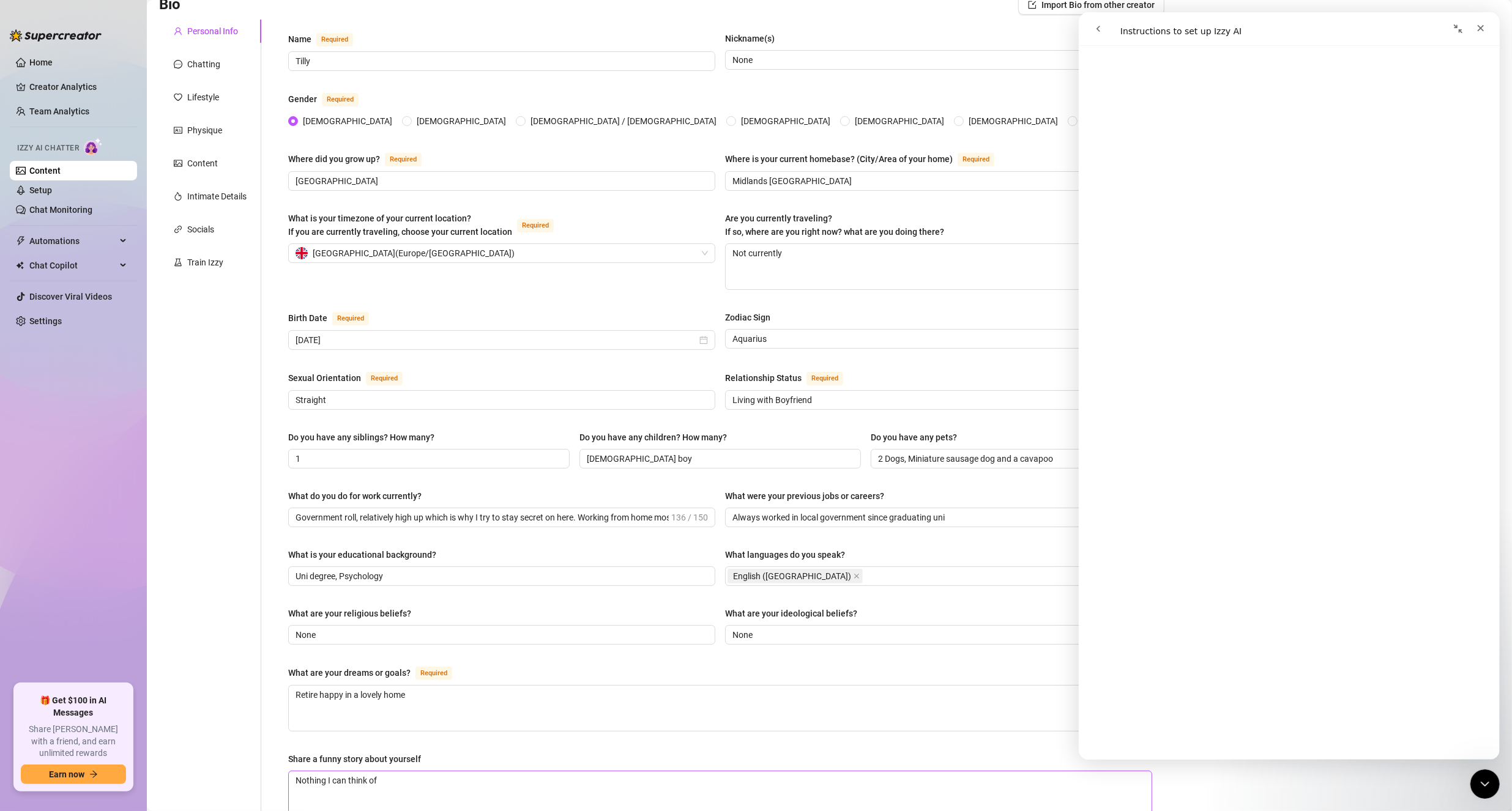
scroll to position [183, 0]
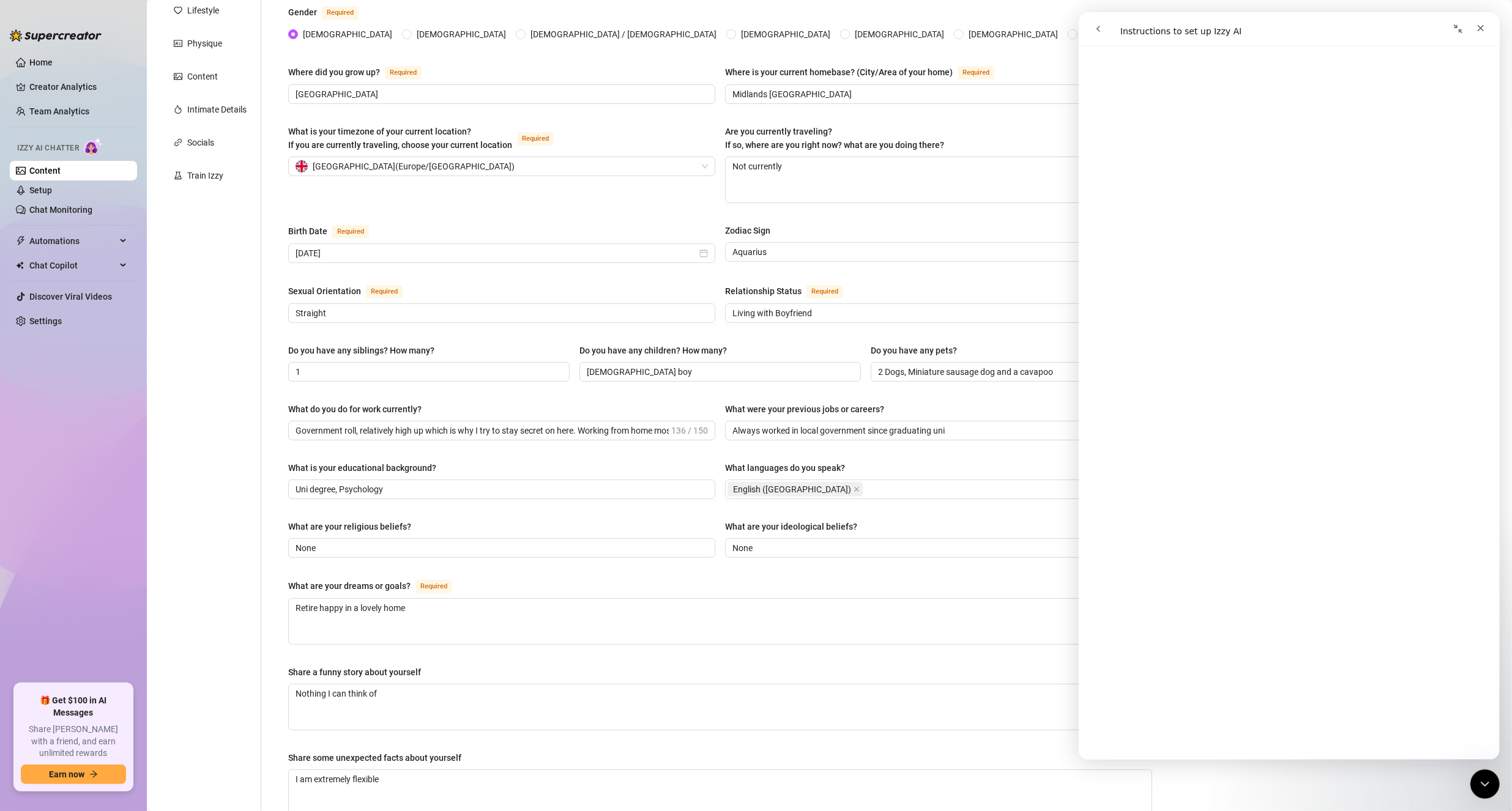
click at [785, 569] on div "Name Required Tilly Nickname(s) None Gender Required [DEMOGRAPHIC_DATA] [DEMOGR…" at bounding box center [719, 428] width 864 height 967
click at [436, 613] on textarea "Retire happy in a lovely home" at bounding box center [719, 621] width 862 height 45
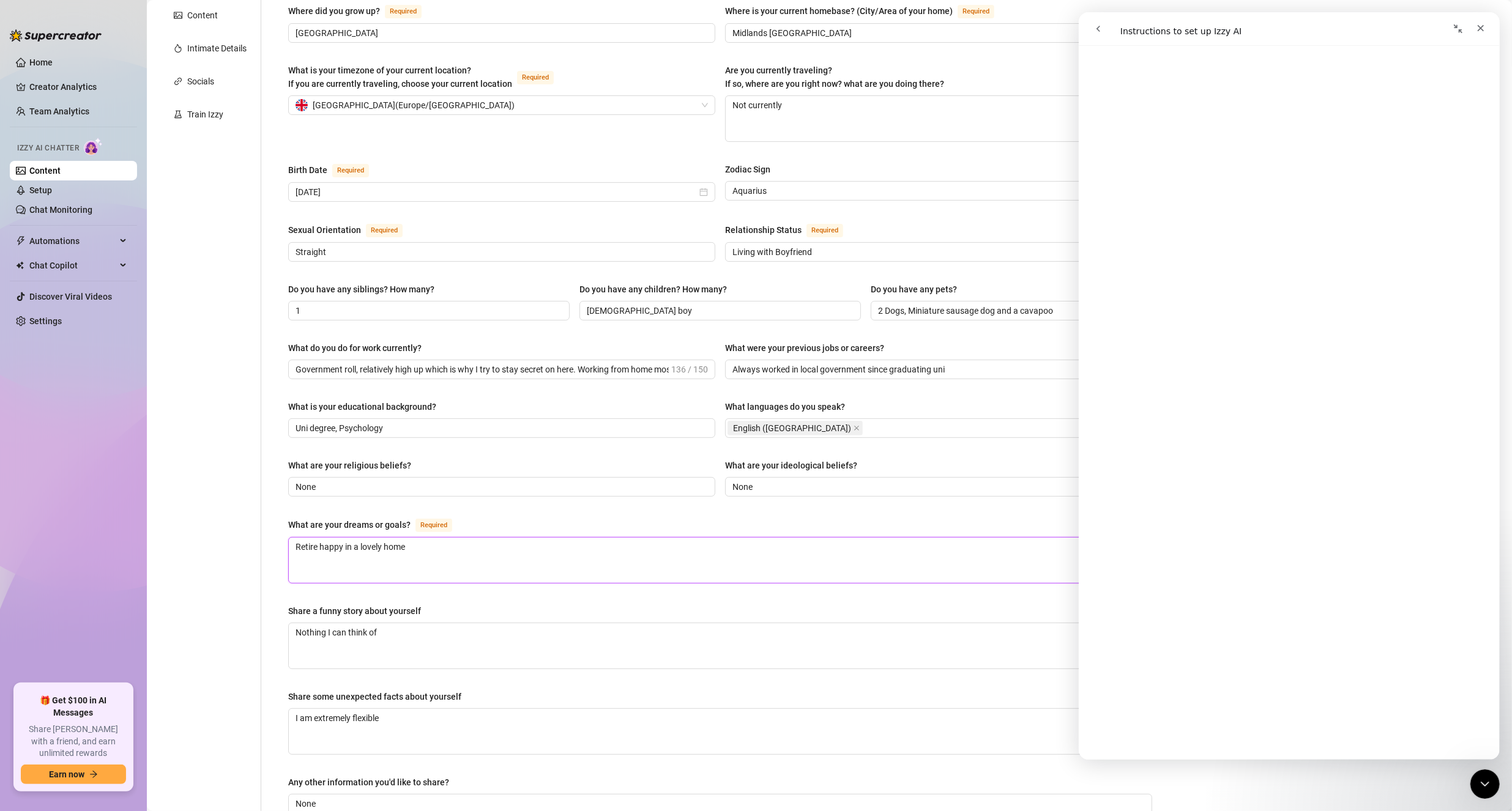
click at [448, 545] on textarea "Retire happy in a lovely home" at bounding box center [719, 560] width 862 height 45
click at [405, 637] on textarea "Nothing I can think of" at bounding box center [719, 646] width 862 height 45
click at [1481, 27] on icon "Close" at bounding box center [1480, 28] width 9 height 9
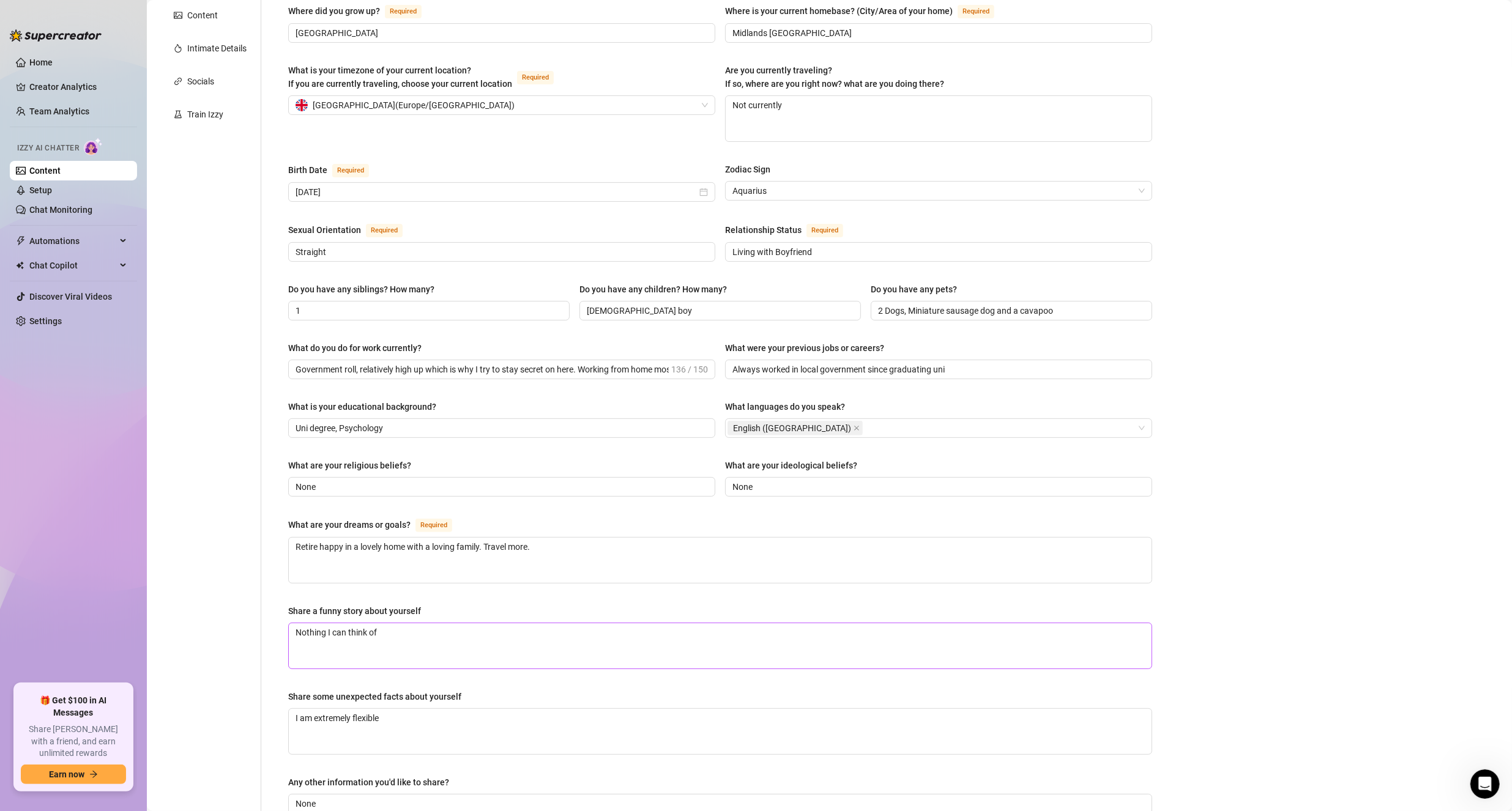
scroll to position [398, 0]
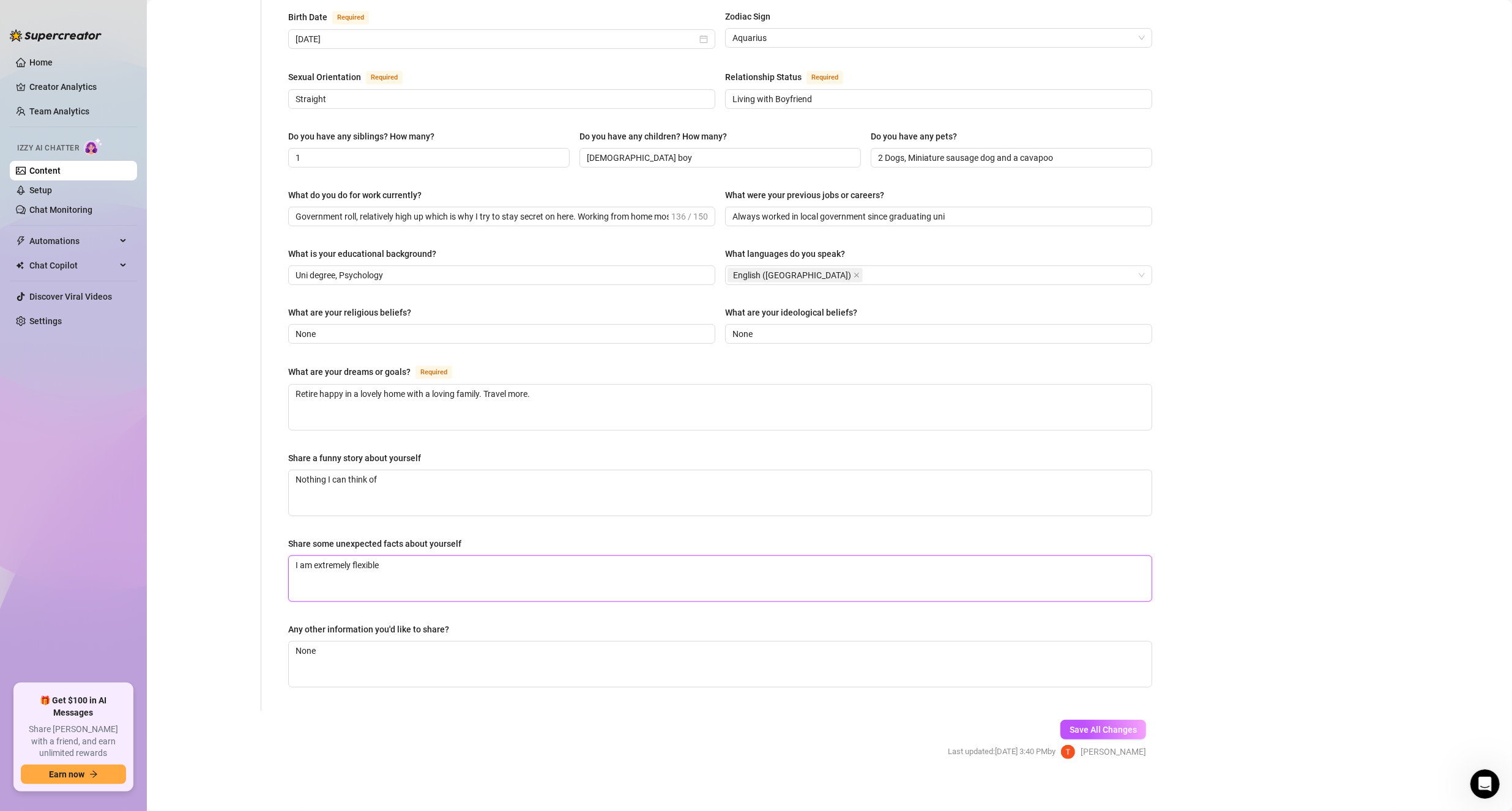
click at [466, 566] on textarea "I am extremely flexible" at bounding box center [719, 578] width 862 height 45
drag, startPoint x: 409, startPoint y: 665, endPoint x: 186, endPoint y: 657, distance: 223.1
click at [186, 657] on div "Personal Info Chatting Lifestyle Physique Content Intimate Details Socials Trai…" at bounding box center [661, 214] width 1005 height 991
click at [1083, 720] on button "Save All Changes" at bounding box center [1102, 729] width 86 height 20
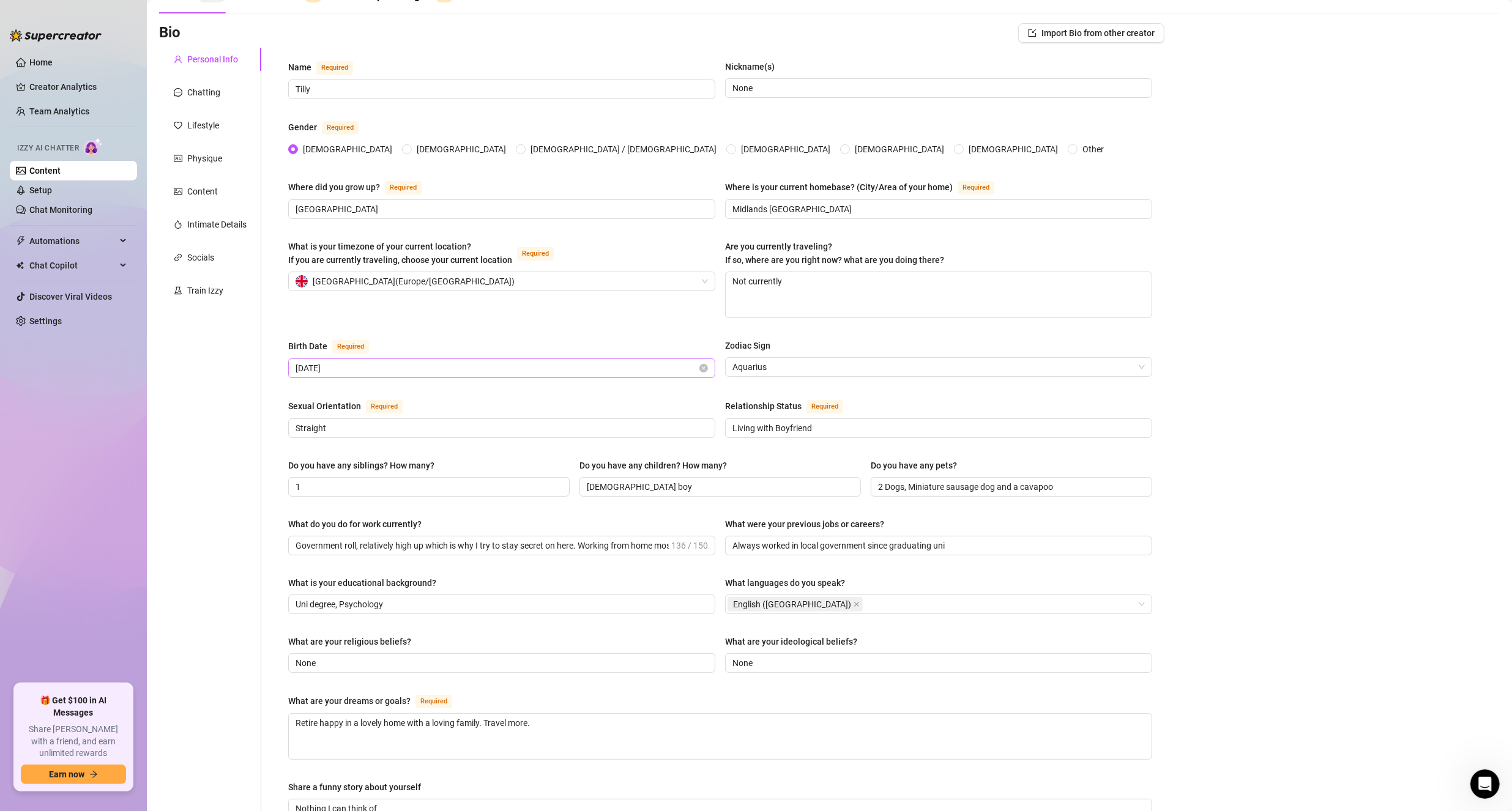
scroll to position [0, 0]
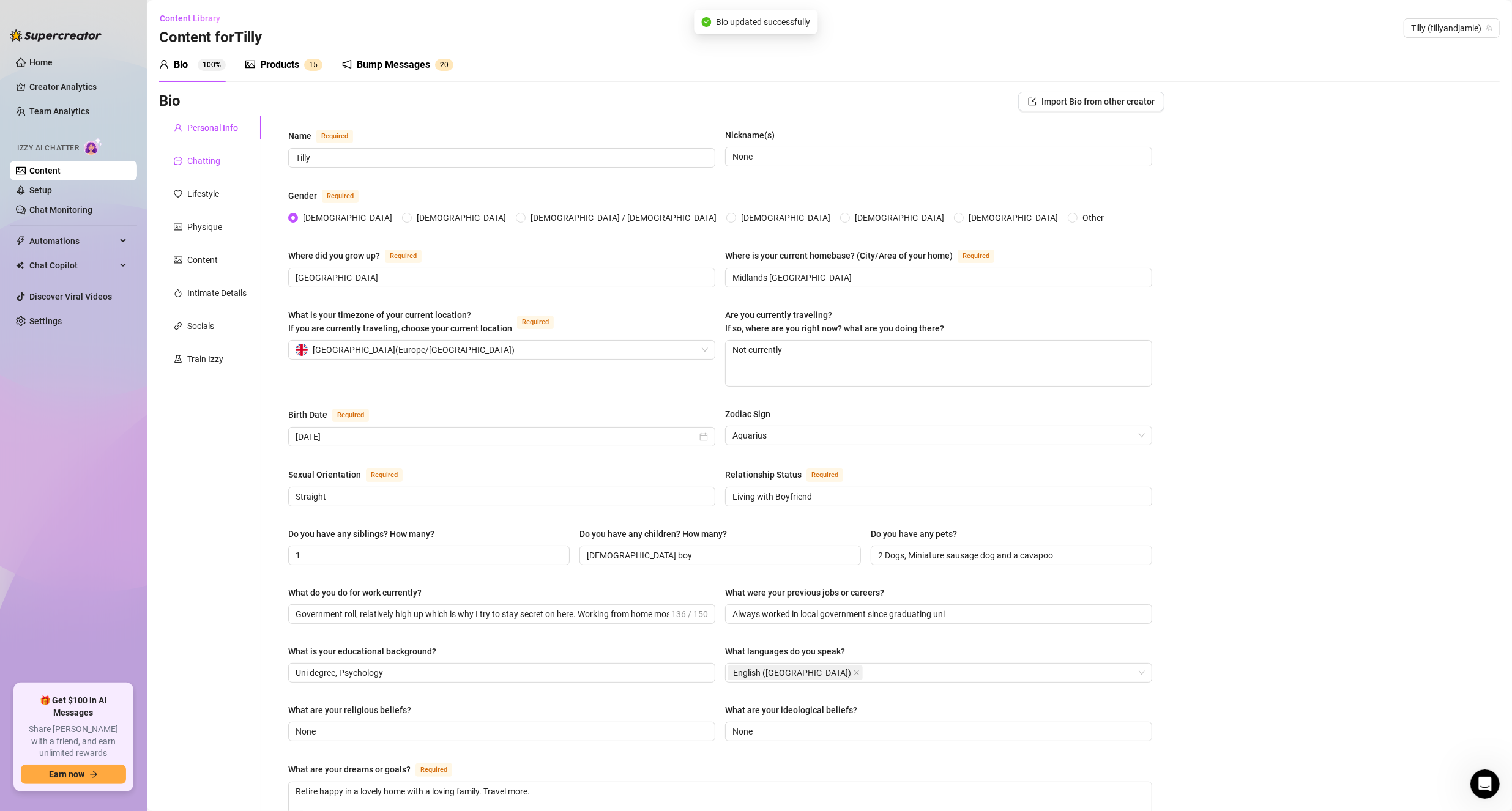
click at [184, 164] on div "Chatting" at bounding box center [197, 161] width 46 height 13
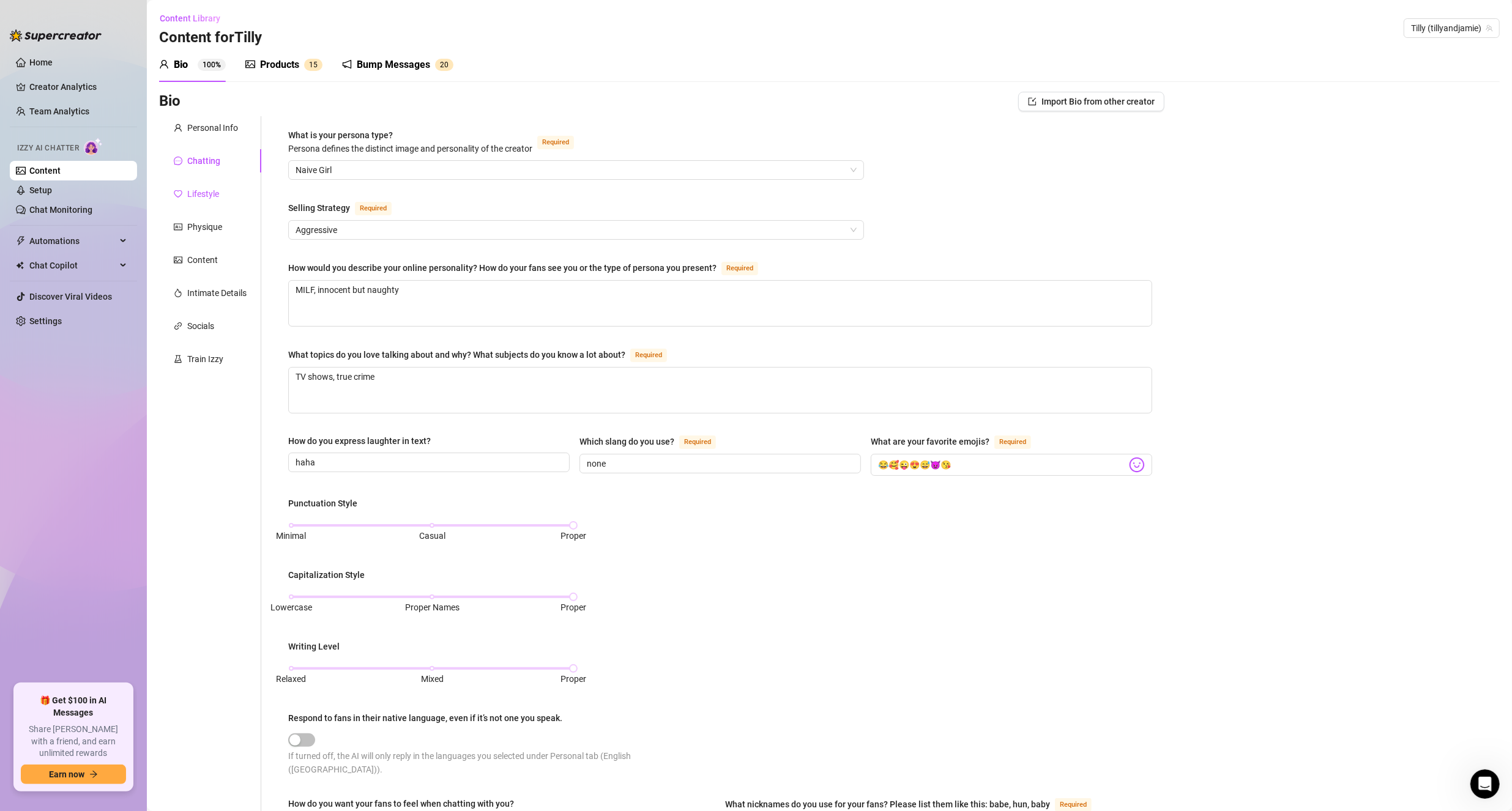
click at [201, 199] on div "Lifestyle" at bounding box center [203, 194] width 32 height 13
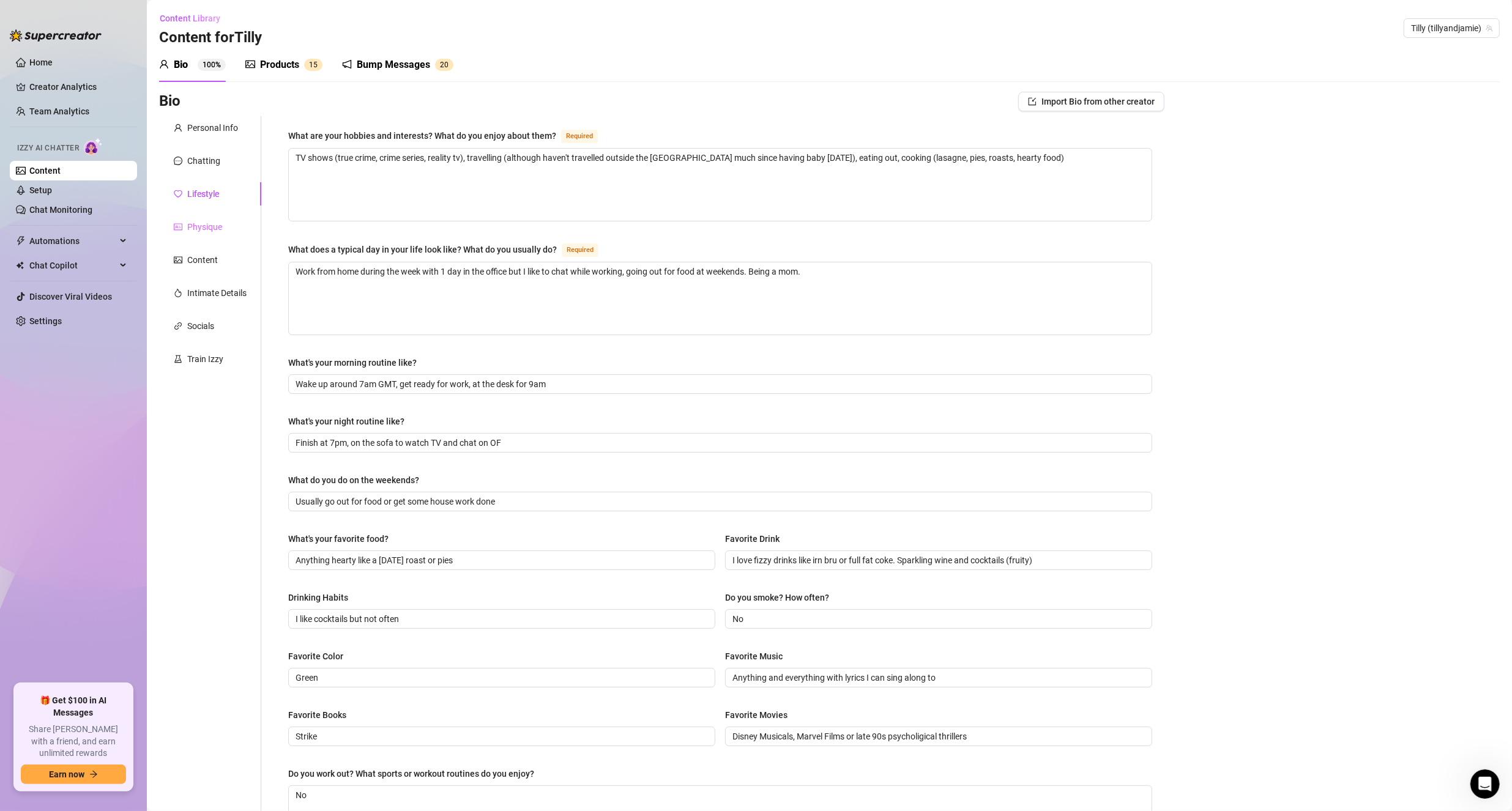
click at [209, 237] on div "Physique" at bounding box center [210, 226] width 102 height 23
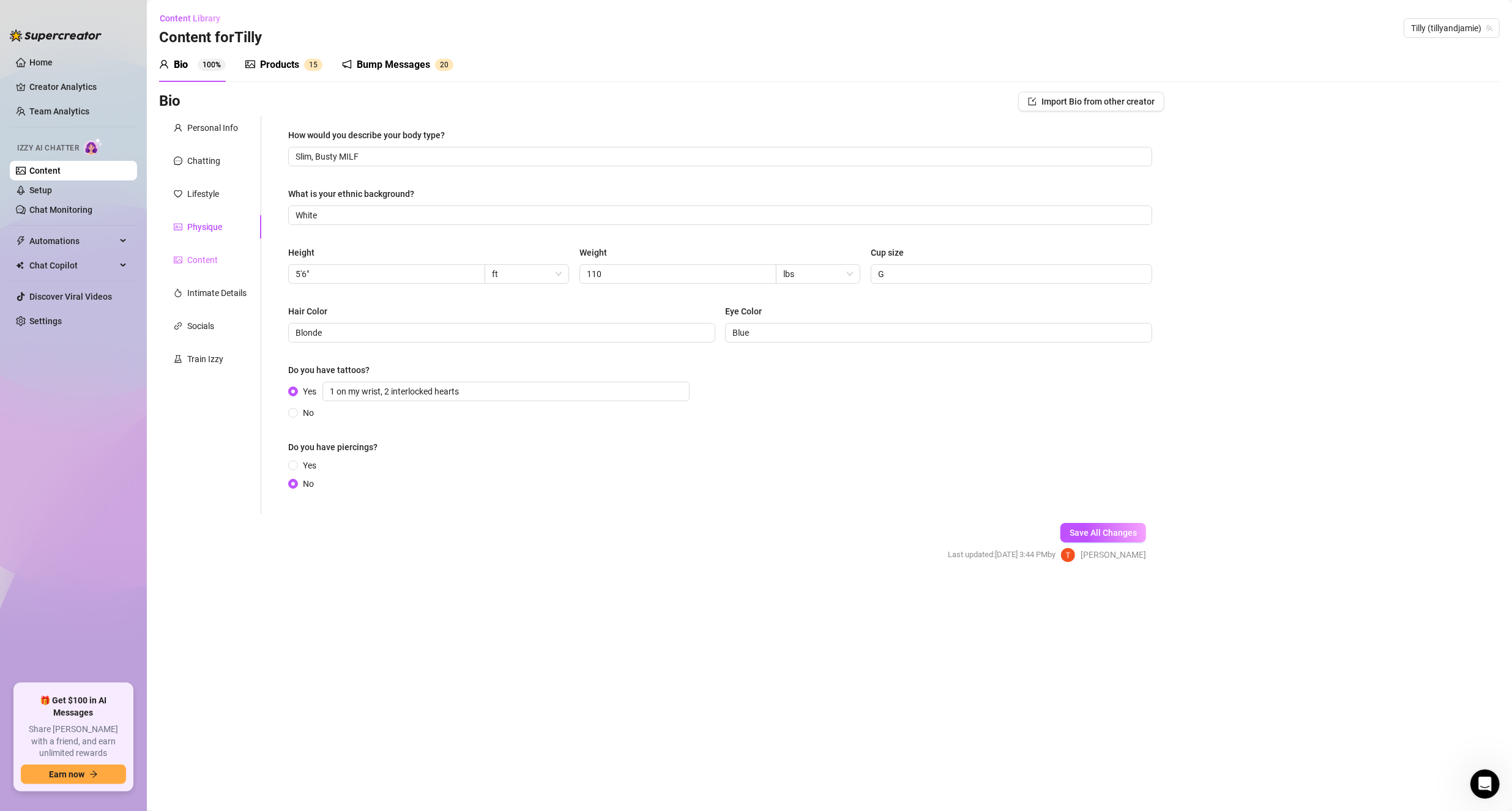
click at [181, 267] on div "Content" at bounding box center [210, 259] width 102 height 23
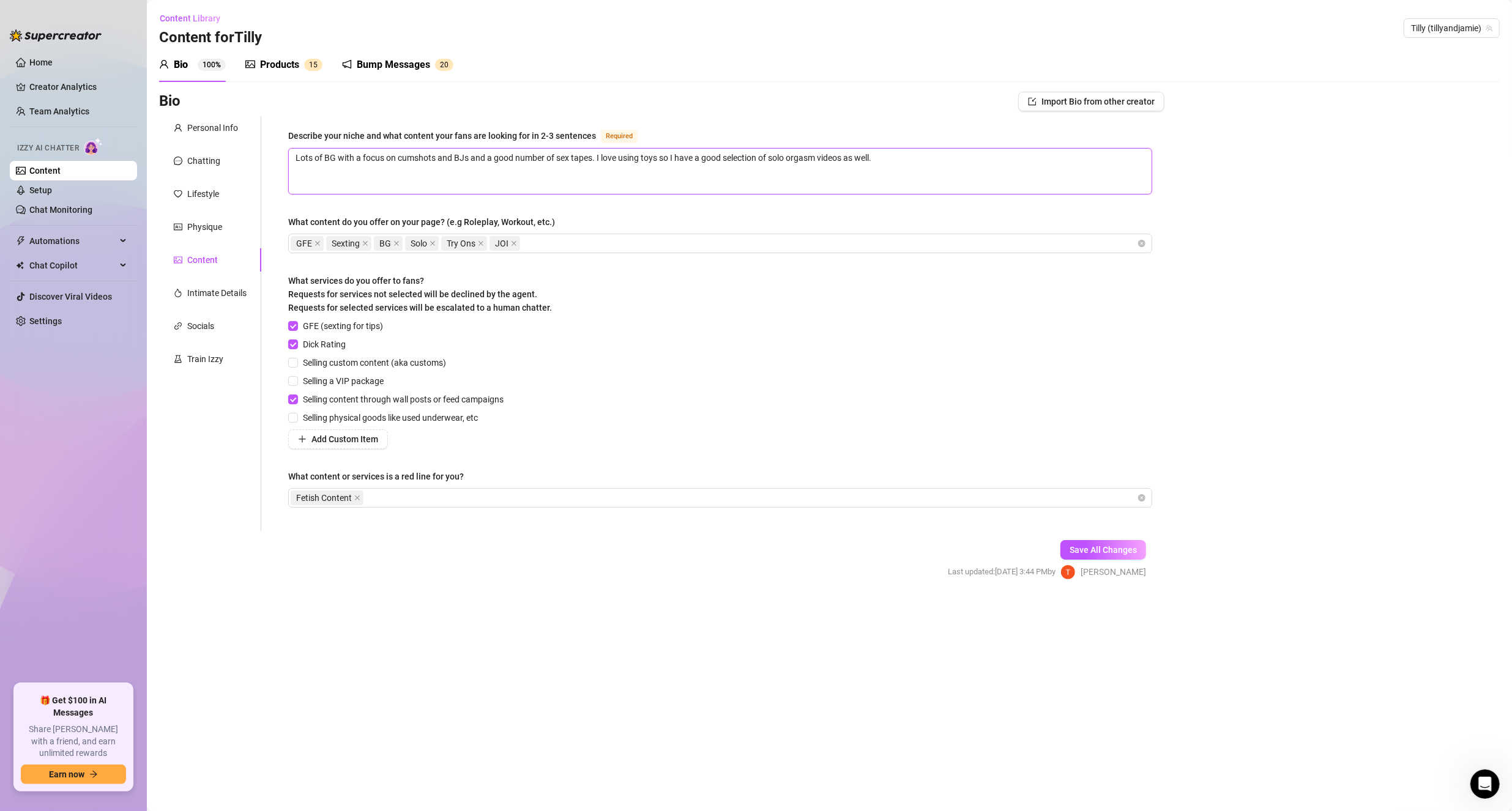
click at [592, 158] on textarea "Lots of BG with a focus on cumshots and BJs and a good number of sex tapes. I l…" at bounding box center [719, 171] width 862 height 45
click at [1000, 158] on textarea "Lots of BG with a focus on cumshots and BJs and a good number of sex tapes from…" at bounding box center [719, 171] width 862 height 45
click at [1032, 154] on textarea "Lots of BG with a focus on cumshots and BJs and a good number of sex tapes from…" at bounding box center [719, 171] width 862 height 45
click at [591, 239] on div "GFE Sexting BG Solo Try Ons JOI" at bounding box center [714, 243] width 846 height 17
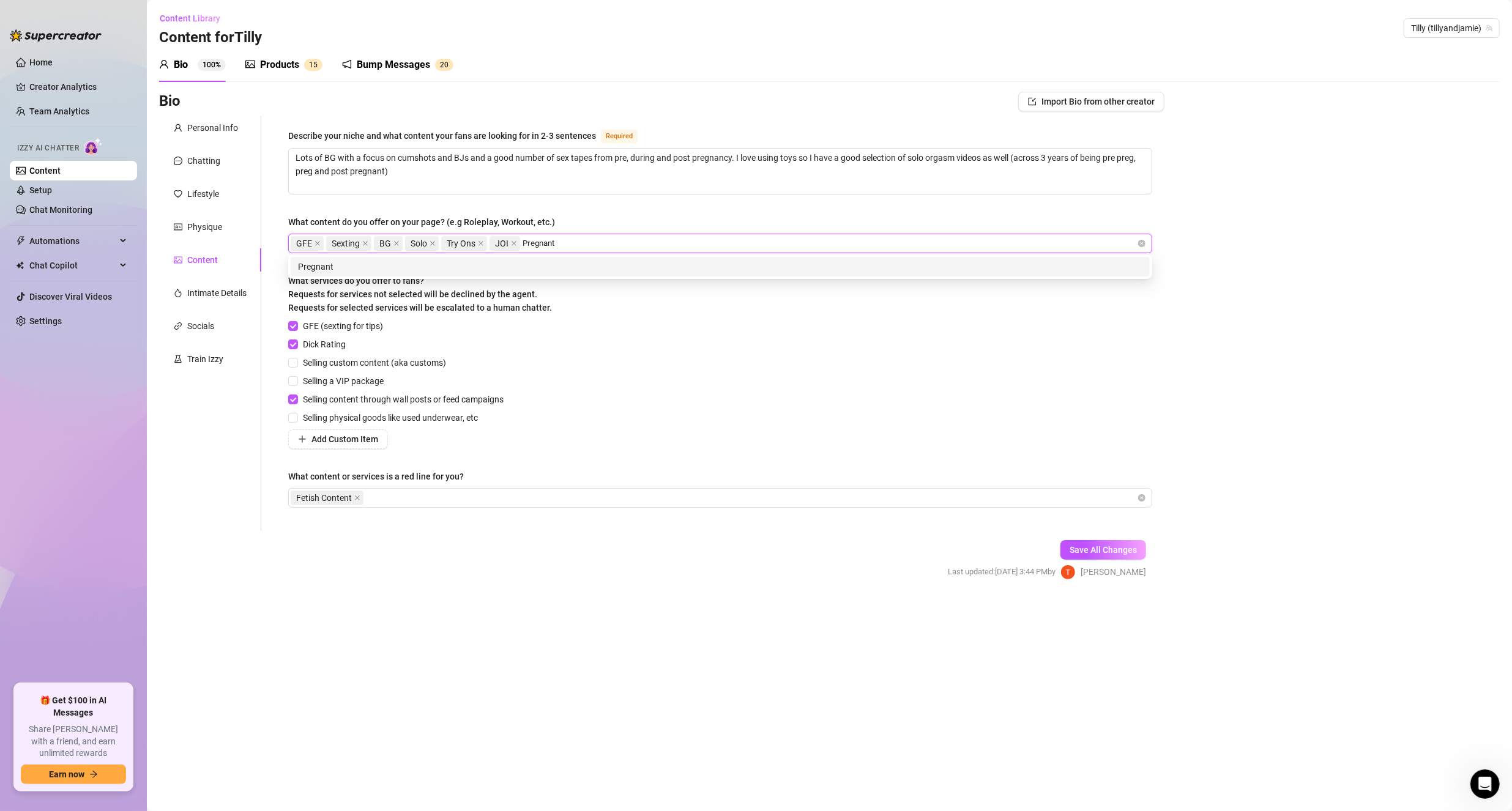
click at [561, 260] on div "Pregnant" at bounding box center [720, 267] width 844 height 13
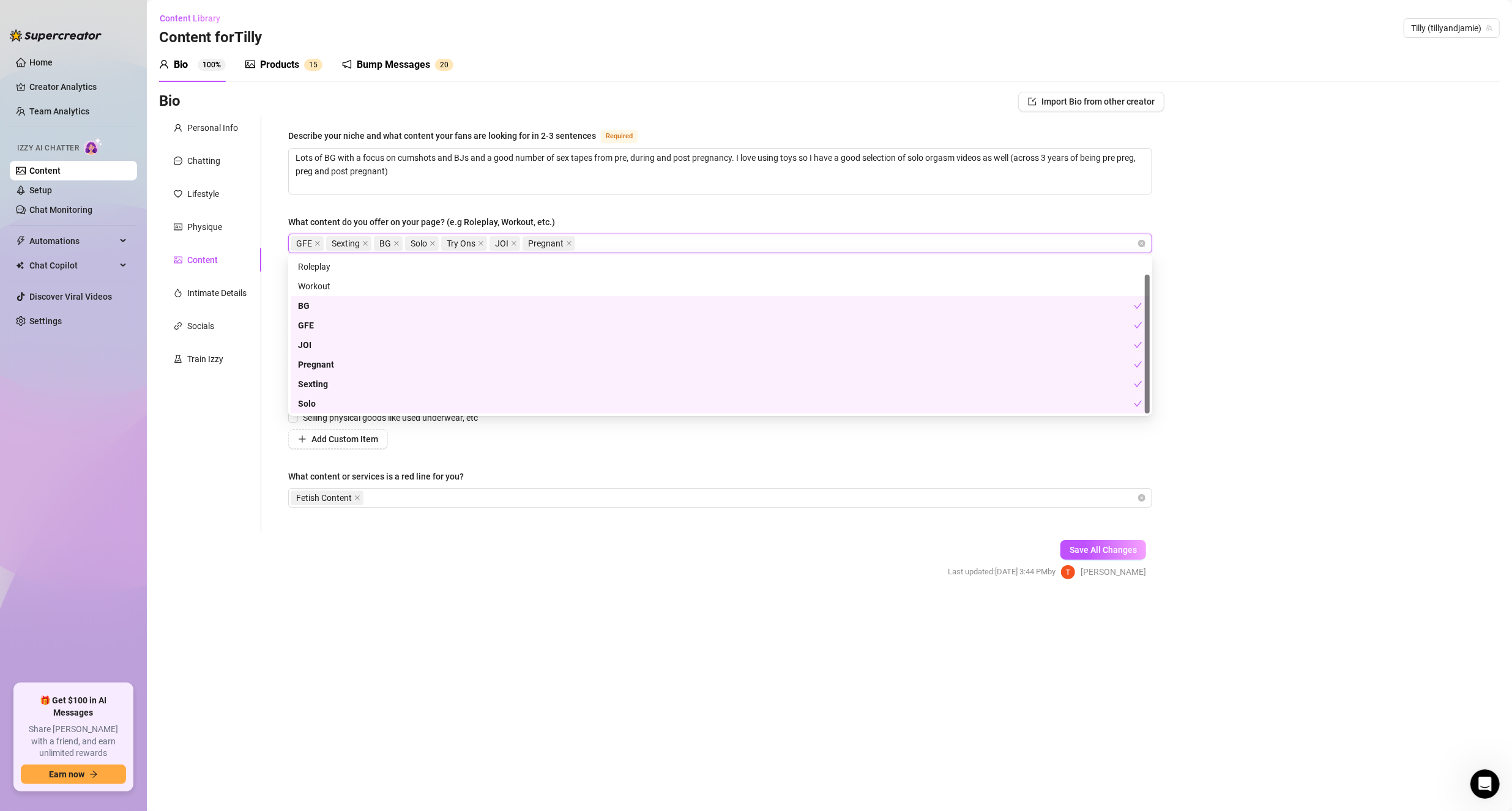
scroll to position [20, 0]
click at [545, 452] on div "Describe your niche and what content your fans are looking for in 2-3 sentences…" at bounding box center [719, 323] width 864 height 390
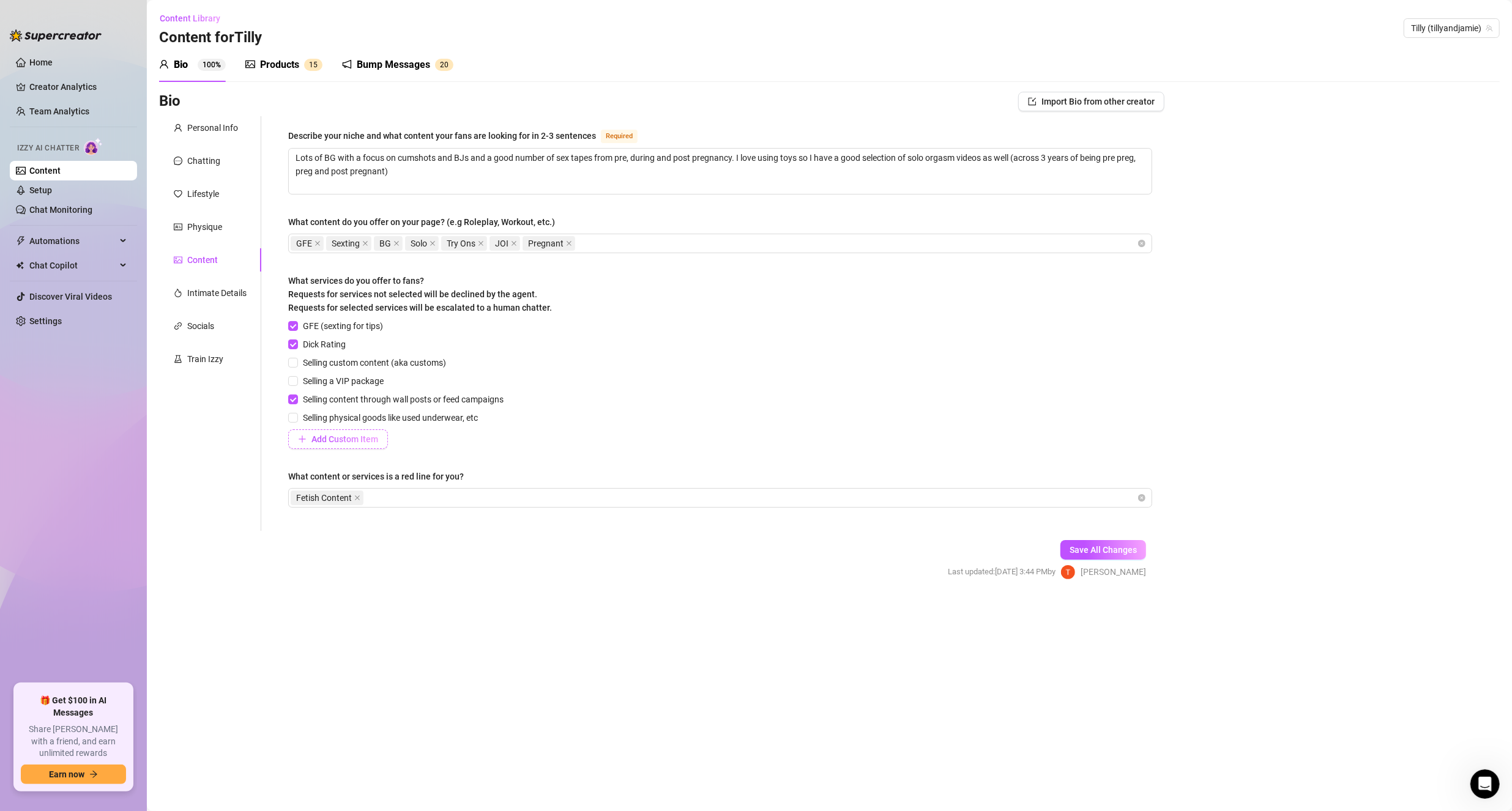
click at [308, 431] on button "Add Custom Item" at bounding box center [338, 439] width 100 height 20
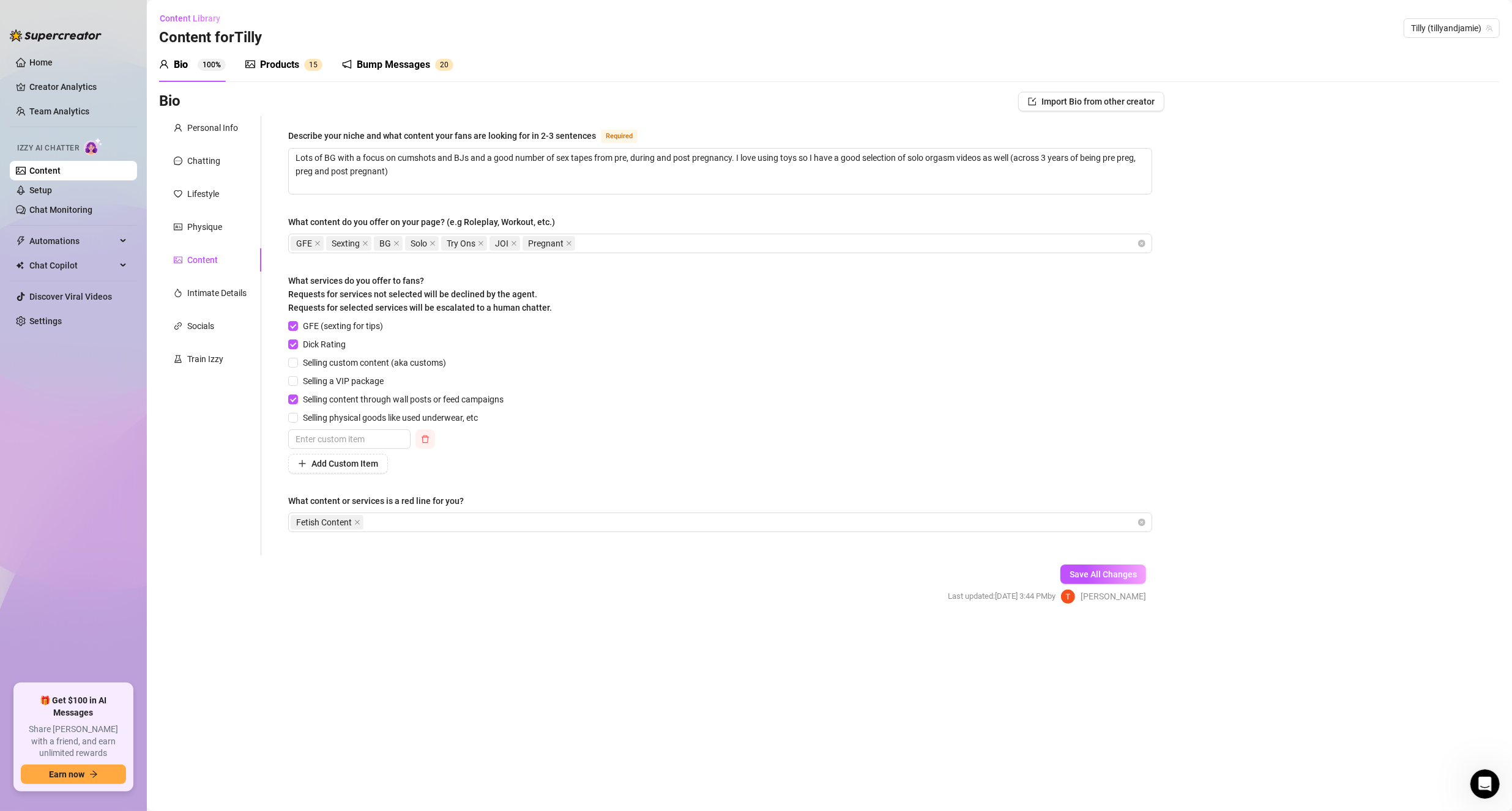
click at [424, 438] on icon "delete" at bounding box center [425, 439] width 8 height 8
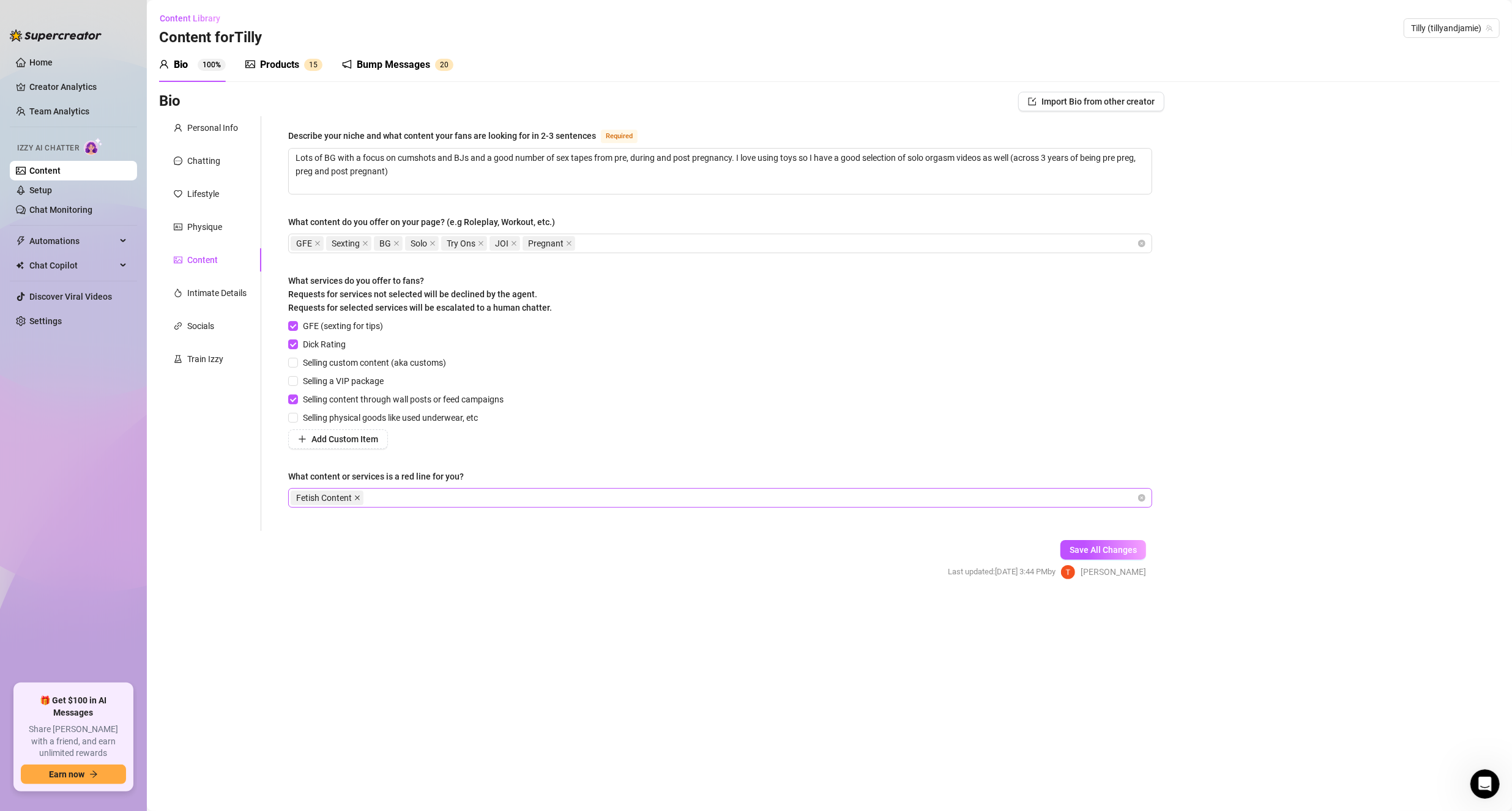
click at [355, 498] on icon "close" at bounding box center [356, 497] width 5 height 5
click at [1108, 551] on span "Save All Changes" at bounding box center [1103, 550] width 68 height 9
click at [216, 289] on div "Intimate Details" at bounding box center [216, 292] width 59 height 13
